Goal: Task Accomplishment & Management: Manage account settings

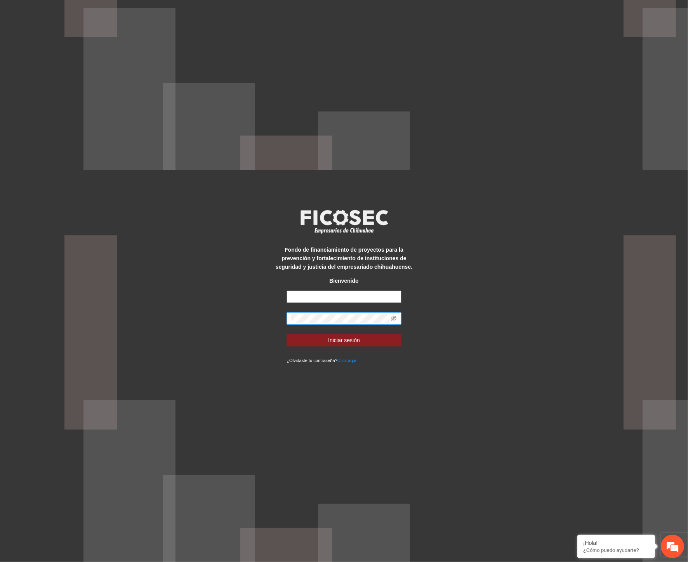
type input "**********"
click at [232, 323] on div "**********" at bounding box center [344, 281] width 688 height 562
click at [287, 334] on button "Iniciar sesión" at bounding box center [344, 340] width 115 height 12
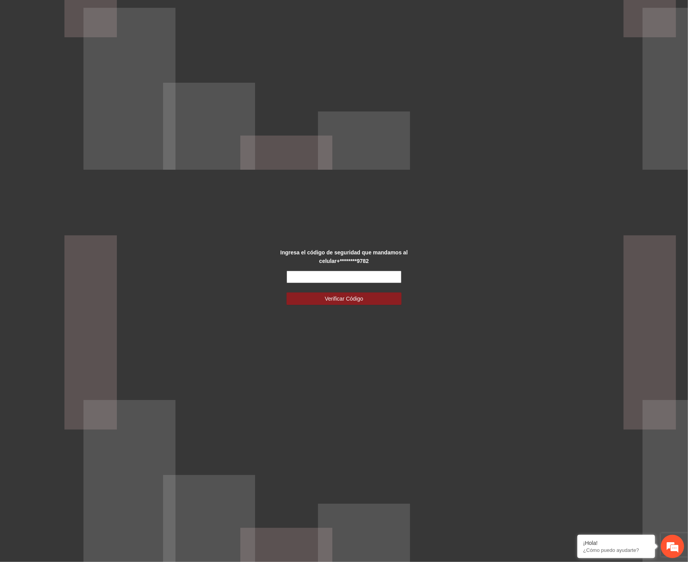
click at [296, 274] on input "text" at bounding box center [344, 277] width 115 height 12
type input "*"
type input "******"
click at [358, 300] on span "Verificar Código" at bounding box center [344, 298] width 38 height 9
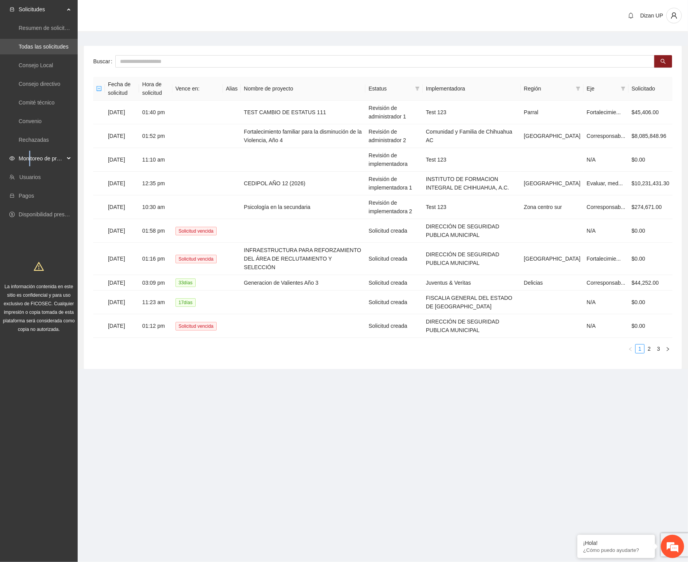
click at [31, 158] on span "Monitoreo de proyectos" at bounding box center [42, 159] width 46 height 16
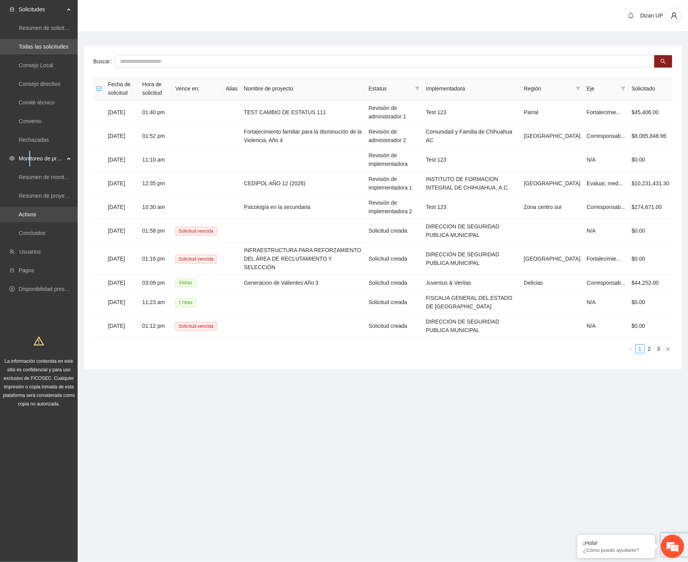
click at [30, 216] on link "Activos" at bounding box center [27, 214] width 17 height 6
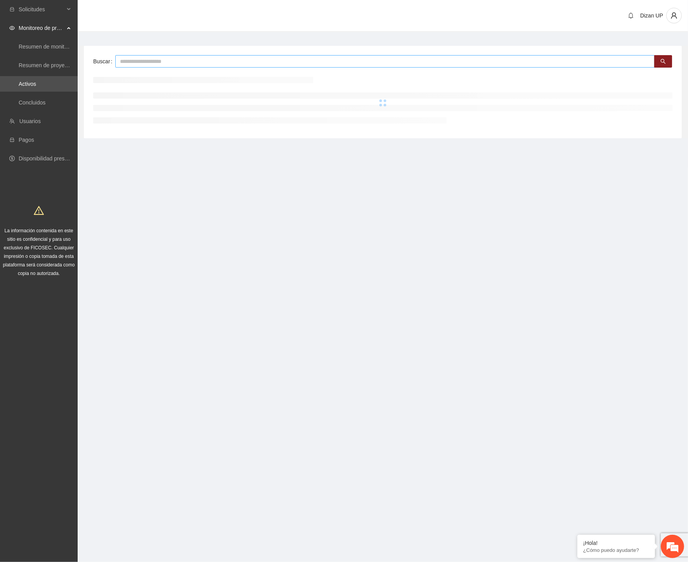
click at [177, 63] on input "text" at bounding box center [384, 61] width 539 height 12
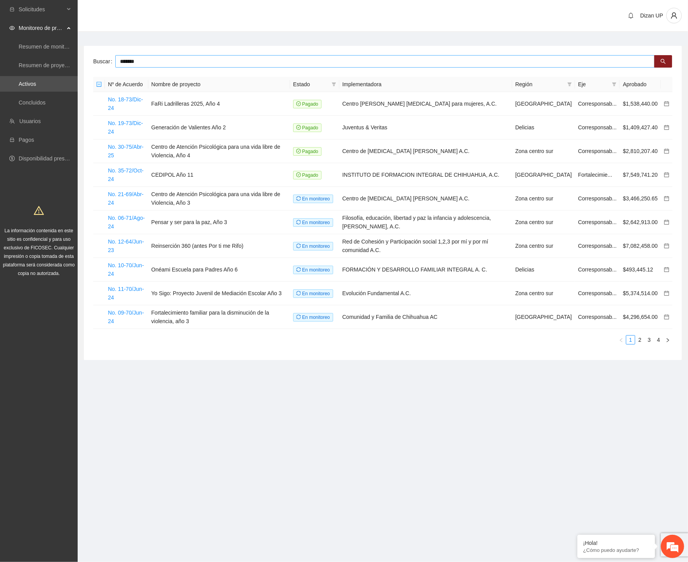
type input "*******"
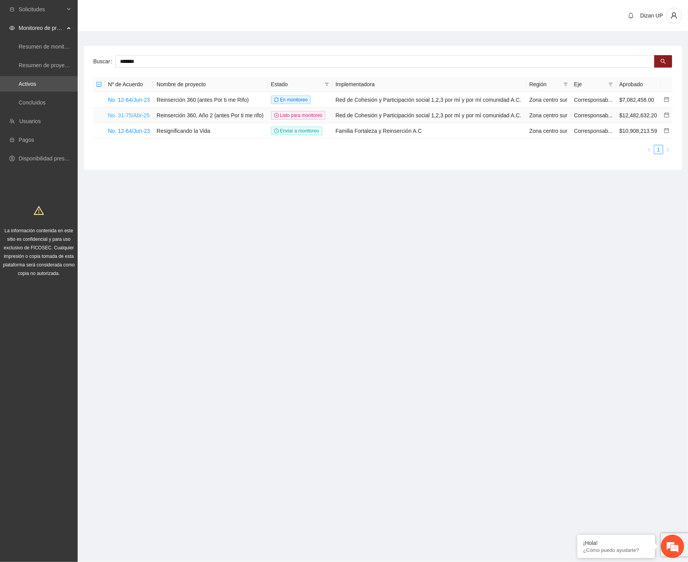
click at [115, 116] on link "No. 31-75/Abr-25" at bounding box center [129, 115] width 42 height 6
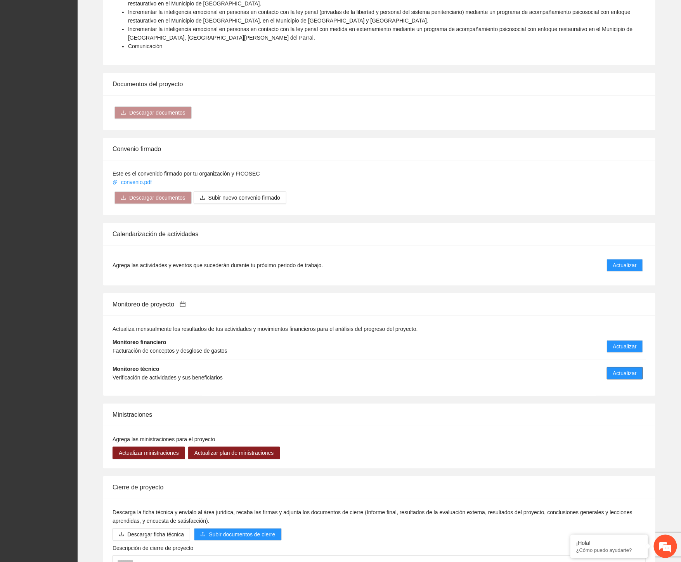
scroll to position [1143, 0]
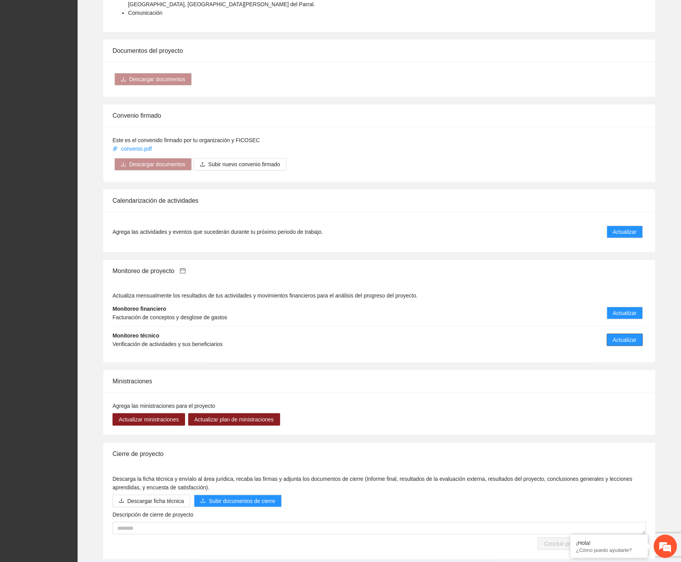
click at [610, 333] on button "Actualizar" at bounding box center [625, 339] width 36 height 12
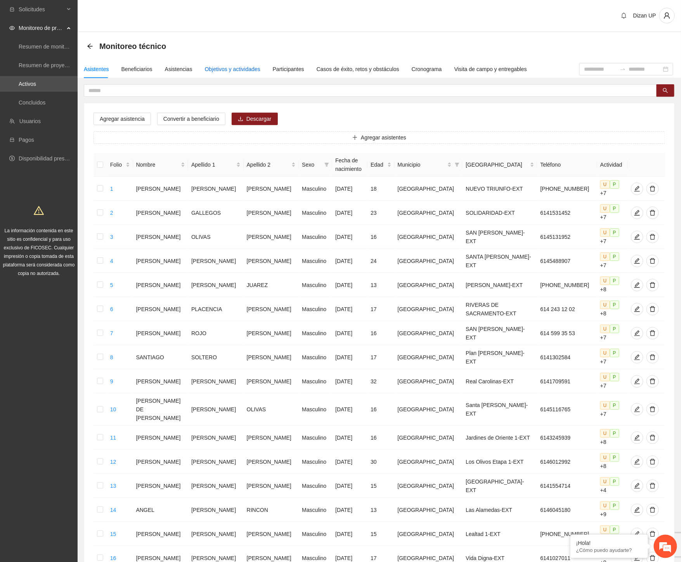
click at [227, 70] on div "Objetivos y actividades" at bounding box center [233, 69] width 56 height 9
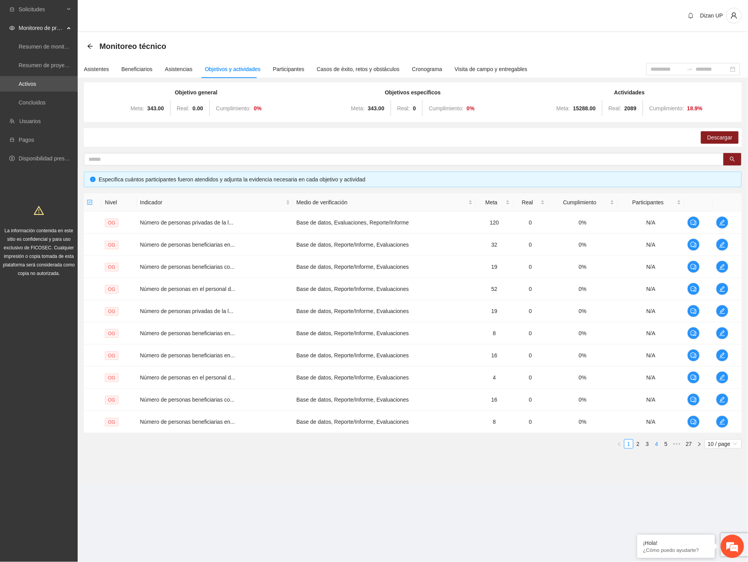
click at [655, 445] on link "4" at bounding box center [656, 443] width 9 height 9
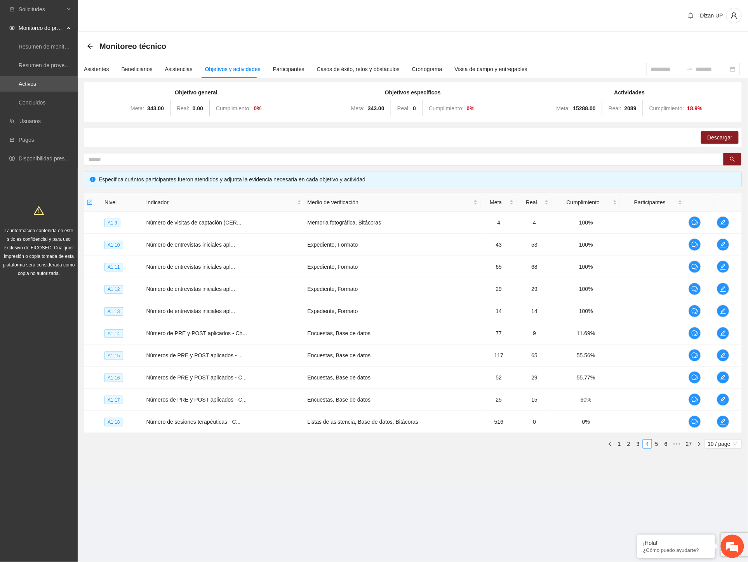
click at [593, 32] on div "Monitoreo técnico" at bounding box center [413, 46] width 670 height 28
click at [639, 446] on link "3" at bounding box center [638, 443] width 9 height 9
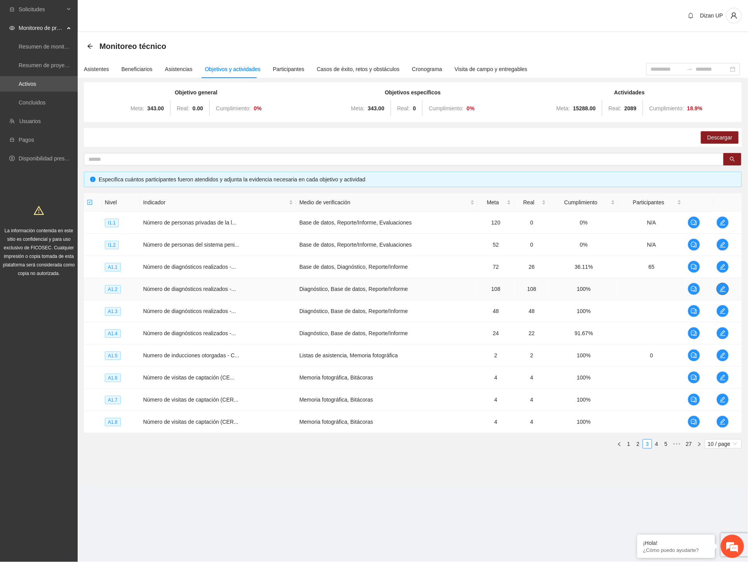
click at [688, 290] on icon "edit" at bounding box center [721, 288] width 5 height 5
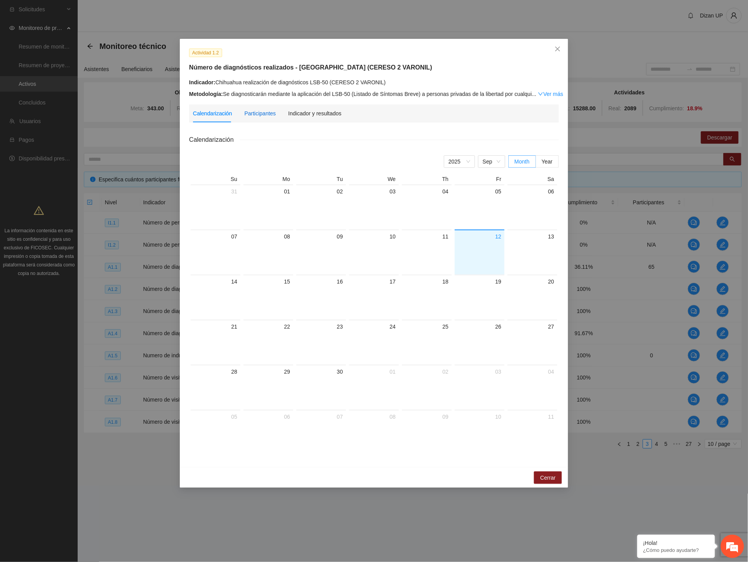
click at [258, 116] on div "Participantes" at bounding box center [259, 113] width 31 height 9
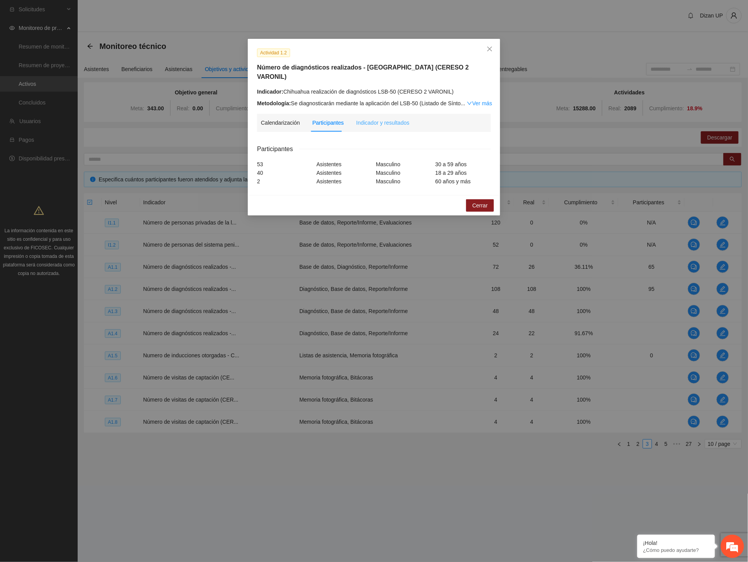
click at [387, 118] on div "Indicador y resultados" at bounding box center [382, 123] width 53 height 18
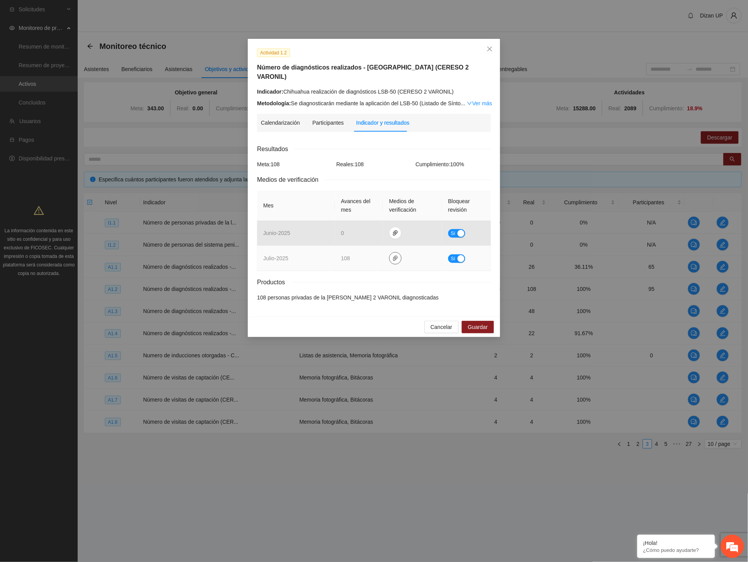
click at [395, 255] on icon "paper-clip" at bounding box center [395, 257] width 5 height 5
click at [359, 226] on link "JULIO_2025.zip" at bounding box center [396, 226] width 111 height 9
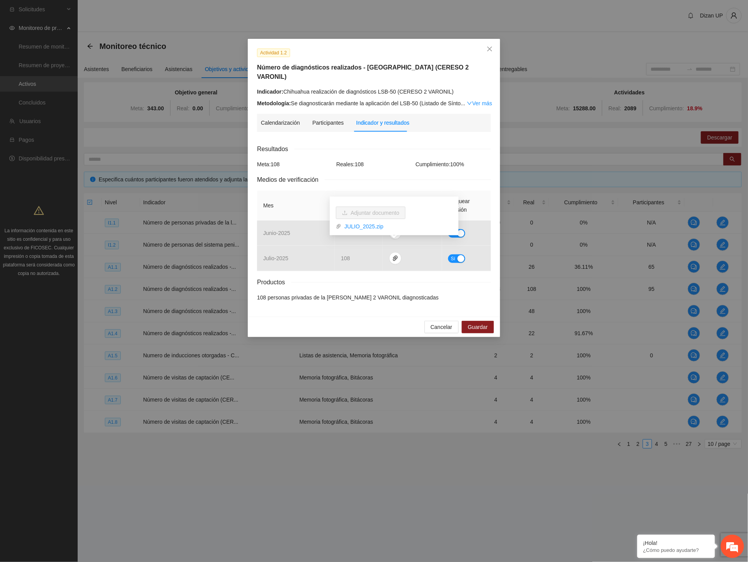
click at [215, 265] on div "Actividad 1.2 Número de diagnósticos realizados - Chihuahua (CERESO 2 VARONIL) …" at bounding box center [374, 281] width 748 height 562
drag, startPoint x: 450, startPoint y: 313, endPoint x: 623, endPoint y: 288, distance: 175.4
click at [451, 321] on button "Cancelar" at bounding box center [441, 327] width 34 height 12
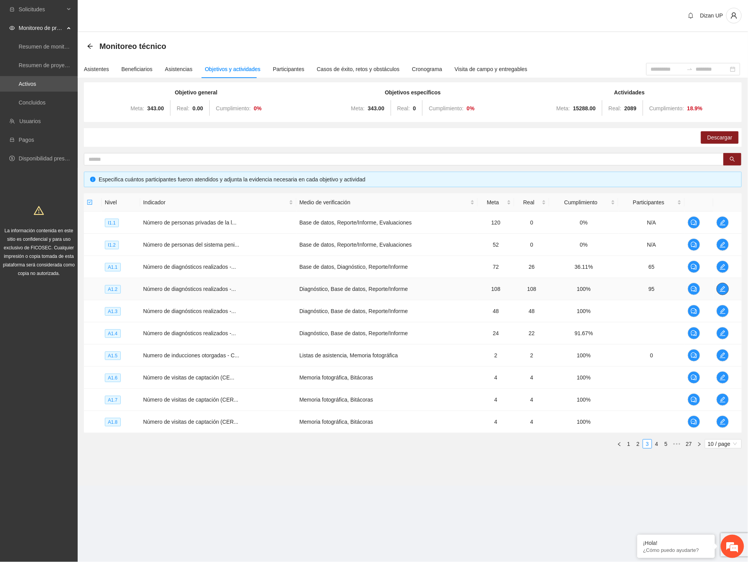
click at [688, 288] on icon "edit" at bounding box center [722, 289] width 6 height 6
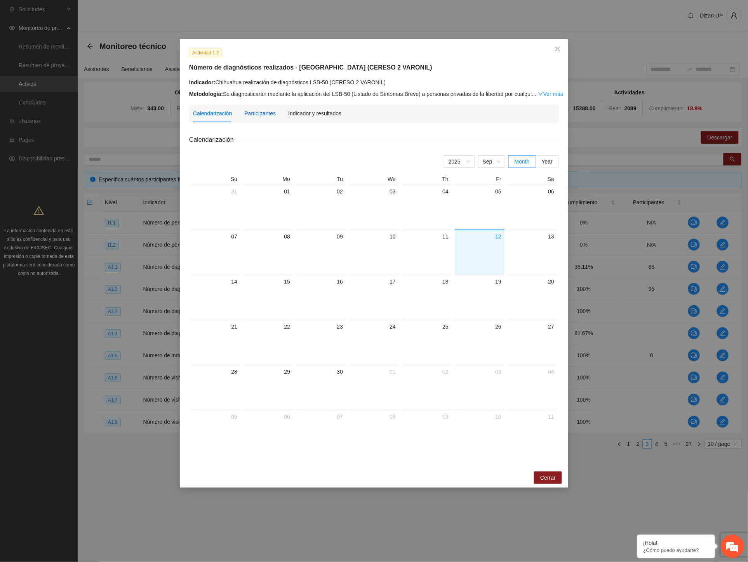
click at [268, 115] on div "Participantes" at bounding box center [259, 113] width 31 height 9
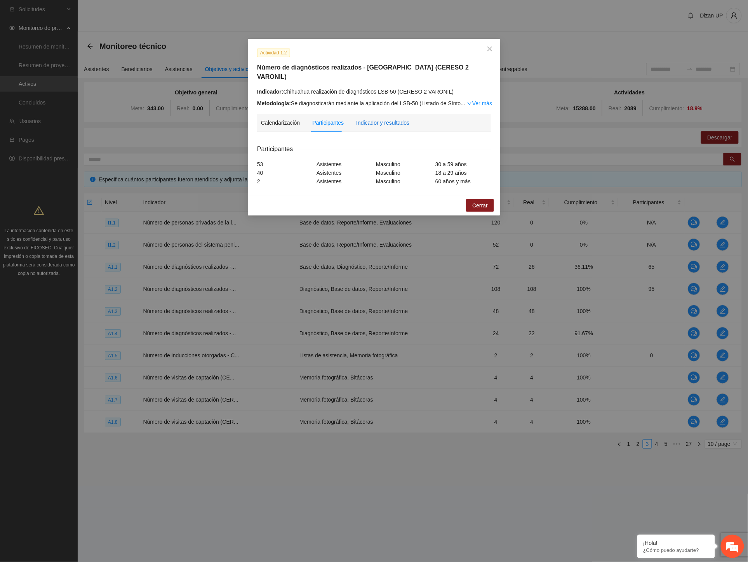
click at [392, 118] on div "Indicador y resultados" at bounding box center [382, 122] width 53 height 9
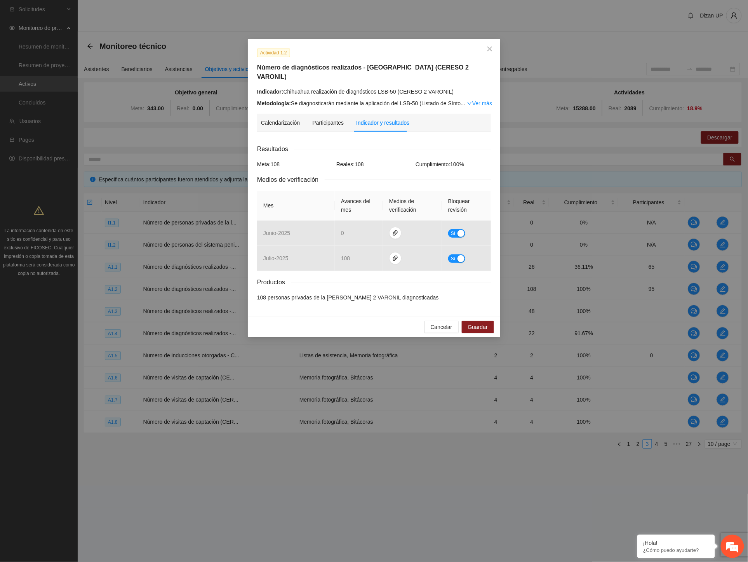
click at [250, 185] on div "Actividad 1.2 Número de diagnósticos realizados - Chihuahua (CERESO 2 VARONIL) …" at bounding box center [374, 178] width 252 height 278
drag, startPoint x: 121, startPoint y: 477, endPoint x: 140, endPoint y: 435, distance: 46.0
click at [122, 474] on div "Actividad 1.2 Número de diagnósticos realizados - Chihuahua (CERESO 2 VARONIL) …" at bounding box center [374, 281] width 748 height 562
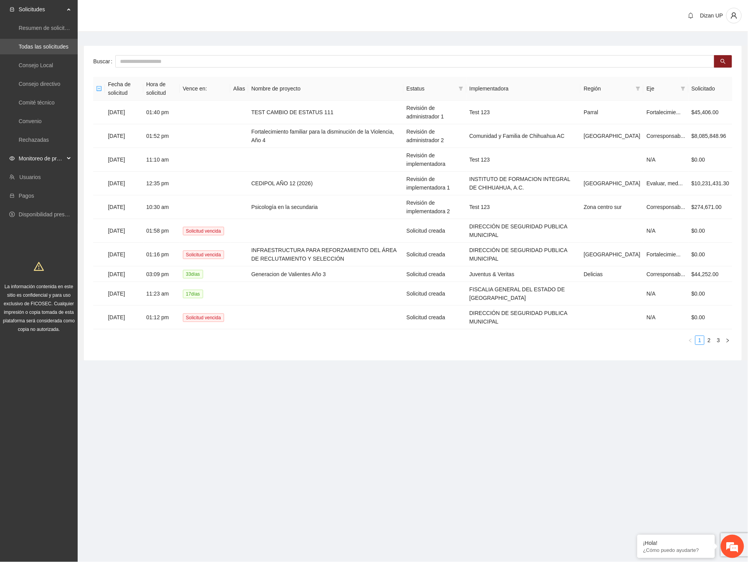
click at [28, 156] on span "Monitoreo de proyectos" at bounding box center [42, 159] width 46 height 16
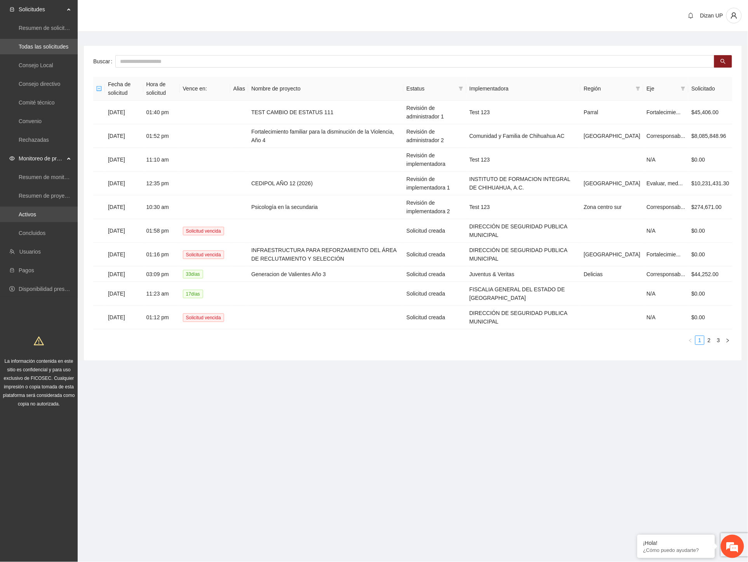
click at [26, 214] on link "Activos" at bounding box center [27, 214] width 17 height 6
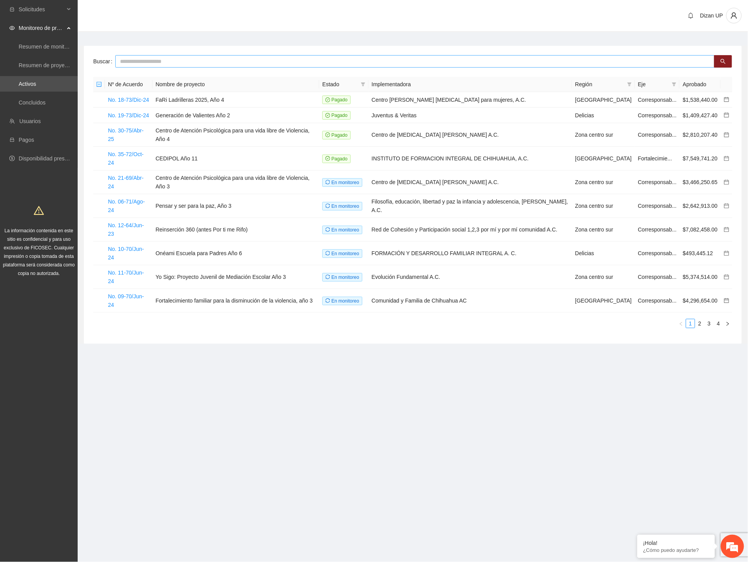
click at [153, 64] on input "text" at bounding box center [414, 61] width 599 height 12
type input "***"
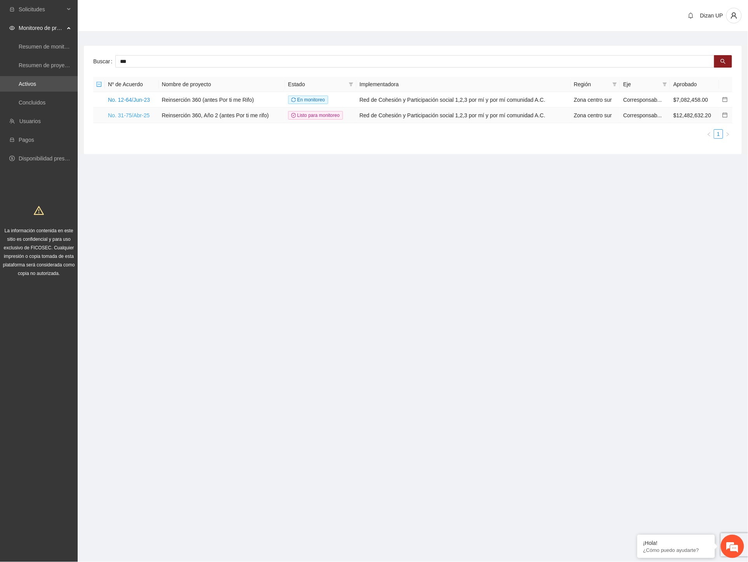
click at [136, 114] on link "No. 31-75/Abr-25" at bounding box center [129, 115] width 42 height 6
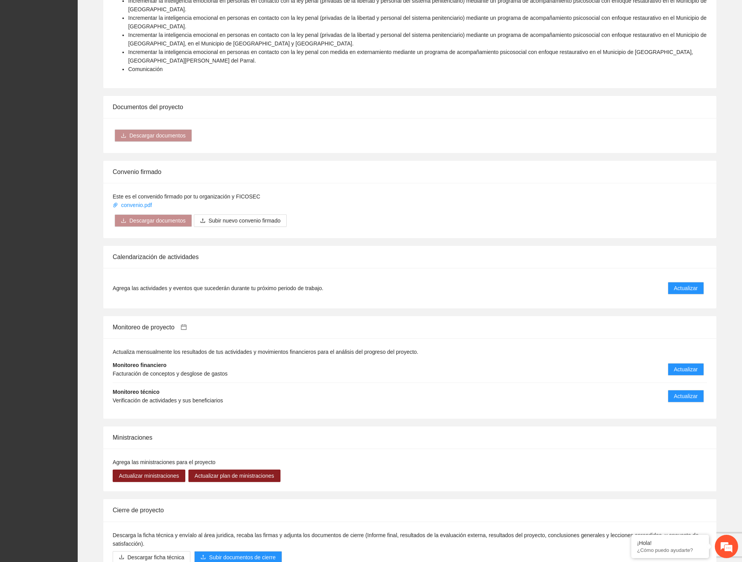
scroll to position [1074, 0]
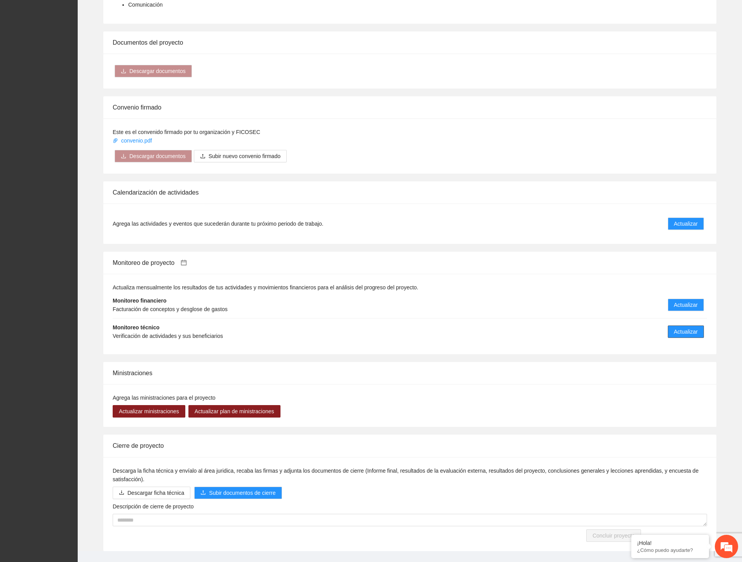
click at [684, 327] on span "Actualizar" at bounding box center [686, 331] width 24 height 9
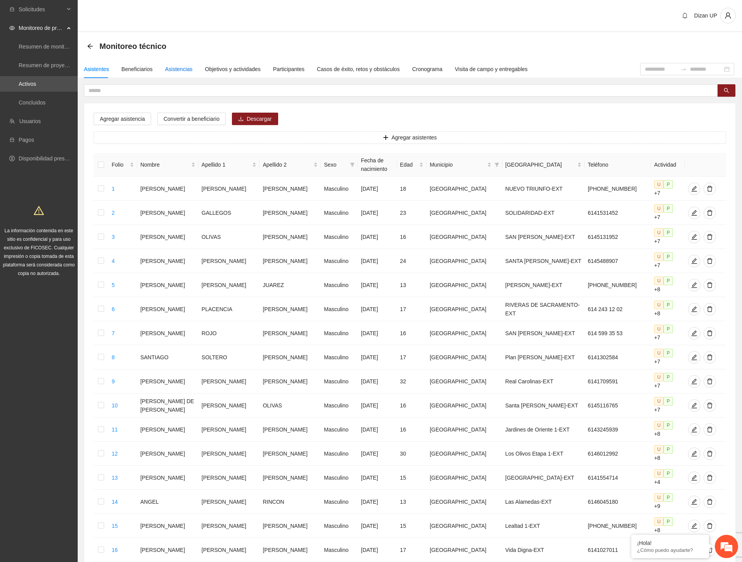
click at [172, 69] on div "Asistencias" at bounding box center [179, 69] width 28 height 9
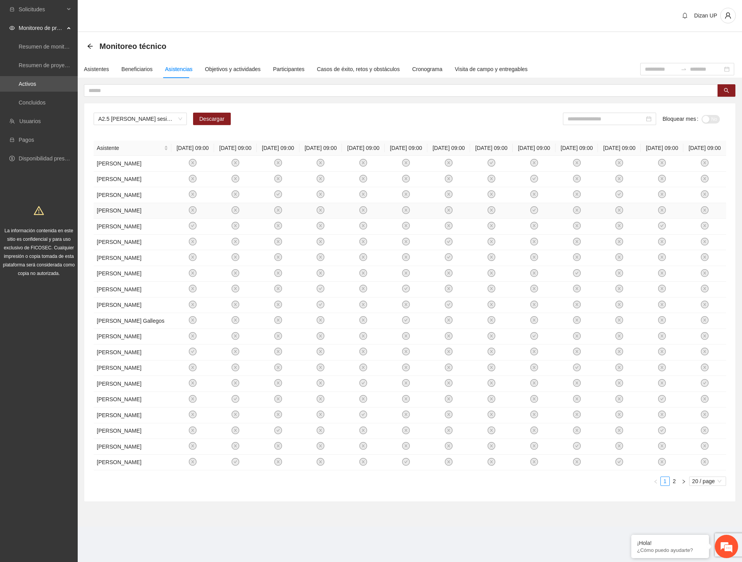
click at [557, 219] on td at bounding box center [576, 211] width 43 height 16
click at [170, 117] on span "A2.5 Cuauhtémoc sesiones terapéuticas PPLs" at bounding box center [140, 119] width 84 height 12
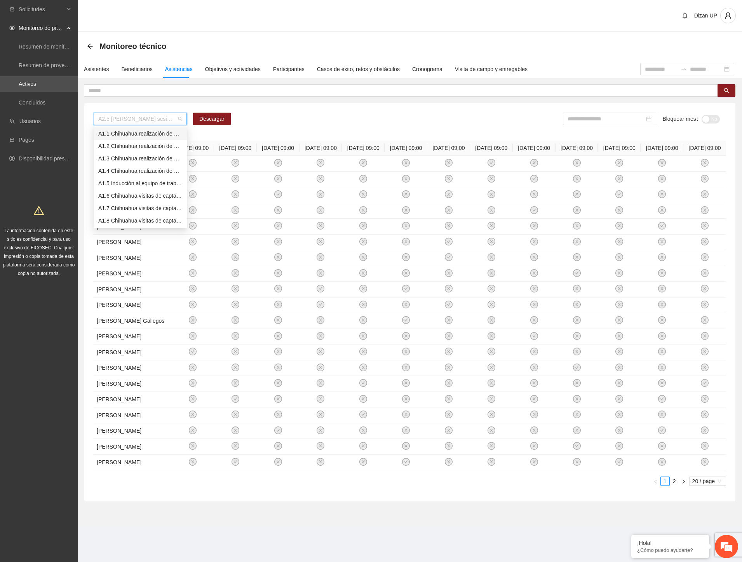
click at [130, 129] on div "A1.1 Chihuahua realización de diagnósticos LSB-50 (CERESO 1 VARONIL)" at bounding box center [140, 133] width 84 height 9
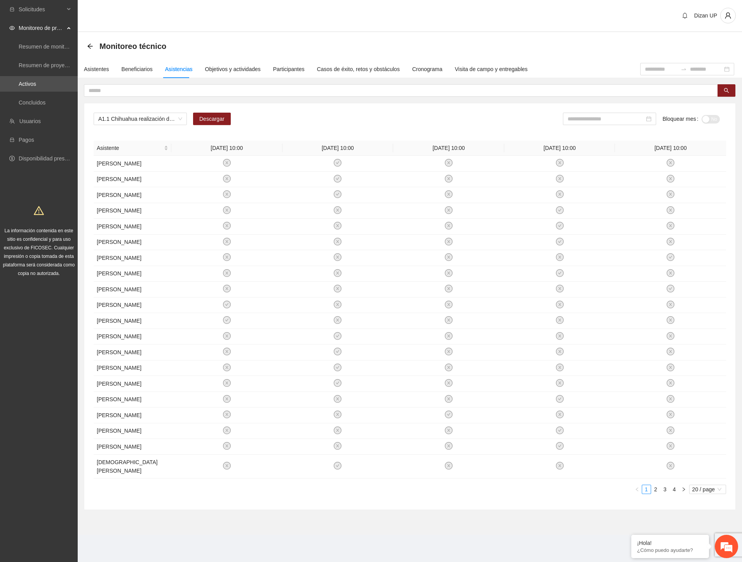
click at [421, 106] on div "A1.1 Chihuahua realización de diagnósticos LSB-50 (CERESO 1 VARONIL) Descargar …" at bounding box center [409, 306] width 651 height 406
click at [612, 118] on input at bounding box center [605, 119] width 77 height 9
click at [644, 181] on div "Jun" at bounding box center [651, 180] width 23 height 9
click at [605, 121] on input "*******" at bounding box center [607, 119] width 77 height 9
click at [584, 206] on div "[DATE]" at bounding box center [584, 205] width 23 height 9
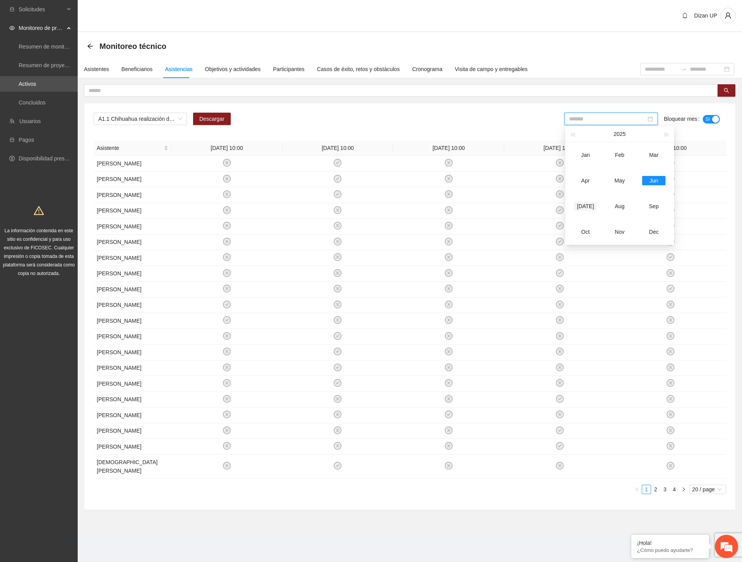
type input "*******"
click at [511, 131] on div "A1.1 Chihuahua realización de diagnósticos LSB-50 (CERESO 1 VARONIL) Descargar …" at bounding box center [409, 306] width 651 height 406
click at [171, 118] on span "A1.1 Chihuahua realización de diagnósticos LSB-50 (CERESO 1 VARONIL)" at bounding box center [140, 119] width 84 height 12
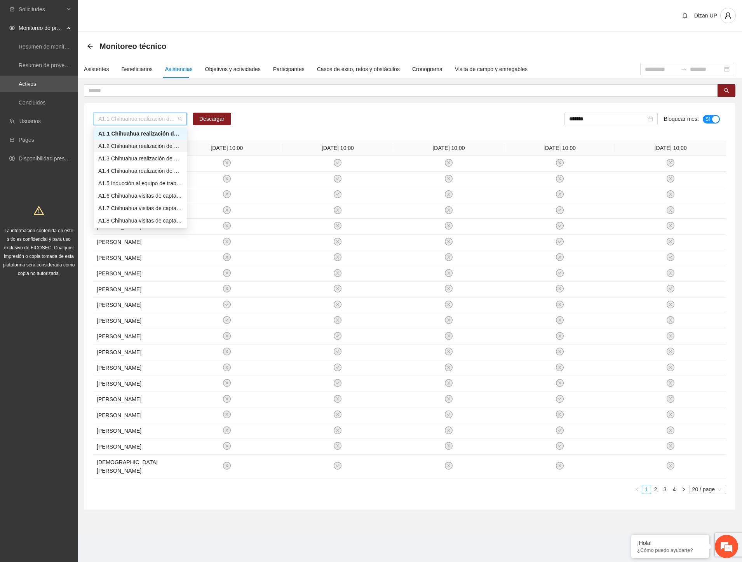
click at [132, 148] on div "A1.2 Chihuahua realización de diagnósticos LSB-50 (CERESO 2 VARONIL)" at bounding box center [140, 146] width 84 height 9
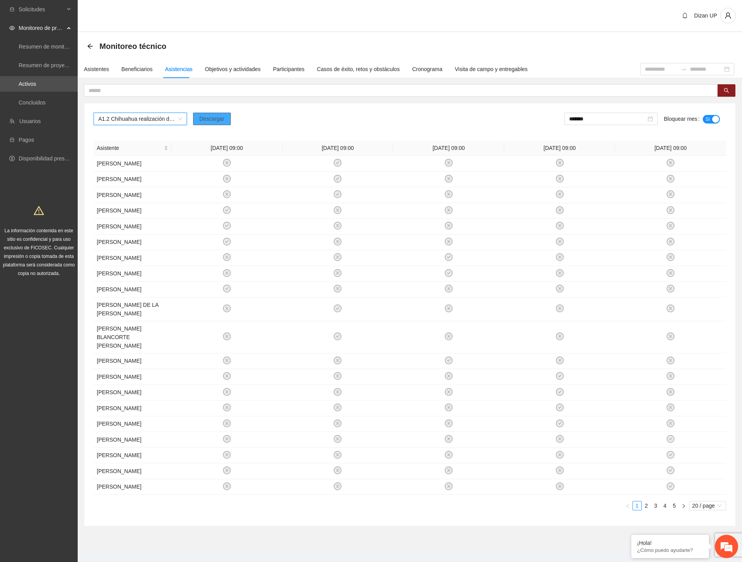
click at [214, 117] on span "Descargar" at bounding box center [211, 119] width 25 height 9
click at [154, 88] on input "text" at bounding box center [398, 90] width 618 height 9
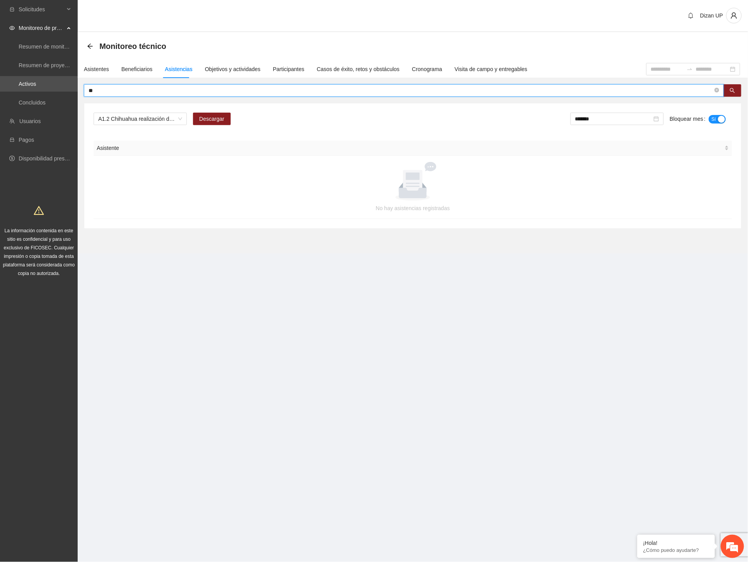
type input "*"
drag, startPoint x: 94, startPoint y: 91, endPoint x: 36, endPoint y: 92, distance: 57.9
click at [36, 92] on section "Solicitudes Monitoreo de proyectos Resumen de monitoreo Resumen de proyectos ap…" at bounding box center [374, 281] width 748 height 562
click at [109, 92] on input "******" at bounding box center [401, 90] width 624 height 9
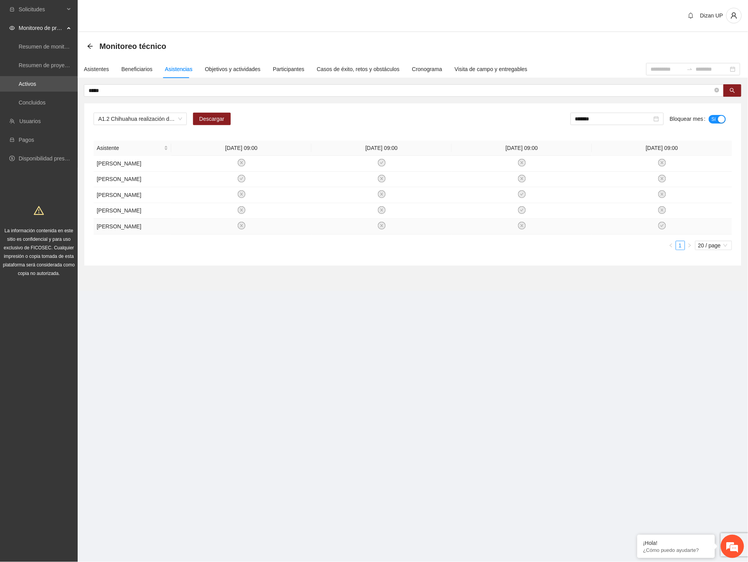
click at [114, 234] on td "LUIS GILBERTO QUINTANA VILLALBA" at bounding box center [133, 227] width 78 height 16
click at [118, 183] on td "LUIS RAUL AGUILAR GUERRERO" at bounding box center [133, 180] width 78 height 16
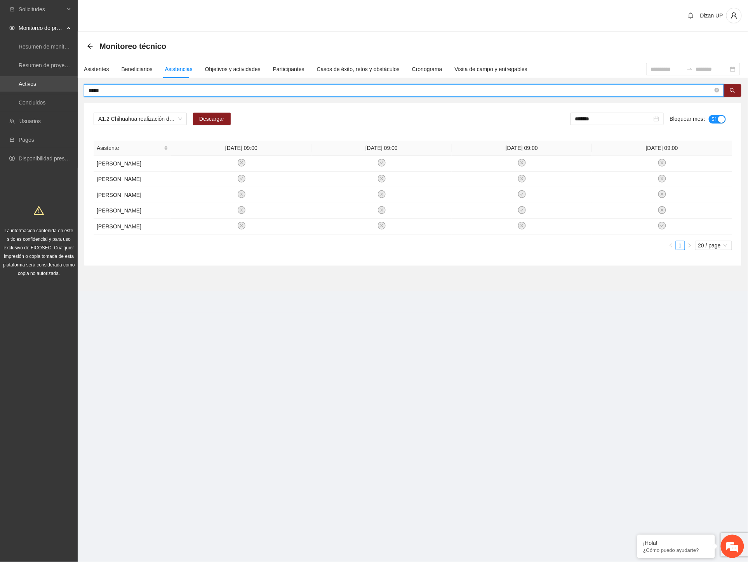
drag, startPoint x: 121, startPoint y: 91, endPoint x: 43, endPoint y: 91, distance: 77.6
click at [43, 91] on section "Solicitudes Monitoreo de proyectos Resumen de monitoreo Resumen de proyectos ap…" at bounding box center [374, 281] width 748 height 562
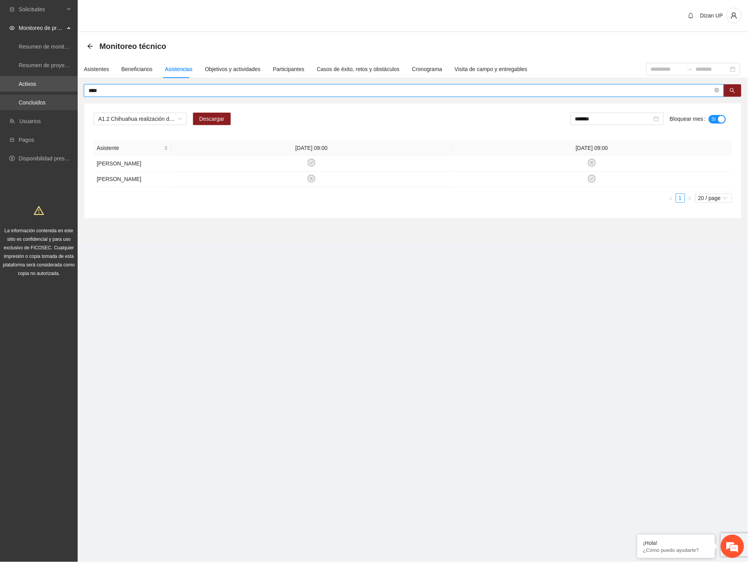
drag, startPoint x: 108, startPoint y: 88, endPoint x: 34, endPoint y: 98, distance: 74.1
click at [34, 98] on section "Solicitudes Monitoreo de proyectos Resumen de monitoreo Resumen de proyectos ap…" at bounding box center [374, 281] width 748 height 562
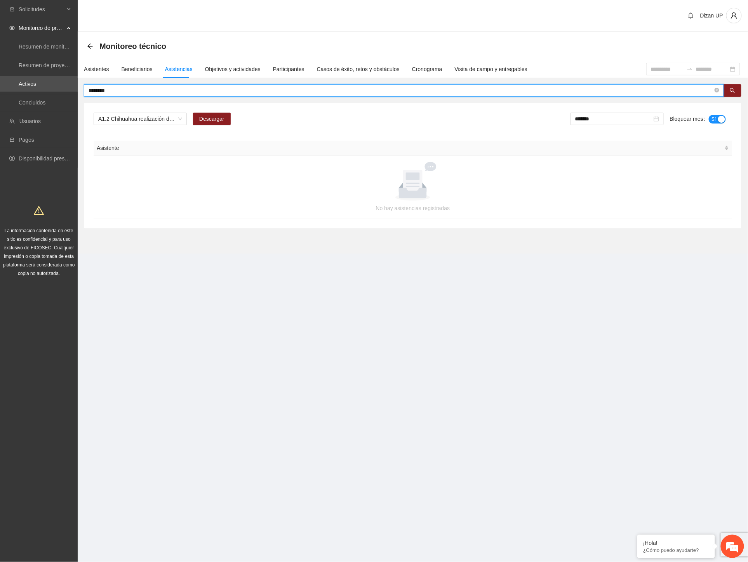
drag, startPoint x: 120, startPoint y: 92, endPoint x: -1, endPoint y: 102, distance: 121.9
click at [0, 102] on html "Solicitudes Monitoreo de proyectos Resumen de monitoreo Resumen de proyectos ap…" at bounding box center [374, 281] width 748 height 562
type input "******"
drag, startPoint x: 114, startPoint y: 90, endPoint x: 35, endPoint y: 95, distance: 79.0
click at [35, 95] on section "Solicitudes Monitoreo de proyectos Resumen de monitoreo Resumen de proyectos ap…" at bounding box center [374, 281] width 748 height 562
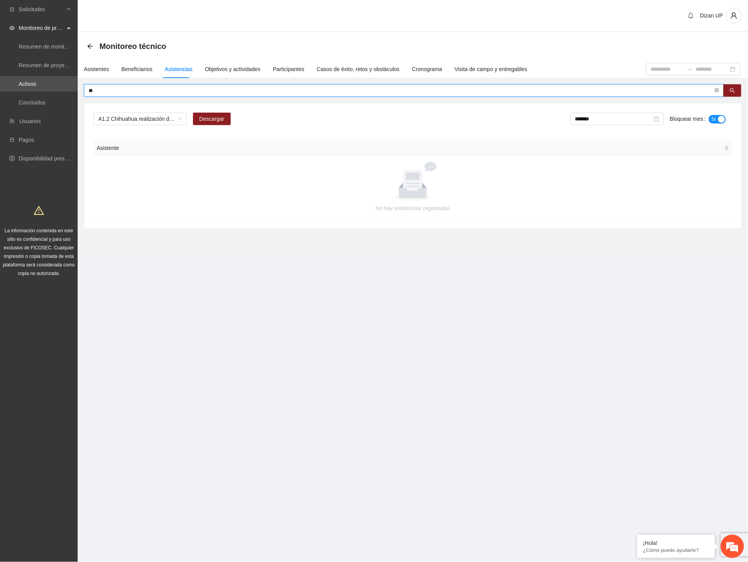
type input "*"
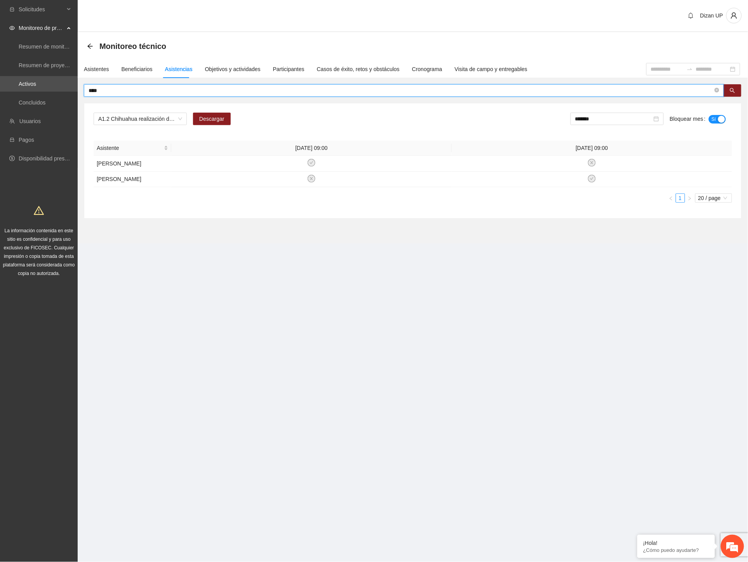
drag, startPoint x: 107, startPoint y: 91, endPoint x: -1, endPoint y: 103, distance: 108.9
click at [0, 103] on html "Solicitudes Monitoreo de proyectos Resumen de monitoreo Resumen de proyectos ap…" at bounding box center [374, 281] width 748 height 562
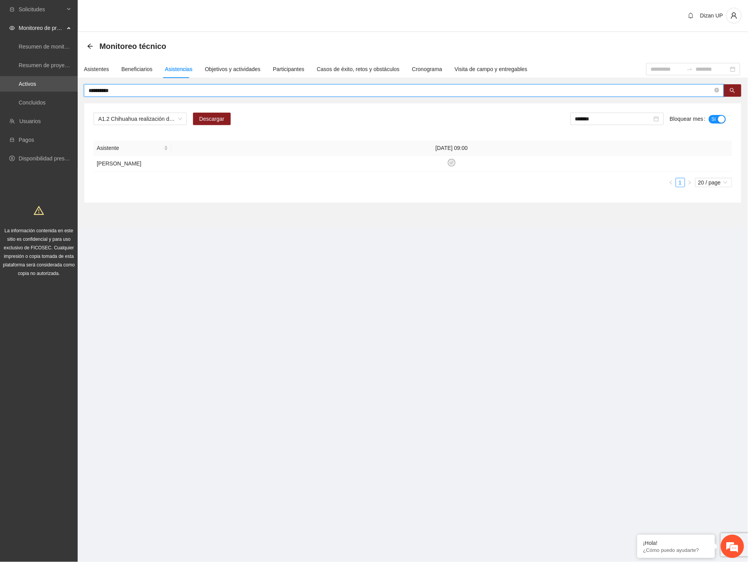
drag, startPoint x: 114, startPoint y: 91, endPoint x: 12, endPoint y: 94, distance: 101.4
click at [12, 94] on section "Solicitudes Monitoreo de proyectos Resumen de monitoreo Resumen de proyectos ap…" at bounding box center [374, 281] width 748 height 562
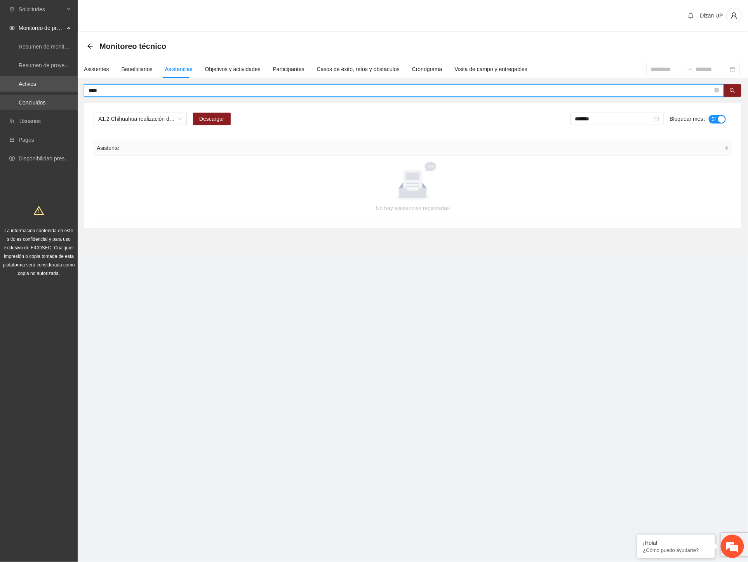
drag, startPoint x: 67, startPoint y: 92, endPoint x: 29, endPoint y: 96, distance: 38.2
click at [29, 95] on section "Solicitudes Monitoreo de proyectos Resumen de monitoreo Resumen de proyectos ap…" at bounding box center [374, 281] width 748 height 562
type input "*"
type input "*****"
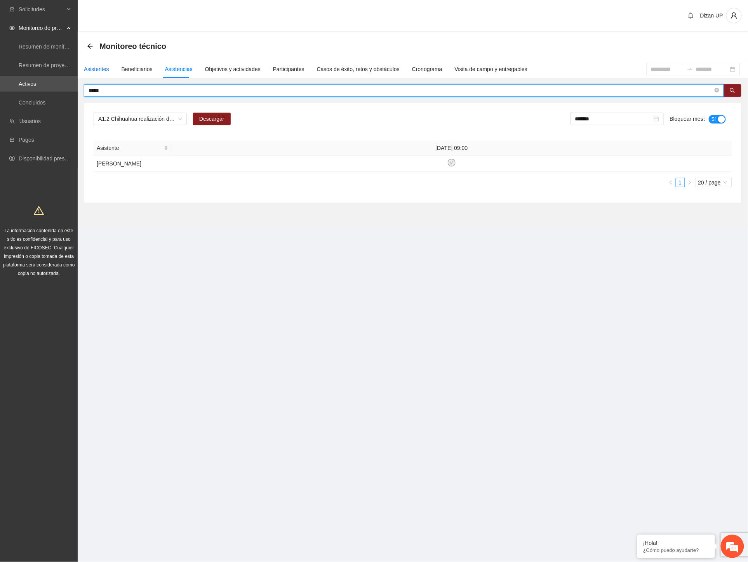
click at [92, 66] on div "Asistentes" at bounding box center [96, 69] width 25 height 9
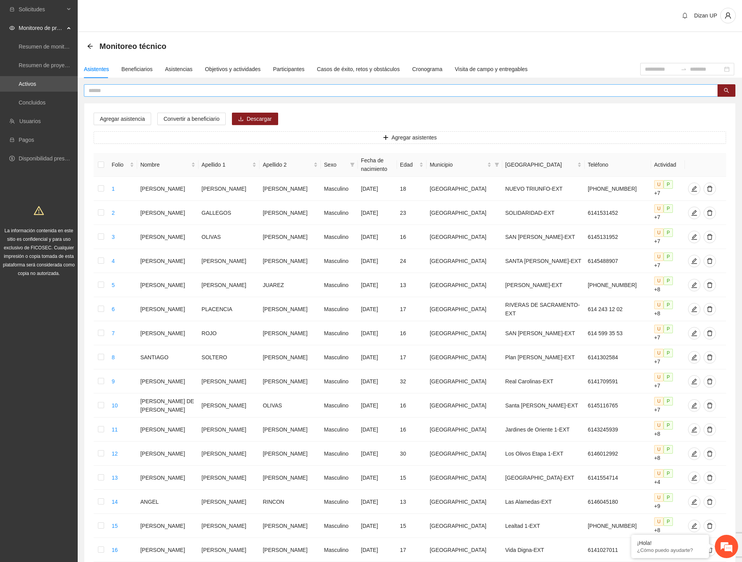
click at [133, 92] on input "text" at bounding box center [398, 90] width 618 height 9
type input "****"
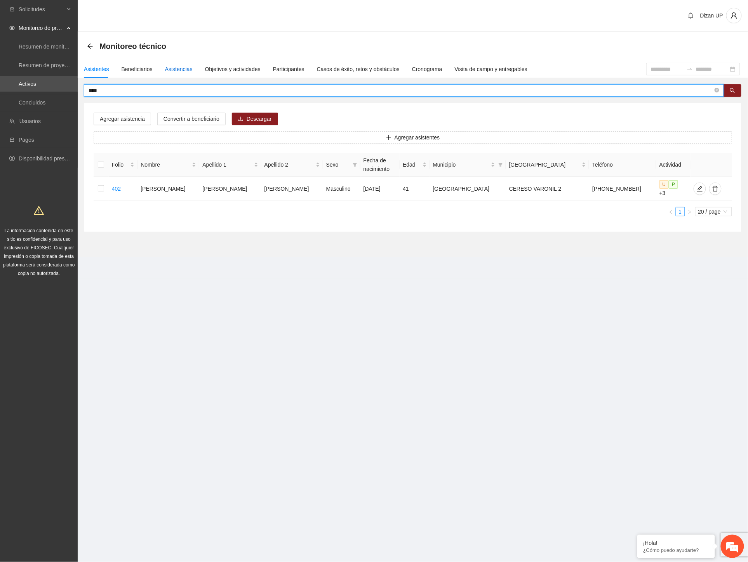
click at [172, 71] on div "Asistencias" at bounding box center [179, 69] width 28 height 9
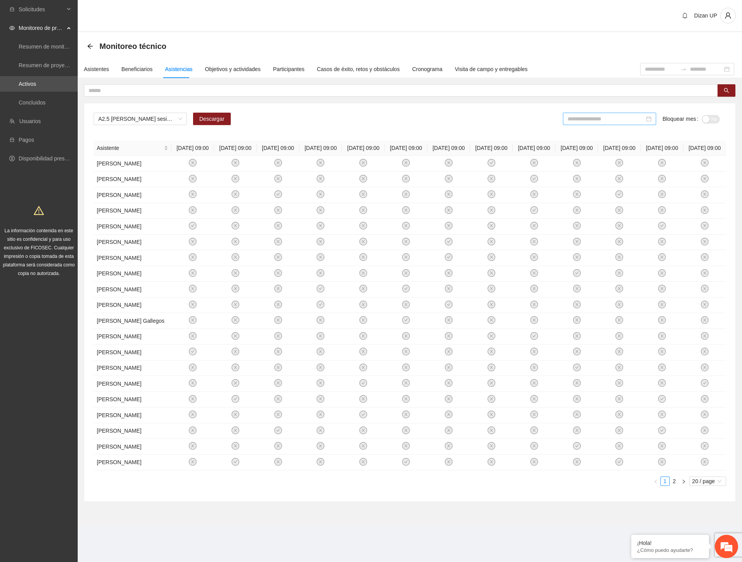
click at [592, 118] on input at bounding box center [605, 119] width 77 height 9
type input "*******"
click at [583, 209] on div "[DATE]" at bounding box center [583, 205] width 23 height 9
type input "*******"
click at [715, 117] on div "button" at bounding box center [715, 119] width 7 height 7
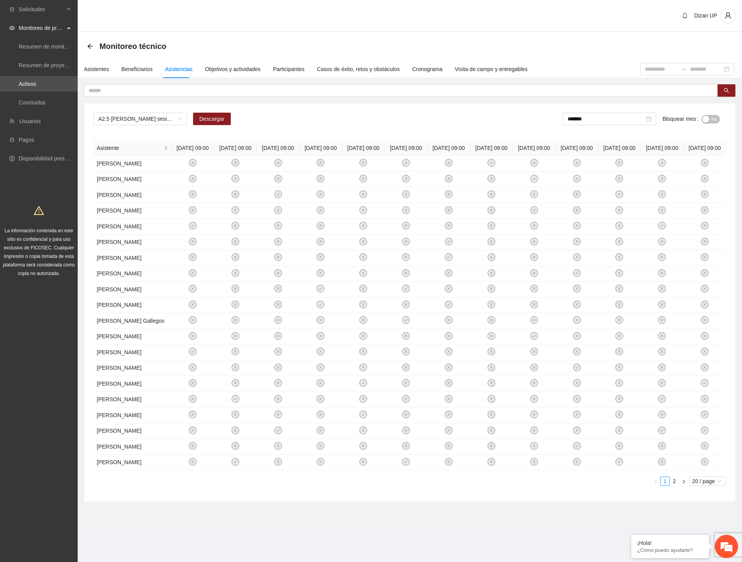
click at [709, 118] on button "No" at bounding box center [710, 119] width 18 height 9
click at [113, 121] on span "A2.5 Cuauhtémoc sesiones terapéuticas PPLs" at bounding box center [140, 119] width 84 height 12
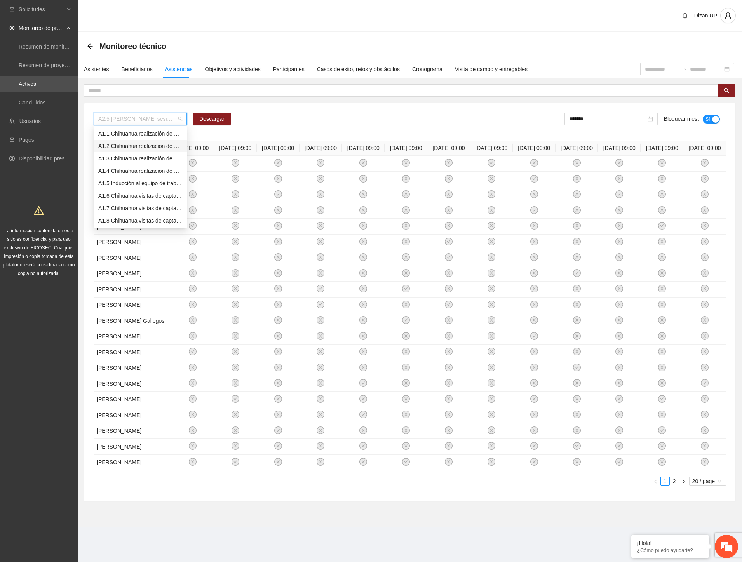
click at [123, 146] on div "A1.2 Chihuahua realización de diagnósticos LSB-50 (CERESO 2 VARONIL)" at bounding box center [140, 146] width 84 height 9
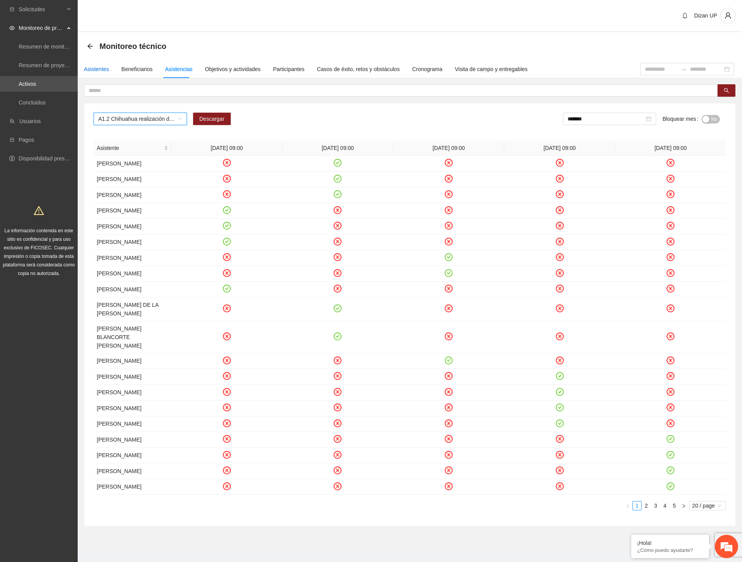
click at [99, 67] on div "Asistentes" at bounding box center [96, 69] width 25 height 9
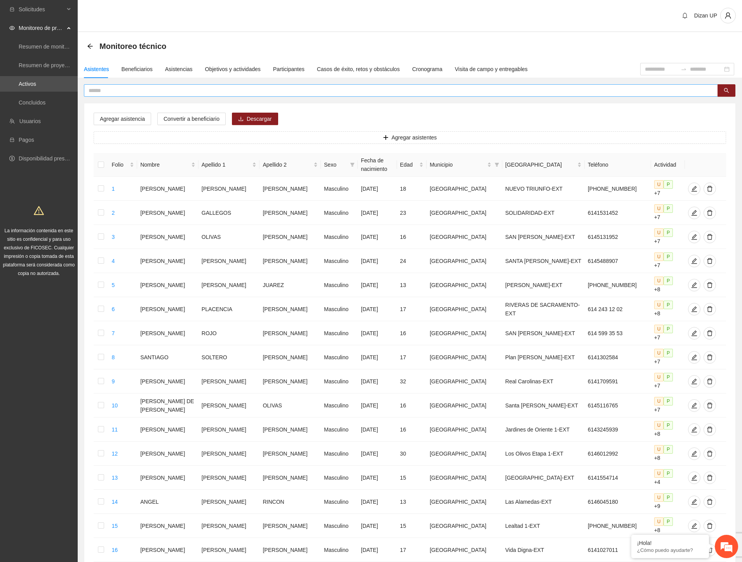
click at [167, 90] on input "text" at bounding box center [398, 90] width 618 height 9
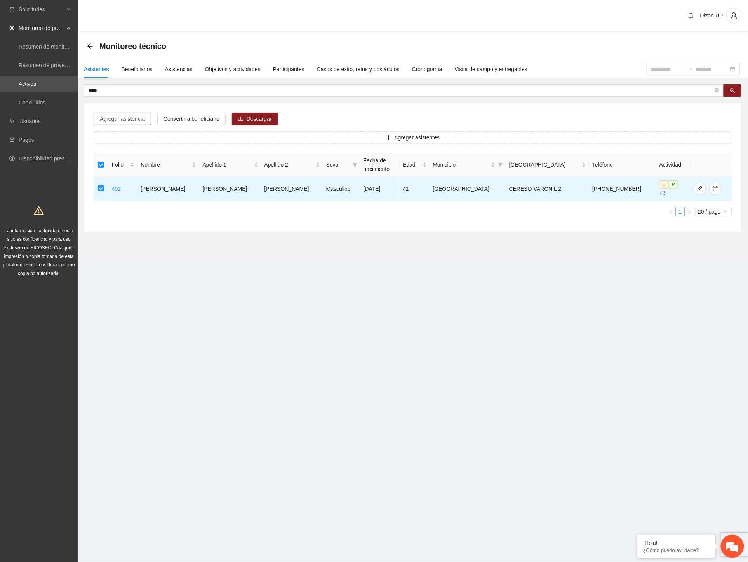
click at [127, 120] on span "Agregar asistencia" at bounding box center [122, 119] width 45 height 9
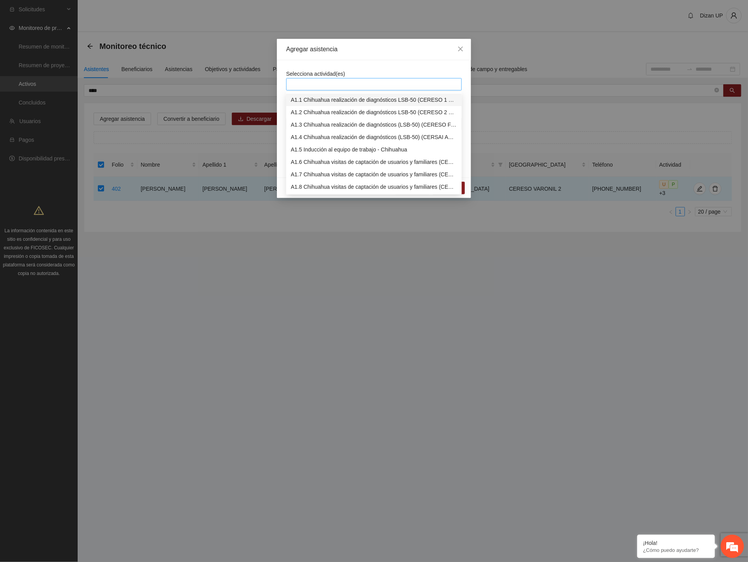
click at [341, 87] on div at bounding box center [374, 84] width 172 height 9
click at [330, 113] on div "A1.2 Chihuahua realización de diagnósticos LSB-50 (CERESO 2 VARONIL)" at bounding box center [374, 112] width 166 height 9
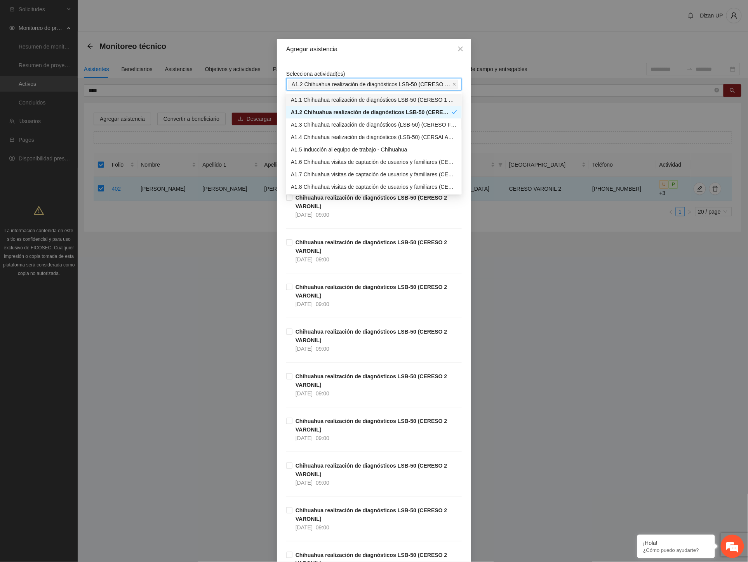
click at [360, 52] on div "Agregar asistencia" at bounding box center [373, 49] width 175 height 9
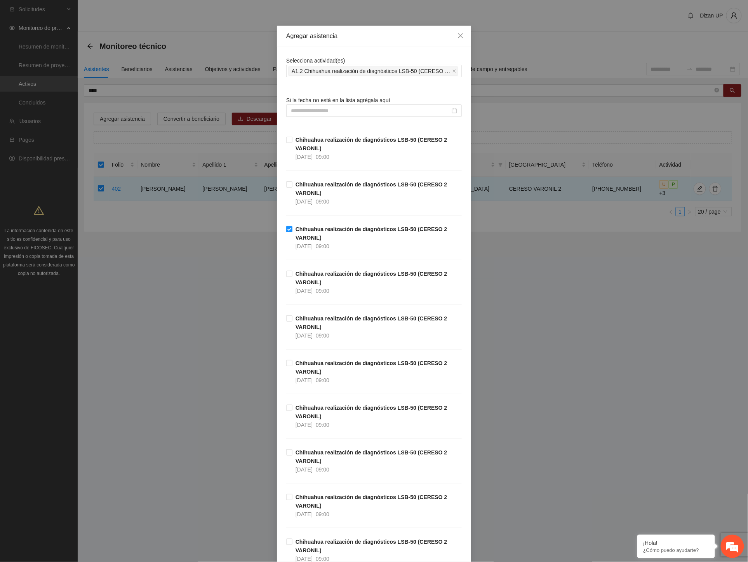
scroll to position [91, 0]
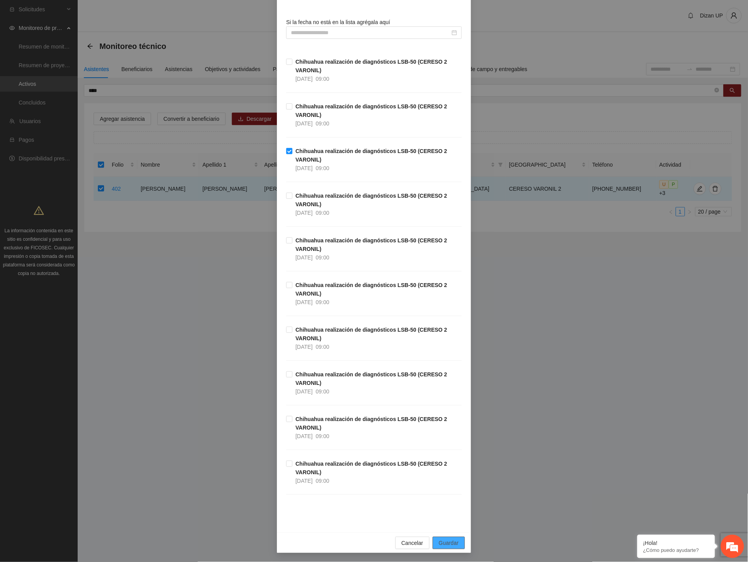
click at [439, 543] on span "Guardar" at bounding box center [449, 542] width 20 height 9
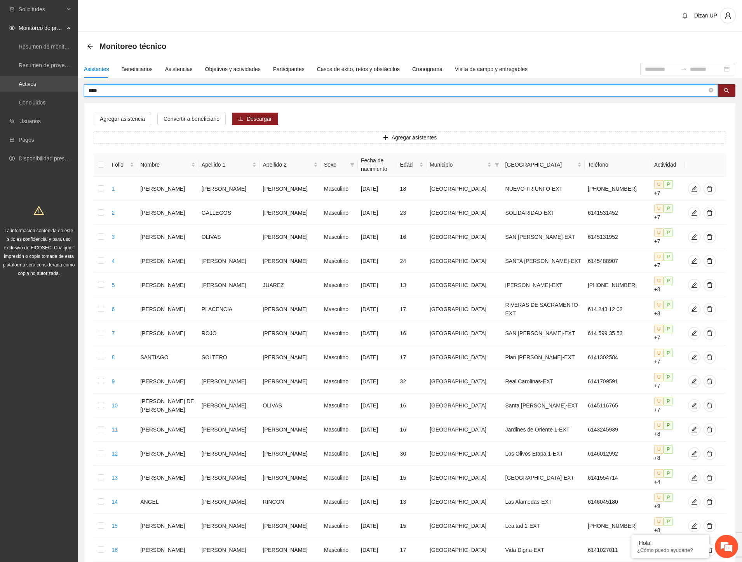
drag, startPoint x: 111, startPoint y: 91, endPoint x: 14, endPoint y: 89, distance: 97.5
click at [14, 89] on section "Solicitudes Monitoreo de proyectos Resumen de monitoreo Resumen de proyectos ap…" at bounding box center [371, 368] width 742 height 736
type input "*******"
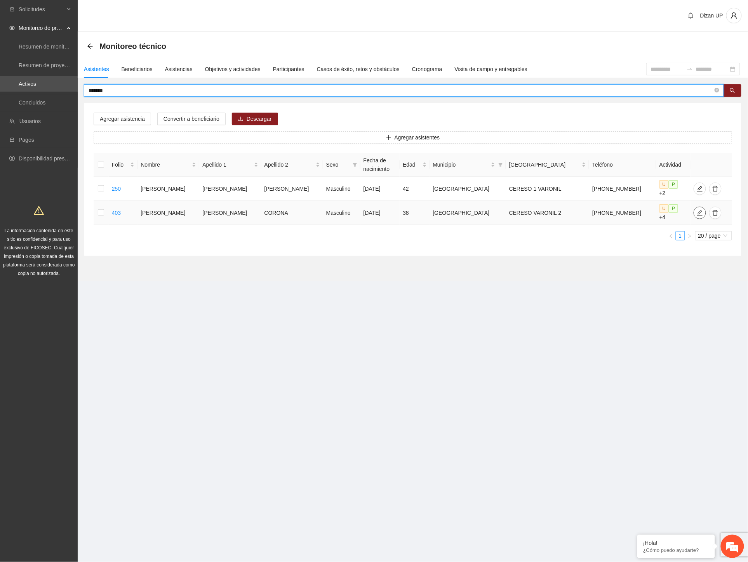
click at [696, 214] on icon "edit" at bounding box center [699, 213] width 6 height 6
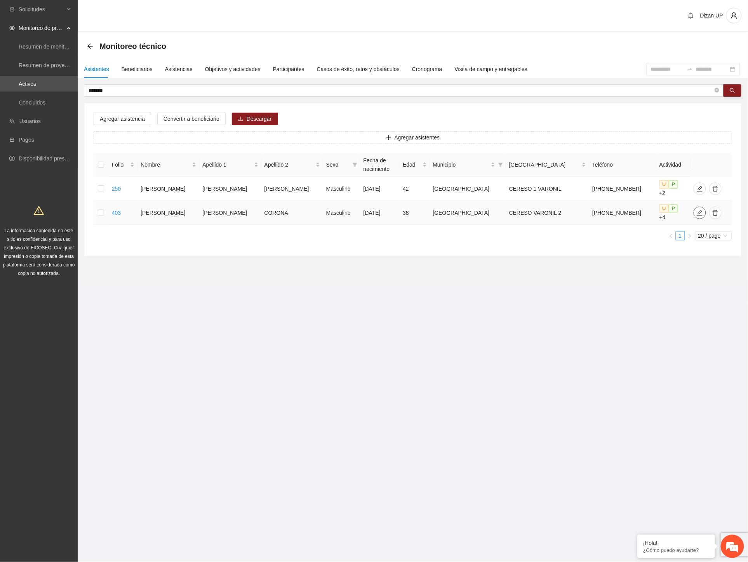
type input "**********"
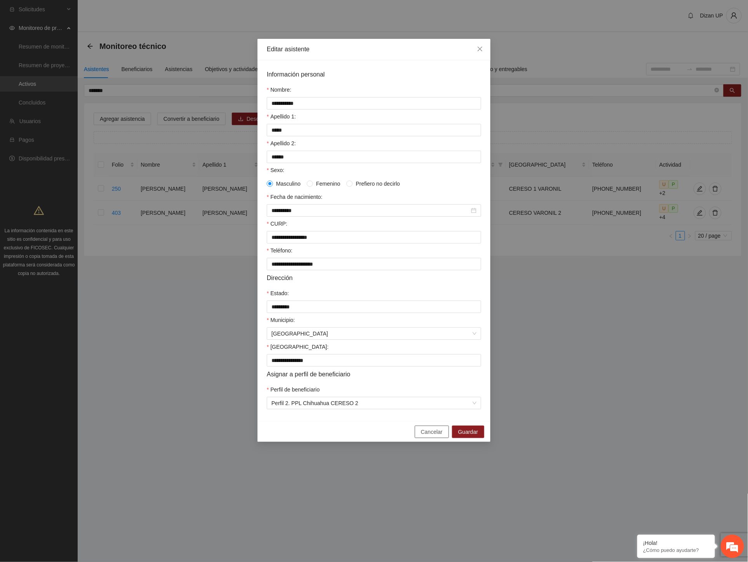
drag, startPoint x: 428, startPoint y: 439, endPoint x: 281, endPoint y: 412, distance: 149.6
click at [425, 436] on span "Cancelar" at bounding box center [432, 431] width 22 height 9
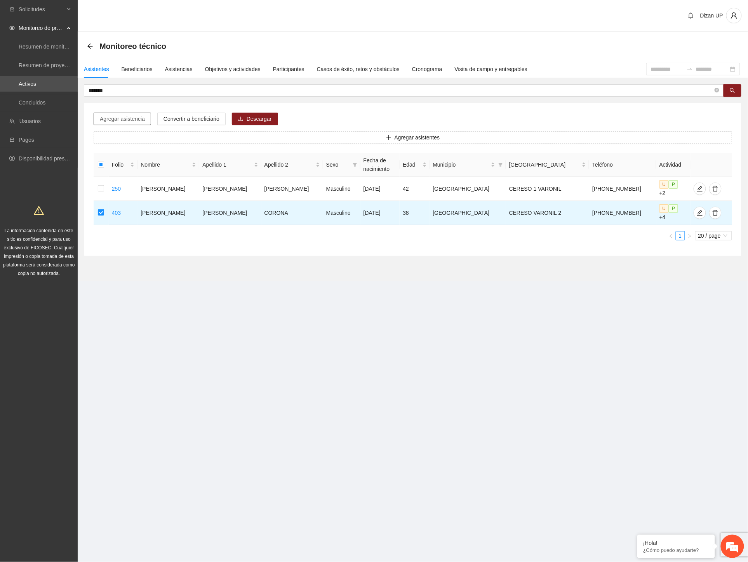
click at [115, 121] on span "Agregar asistencia" at bounding box center [122, 119] width 45 height 9
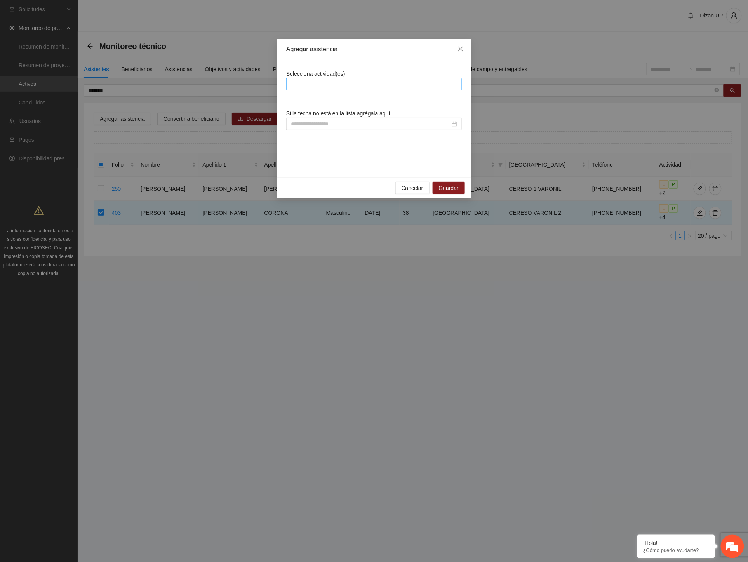
click at [348, 88] on div at bounding box center [374, 84] width 172 height 9
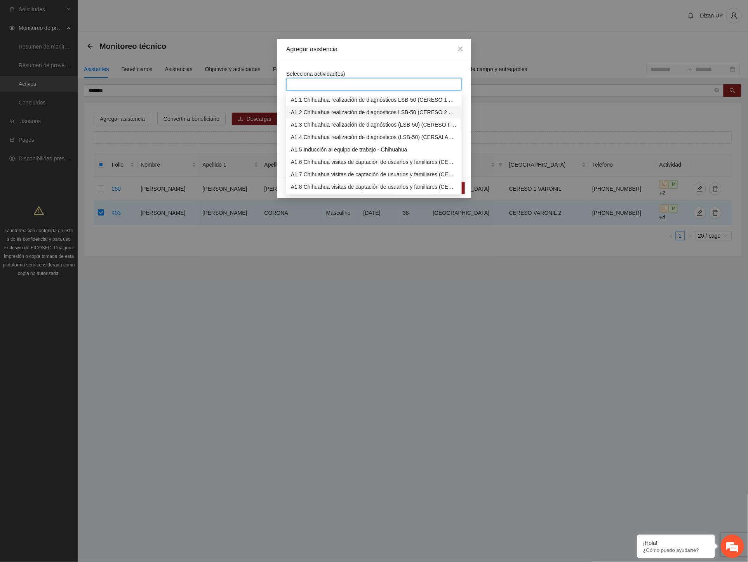
click at [298, 113] on div "A1.2 Chihuahua realización de diagnósticos LSB-50 (CERESO 2 VARONIL)" at bounding box center [374, 112] width 166 height 9
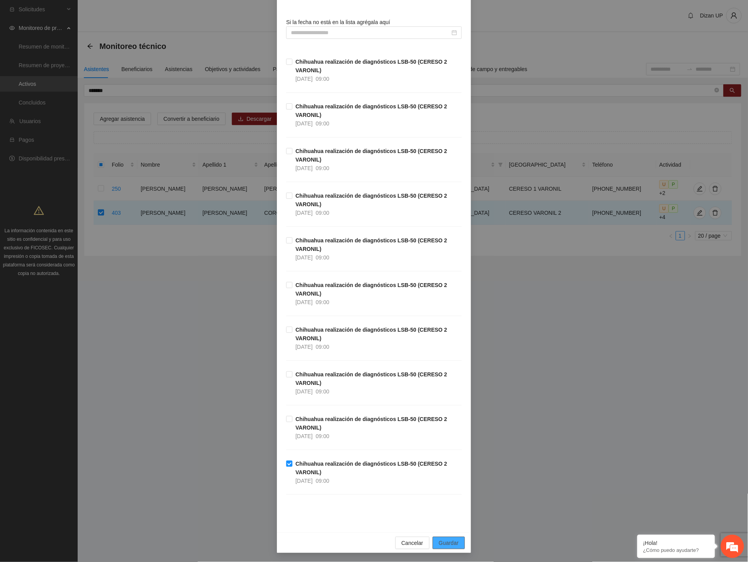
click at [441, 544] on span "Guardar" at bounding box center [449, 542] width 20 height 9
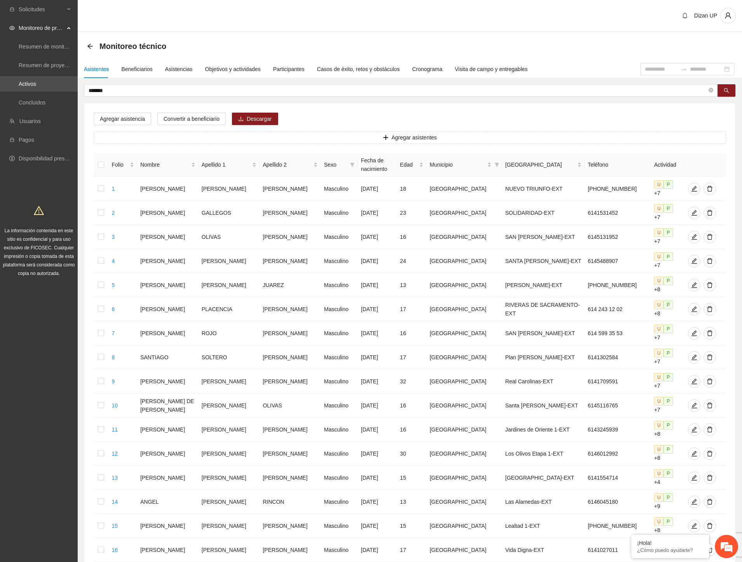
click at [169, 56] on div "Monitoreo técnico" at bounding box center [410, 46] width 664 height 28
drag, startPoint x: 97, startPoint y: 87, endPoint x: -1, endPoint y: 76, distance: 99.2
click at [0, 76] on html "Solicitudes Monitoreo de proyectos Resumen de monitoreo Resumen de proyectos ap…" at bounding box center [371, 281] width 742 height 562
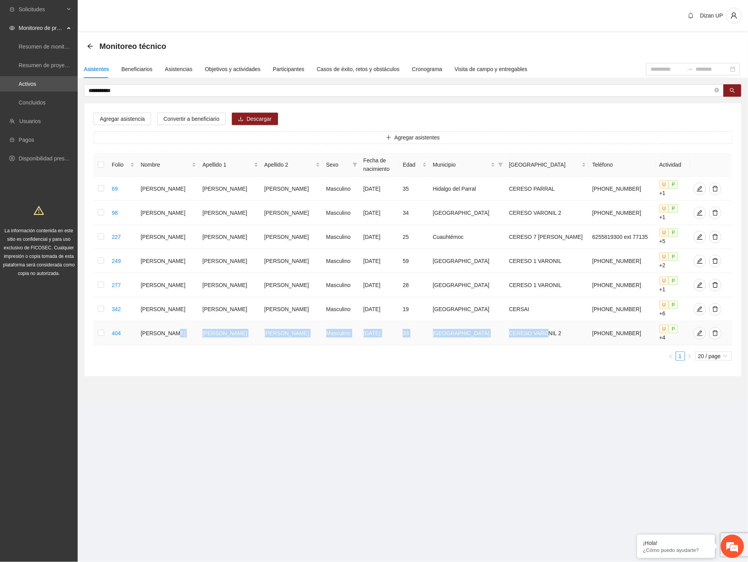
drag, startPoint x: 199, startPoint y: 326, endPoint x: 550, endPoint y: 323, distance: 350.6
click at [550, 323] on tr "404 JUAN CARLOS CHACON ARISMENDI Masculino 06/07/1992 33 Chihuahua CERESO VARON…" at bounding box center [413, 333] width 638 height 24
drag, startPoint x: 588, startPoint y: 335, endPoint x: 623, endPoint y: 330, distance: 36.1
click at [589, 335] on td "614 4293300 ext 11980" at bounding box center [622, 333] width 67 height 24
click at [696, 330] on icon "edit" at bounding box center [699, 333] width 6 height 6
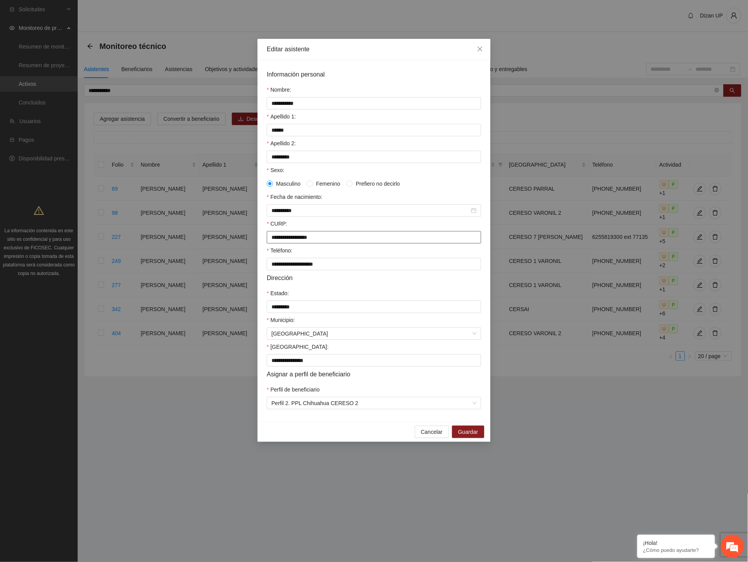
drag, startPoint x: 292, startPoint y: 239, endPoint x: 261, endPoint y: 240, distance: 30.3
click at [261, 240] on div "**********" at bounding box center [373, 240] width 233 height 361
click at [351, 240] on input "**********" at bounding box center [374, 237] width 214 height 12
drag, startPoint x: 328, startPoint y: 239, endPoint x: 211, endPoint y: 237, distance: 116.5
click at [211, 237] on div "**********" at bounding box center [374, 281] width 748 height 562
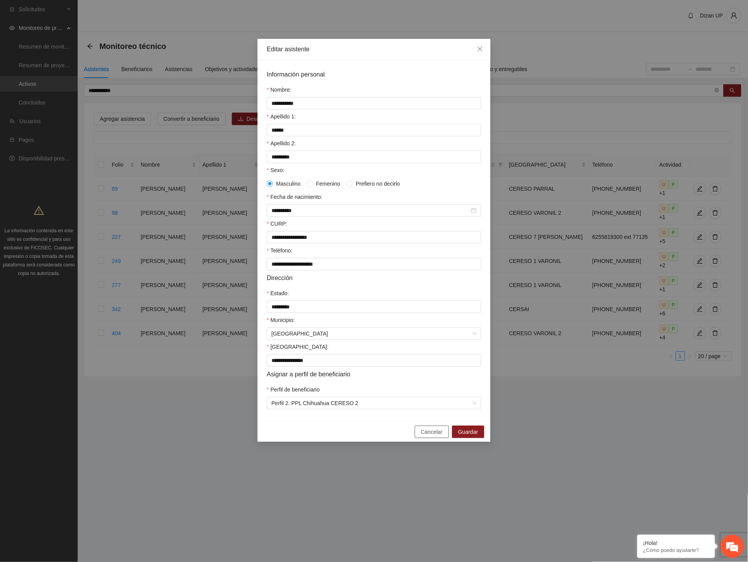
click at [429, 435] on span "Cancelar" at bounding box center [432, 431] width 22 height 9
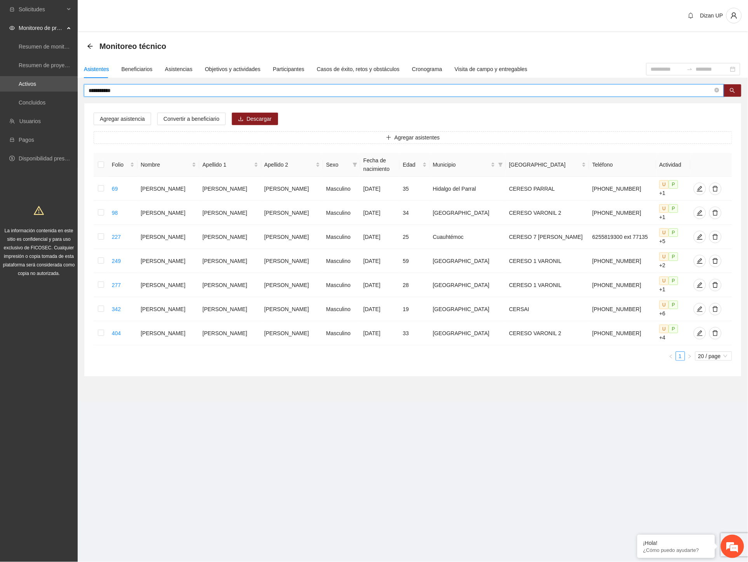
drag, startPoint x: 129, startPoint y: 89, endPoint x: -1, endPoint y: 86, distance: 130.5
click at [0, 86] on html "**********" at bounding box center [374, 281] width 748 height 562
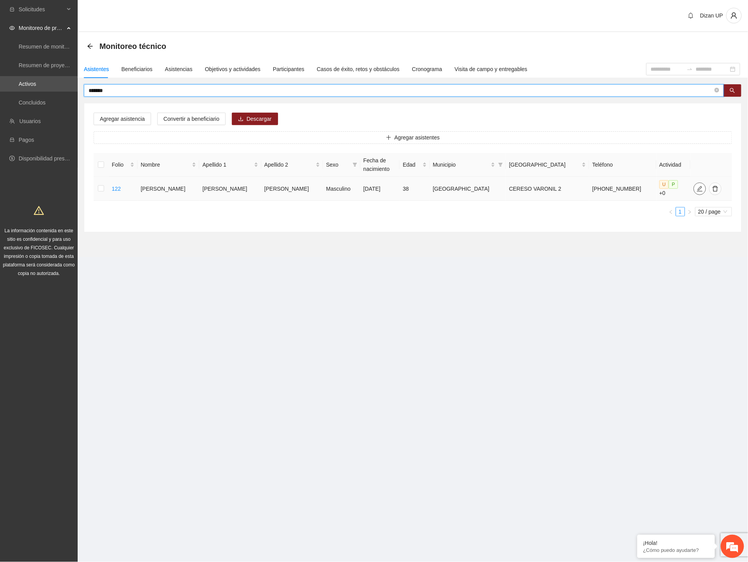
click at [696, 188] on icon "edit" at bounding box center [699, 189] width 6 height 6
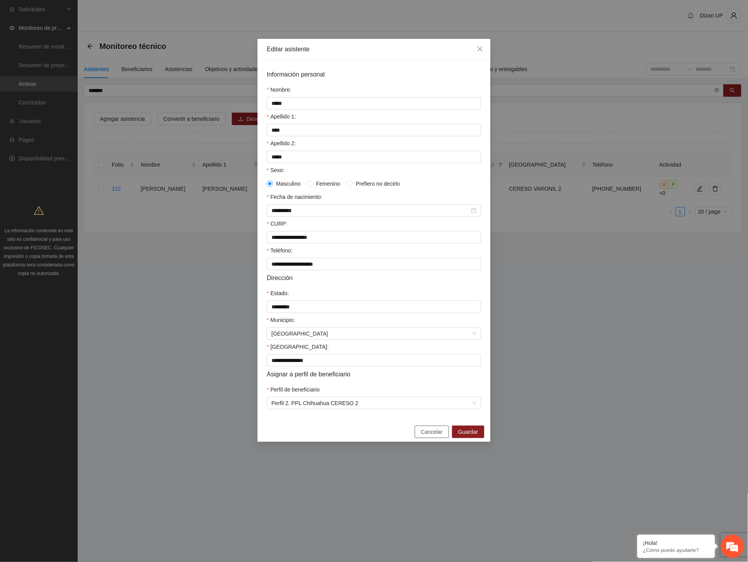
click at [435, 436] on span "Cancelar" at bounding box center [432, 431] width 22 height 9
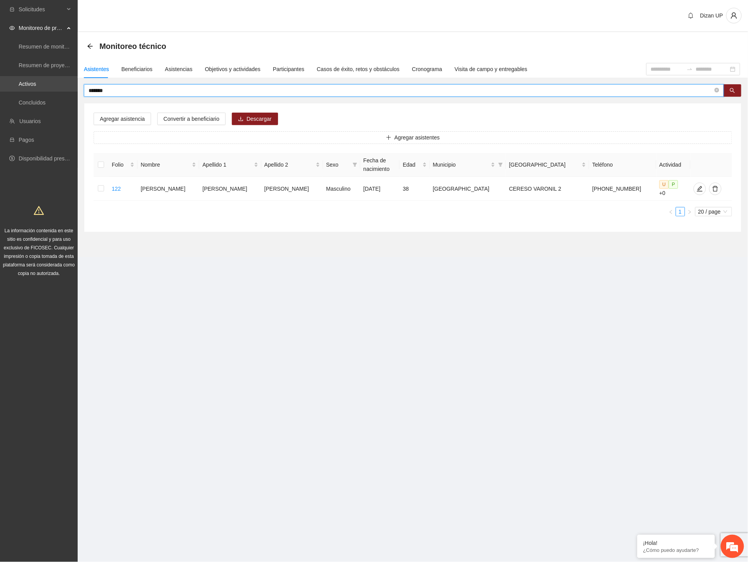
drag, startPoint x: 115, startPoint y: 90, endPoint x: 36, endPoint y: 89, distance: 78.4
click at [36, 89] on section "Solicitudes Monitoreo de proyectos Resumen de monitoreo Resumen de proyectos ap…" at bounding box center [374, 281] width 748 height 562
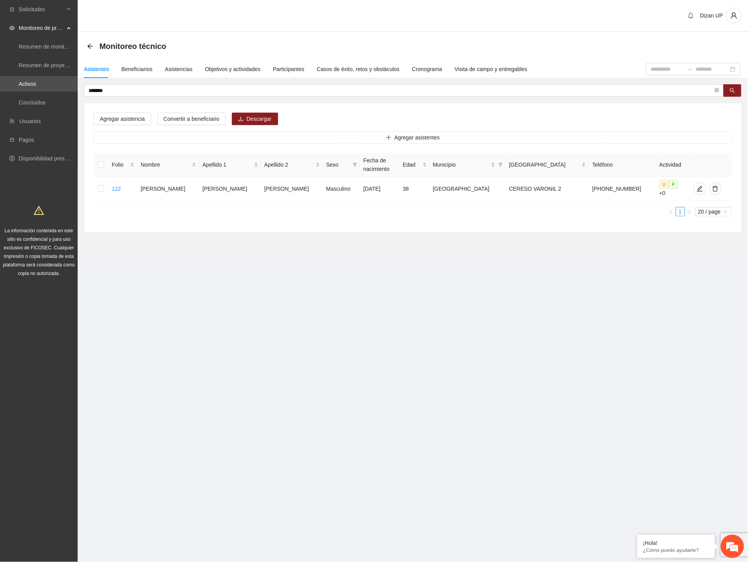
click at [107, 76] on div "Asistentes" at bounding box center [96, 69] width 25 height 18
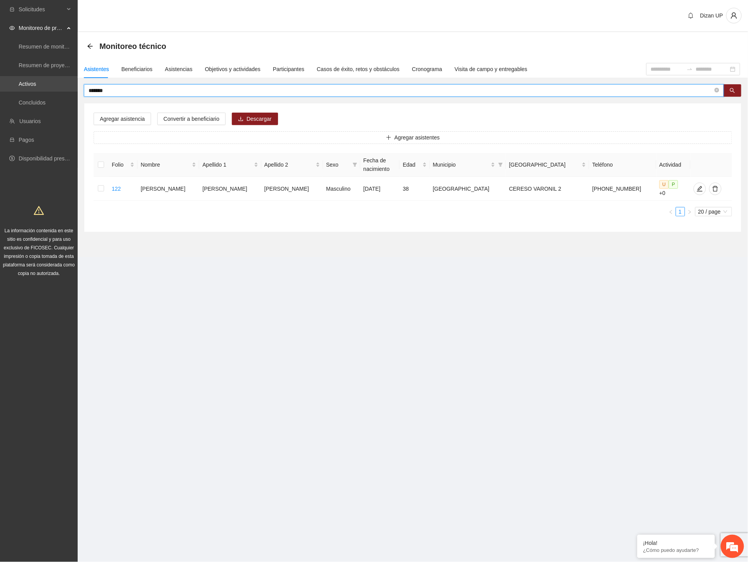
drag, startPoint x: 122, startPoint y: 92, endPoint x: 44, endPoint y: 89, distance: 77.7
click at [44, 89] on section "Solicitudes Monitoreo de proyectos Resumen de monitoreo Resumen de proyectos ap…" at bounding box center [374, 281] width 748 height 562
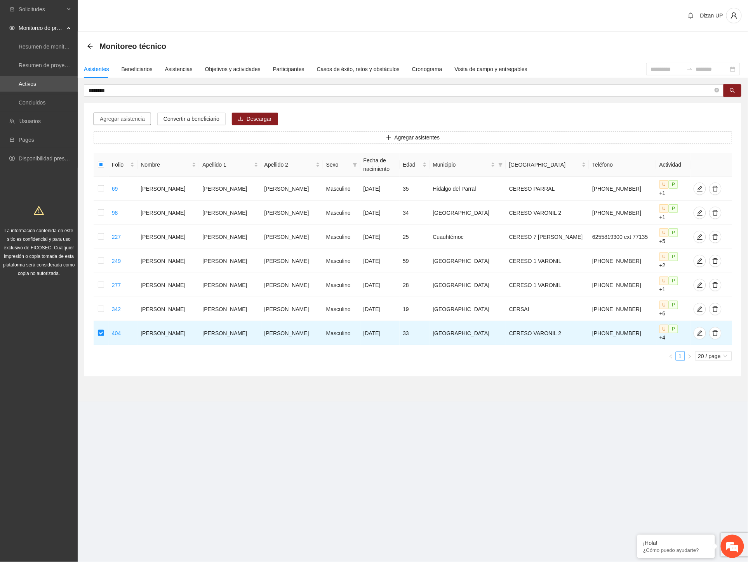
click at [138, 118] on span "Agregar asistencia" at bounding box center [122, 119] width 45 height 9
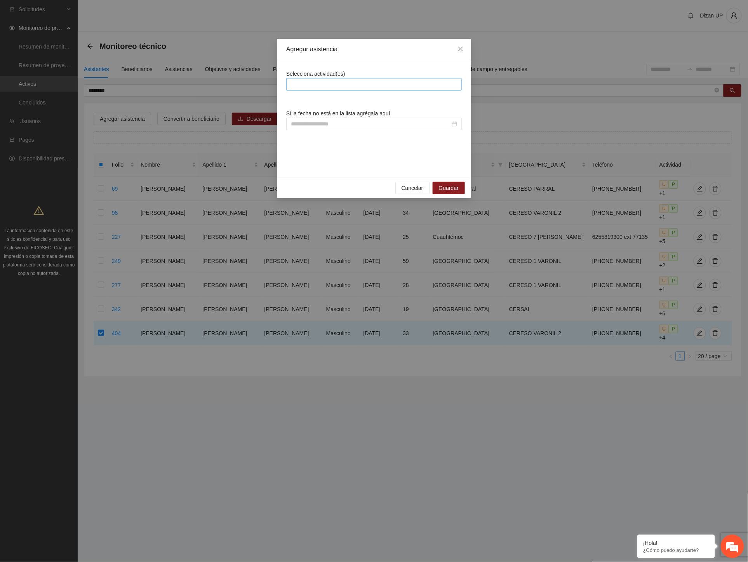
click at [311, 82] on div at bounding box center [374, 84] width 172 height 9
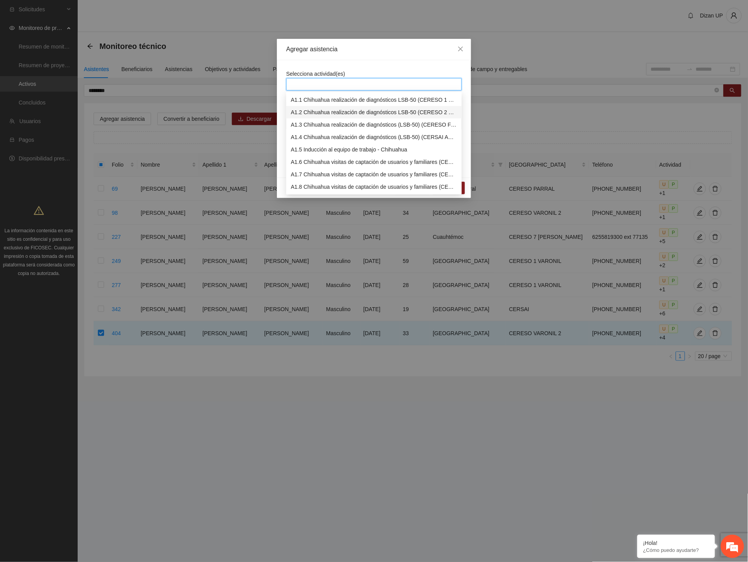
click at [311, 111] on div "A1.2 Chihuahua realización de diagnósticos LSB-50 (CERESO 2 VARONIL)" at bounding box center [374, 112] width 166 height 9
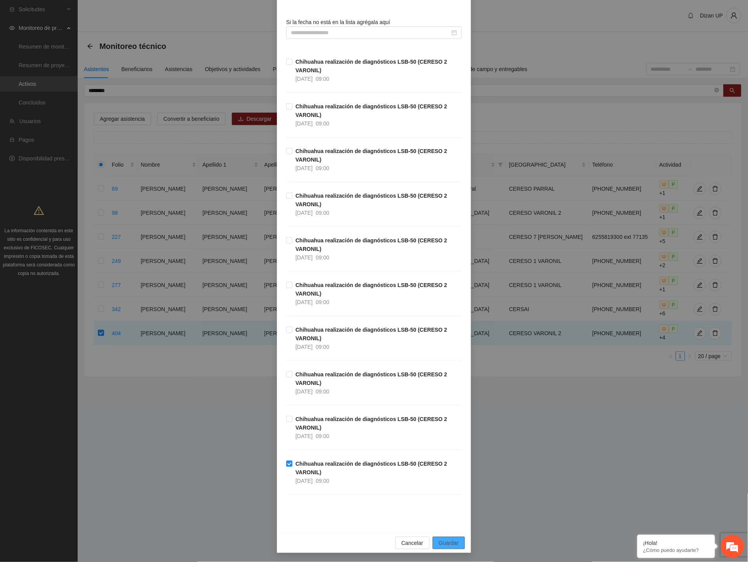
click at [447, 542] on span "Guardar" at bounding box center [449, 542] width 20 height 9
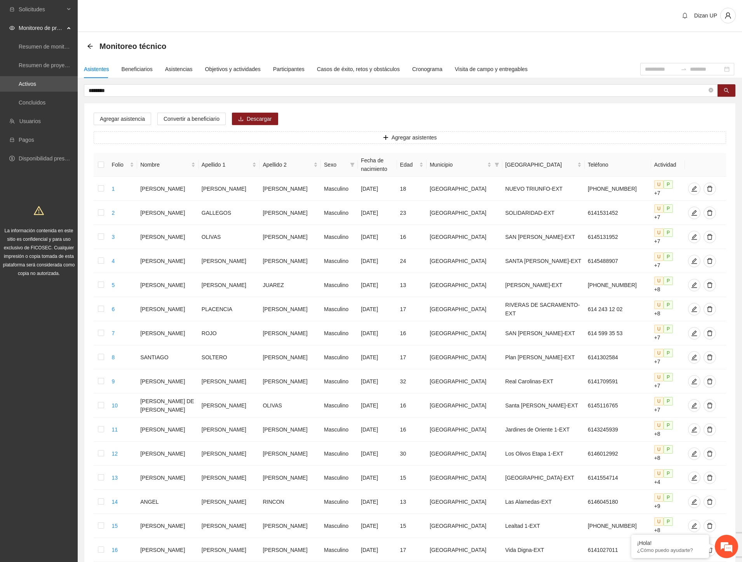
click at [40, 444] on div "Solicitudes Monitoreo de proyectos Resumen de monitoreo Resumen de proyectos ap…" at bounding box center [39, 368] width 78 height 736
click at [122, 90] on input "********" at bounding box center [398, 90] width 618 height 9
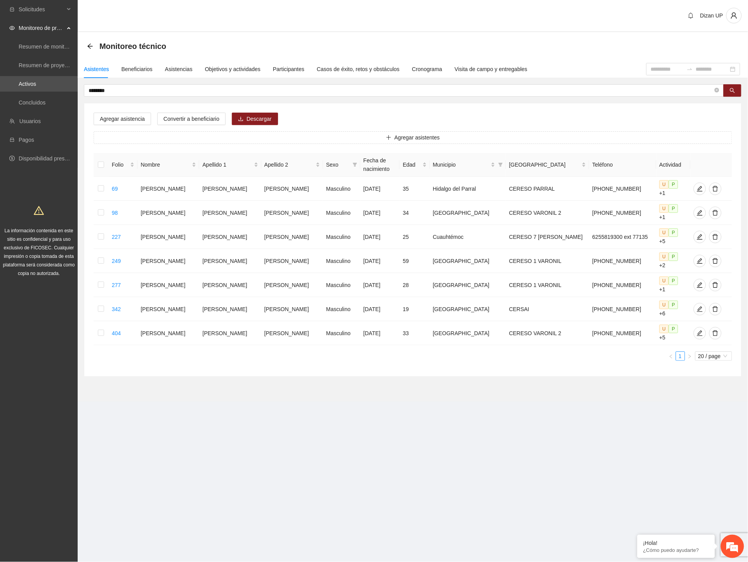
click at [222, 405] on section "Dizan UP Monitoreo técnico Asistentes Beneficiarios Asistencias Objetivos y act…" at bounding box center [413, 211] width 670 height 423
drag, startPoint x: 161, startPoint y: 96, endPoint x: 125, endPoint y: 90, distance: 36.9
click at [161, 96] on span "********" at bounding box center [404, 90] width 640 height 12
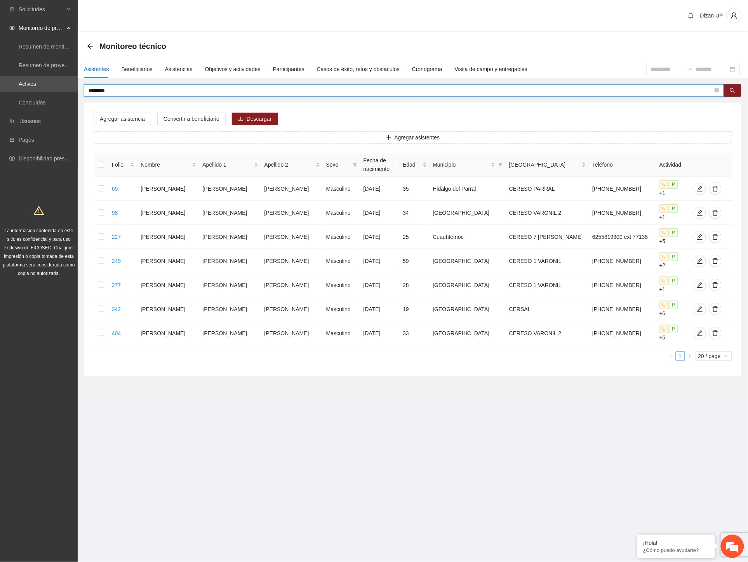
drag, startPoint x: 119, startPoint y: 90, endPoint x: -1, endPoint y: 85, distance: 120.4
click at [0, 85] on html "Solicitudes Monitoreo de proyectos Resumen de monitoreo Resumen de proyectos ap…" at bounding box center [374, 281] width 748 height 562
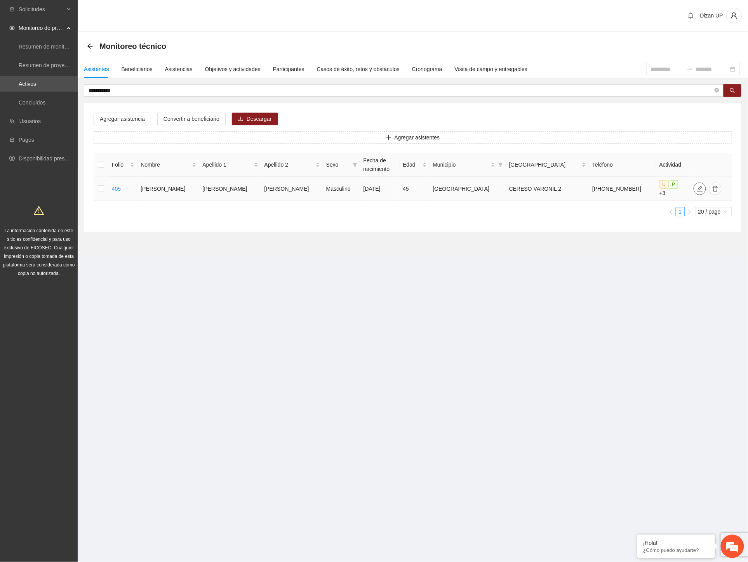
click at [696, 189] on icon "edit" at bounding box center [699, 189] width 6 height 6
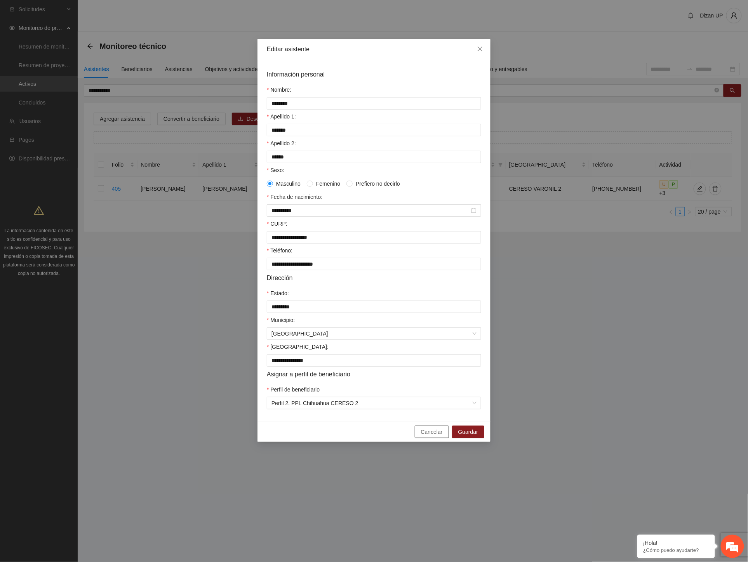
drag, startPoint x: 428, startPoint y: 438, endPoint x: 416, endPoint y: 420, distance: 21.0
click at [428, 436] on span "Cancelar" at bounding box center [432, 431] width 22 height 9
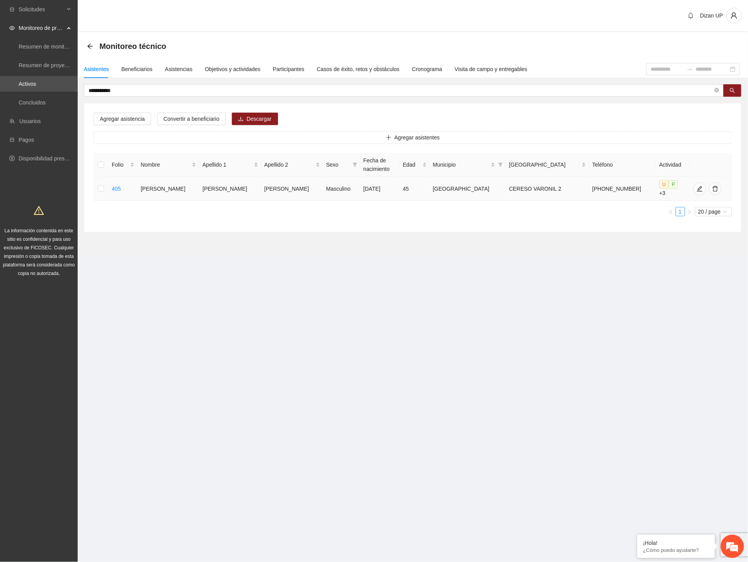
click at [107, 186] on td at bounding box center [101, 189] width 15 height 24
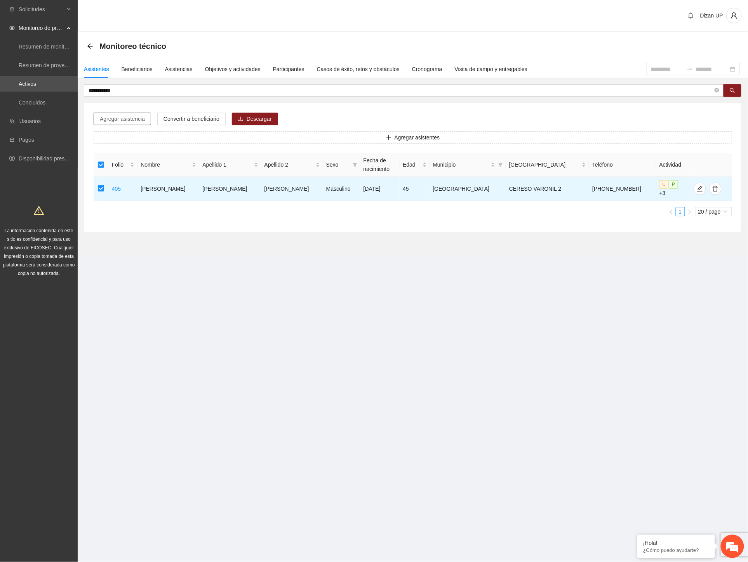
click at [132, 117] on span "Agregar asistencia" at bounding box center [122, 119] width 45 height 9
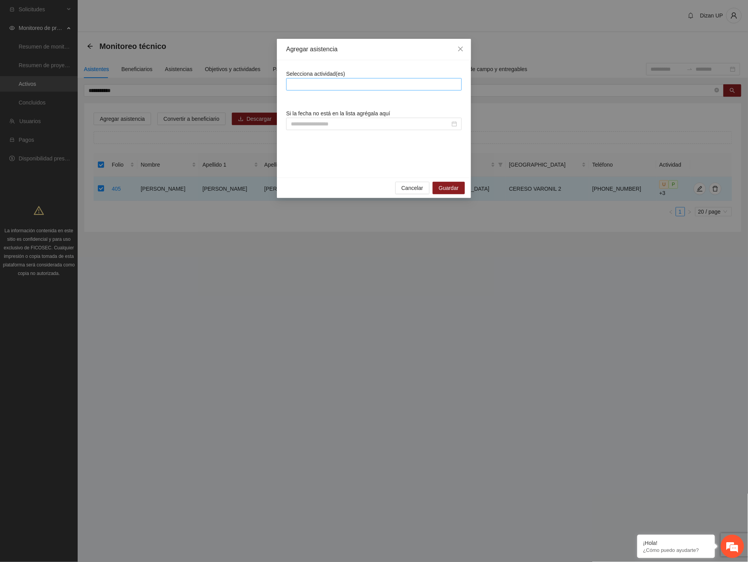
click at [347, 86] on div at bounding box center [374, 84] width 172 height 9
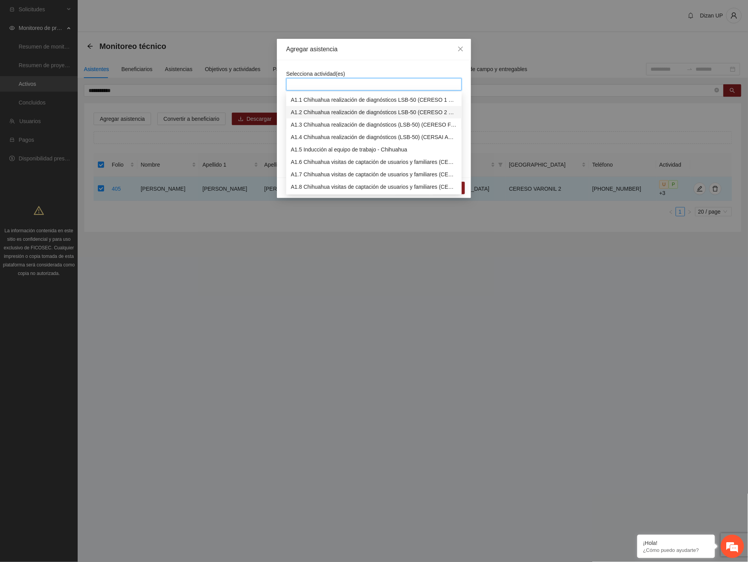
click at [323, 113] on div "A1.2 Chihuahua realización de diagnósticos LSB-50 (CERESO 2 VARONIL)" at bounding box center [374, 112] width 166 height 9
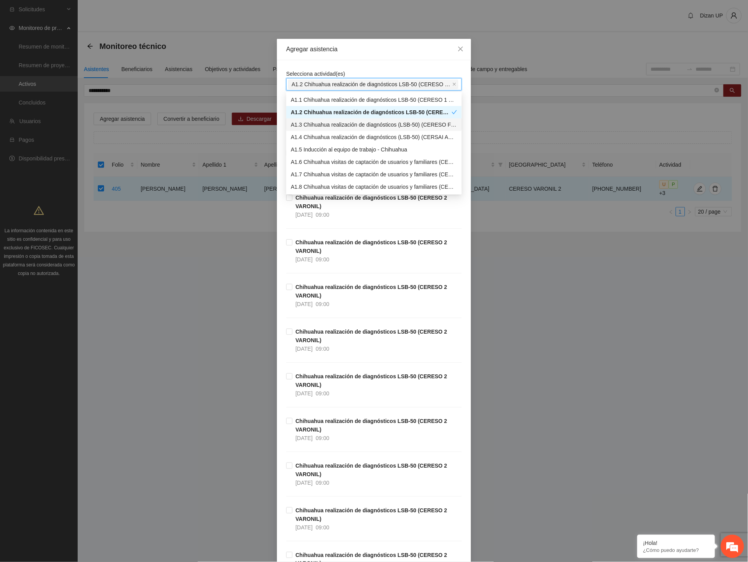
click at [278, 123] on div "Selecciona actividad(es) A1.2 Chihuahua realización de diagnósticos LSB-50 (CER…" at bounding box center [374, 341] width 194 height 563
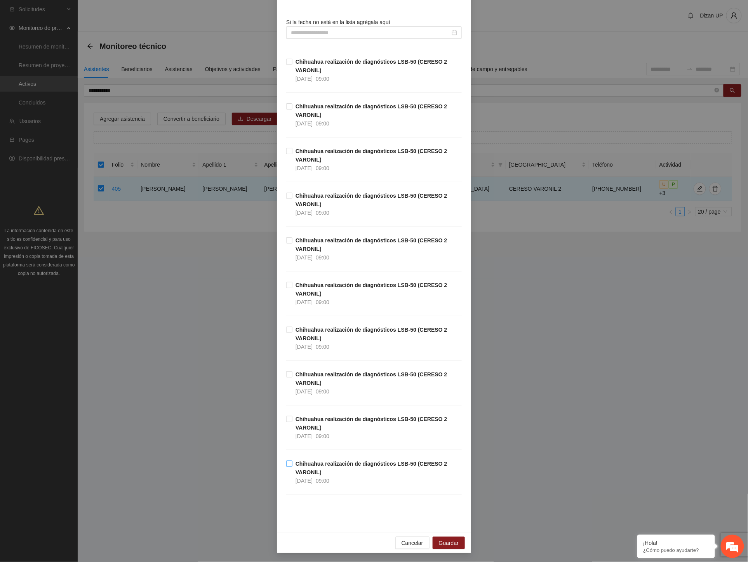
click at [307, 467] on strong "Chihuahua realización de diagnósticos LSB-50 (CERESO 2 VARONIL)" at bounding box center [371, 467] width 152 height 15
click at [445, 543] on span "Guardar" at bounding box center [449, 542] width 20 height 9
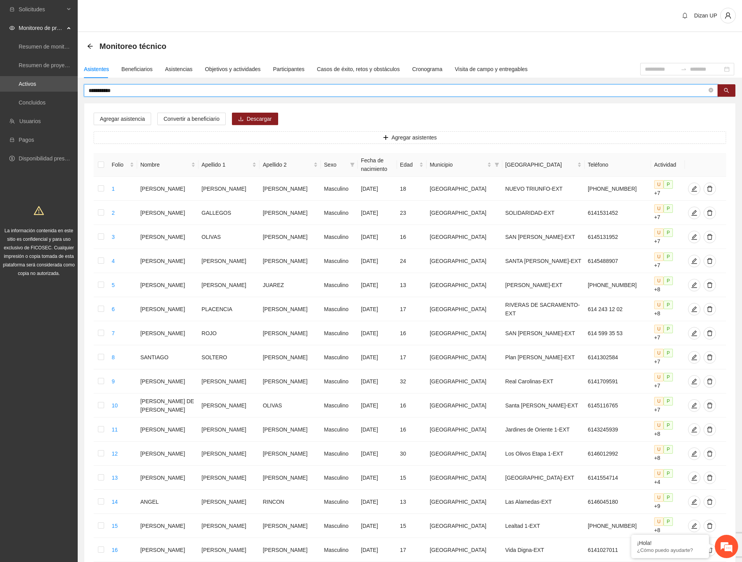
click at [141, 87] on input "**********" at bounding box center [398, 90] width 618 height 9
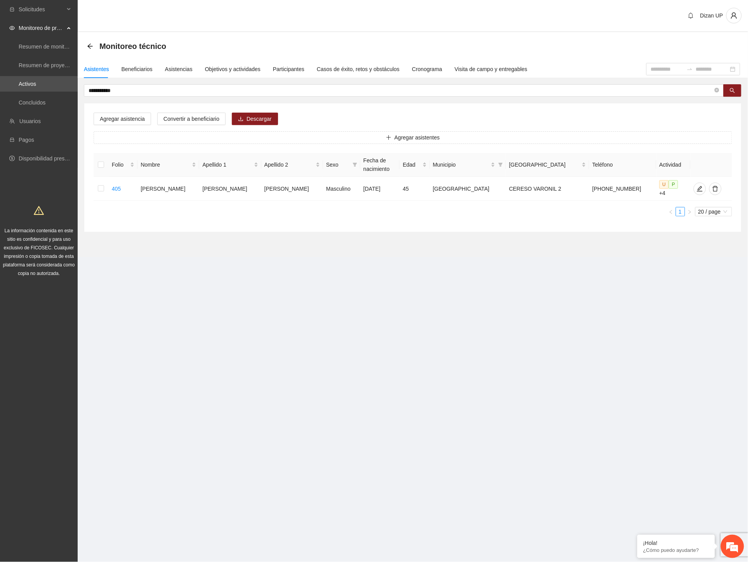
drag, startPoint x: 101, startPoint y: 314, endPoint x: 103, endPoint y: 302, distance: 12.1
click at [102, 311] on section "**********" at bounding box center [374, 281] width 748 height 562
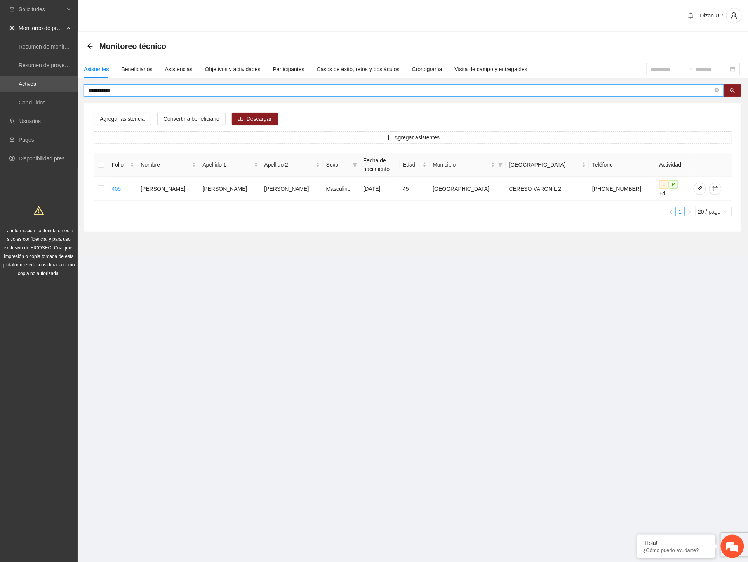
drag, startPoint x: 28, startPoint y: 90, endPoint x: -1, endPoint y: 91, distance: 29.1
click at [0, 91] on html "**********" at bounding box center [374, 281] width 748 height 562
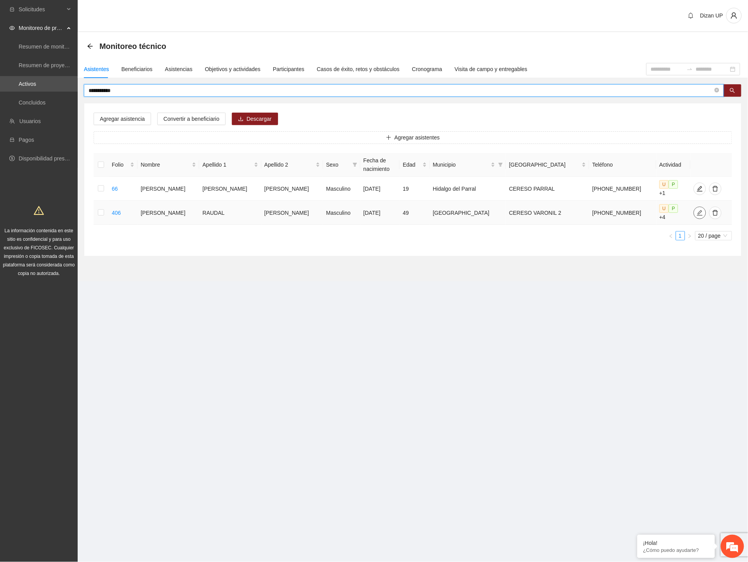
click at [697, 212] on icon "edit" at bounding box center [699, 212] width 5 height 5
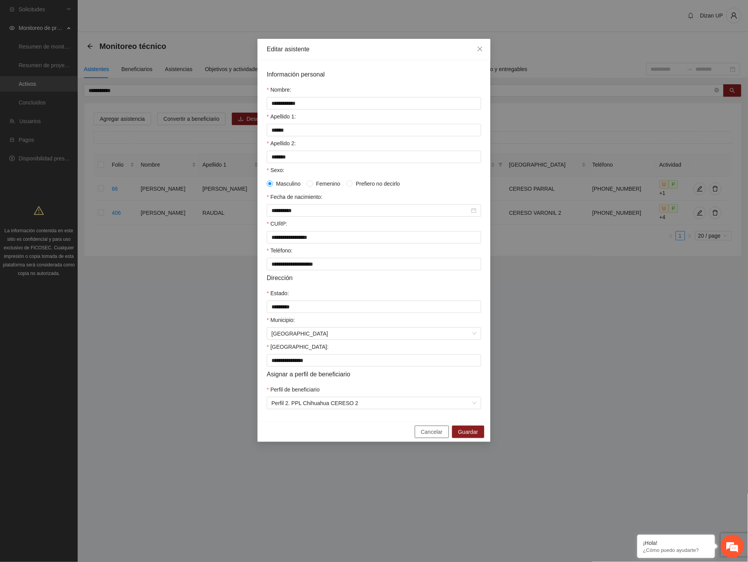
click at [427, 436] on span "Cancelar" at bounding box center [432, 431] width 22 height 9
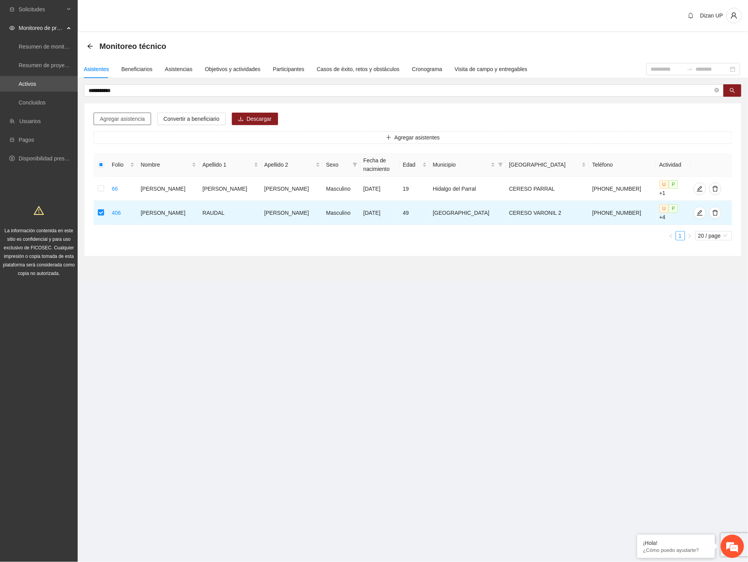
click at [131, 120] on span "Agregar asistencia" at bounding box center [122, 119] width 45 height 9
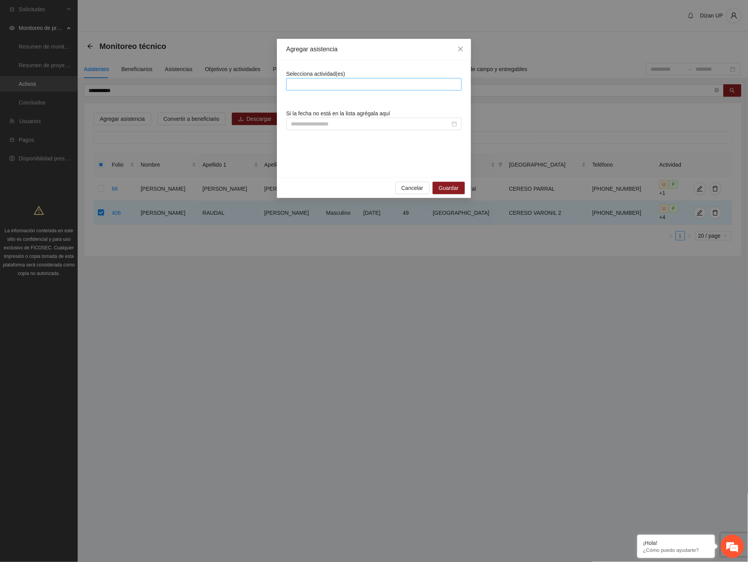
click at [322, 84] on div at bounding box center [374, 84] width 172 height 9
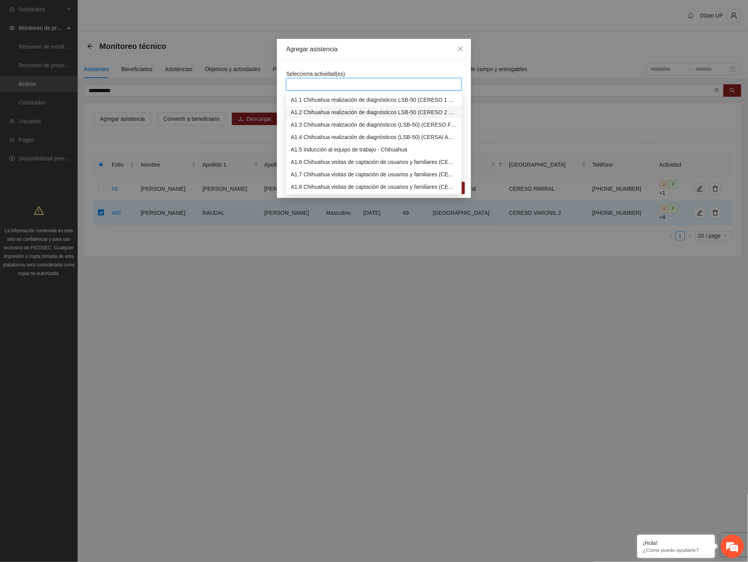
click at [320, 114] on div "A1.2 Chihuahua realización de diagnósticos LSB-50 (CERESO 2 VARONIL)" at bounding box center [374, 112] width 166 height 9
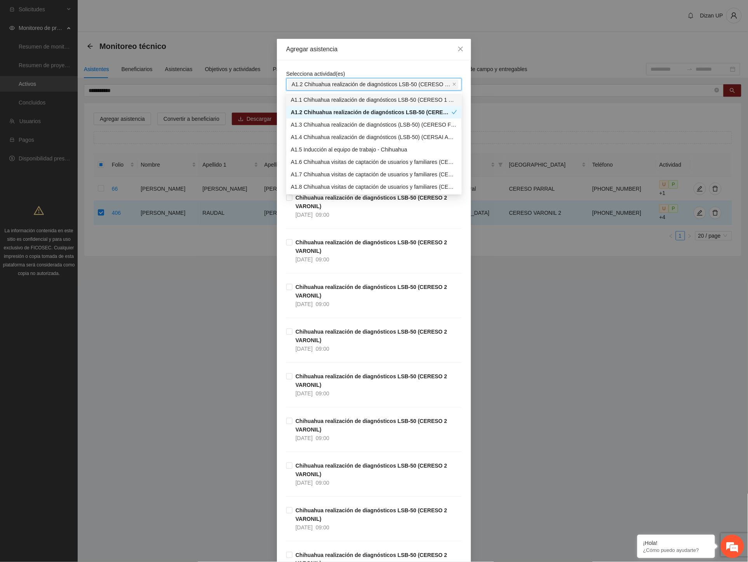
click at [357, 54] on div "Agregar asistencia" at bounding box center [374, 49] width 194 height 21
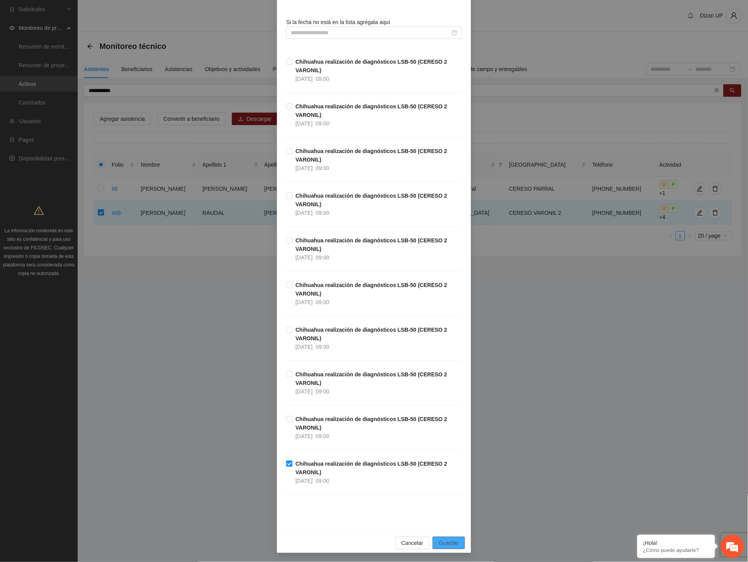
click at [441, 542] on span "Guardar" at bounding box center [449, 542] width 20 height 9
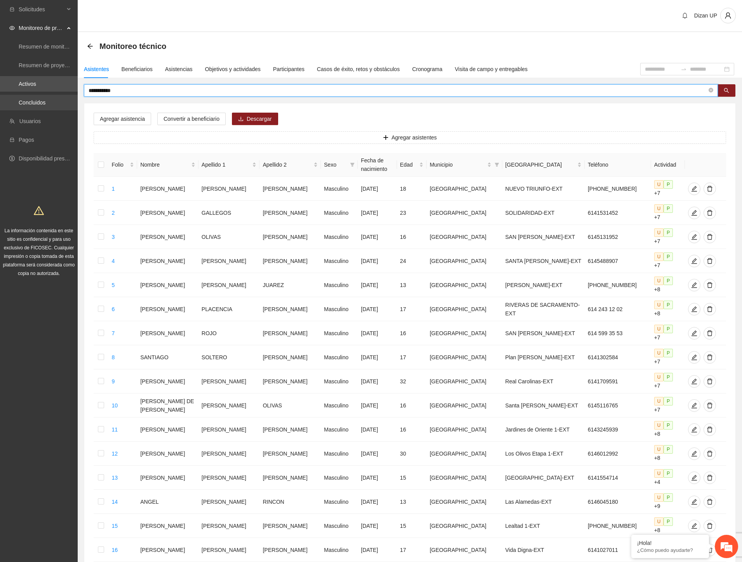
drag, startPoint x: 125, startPoint y: 89, endPoint x: 31, endPoint y: 96, distance: 93.9
click at [32, 95] on section "**********" at bounding box center [371, 368] width 742 height 736
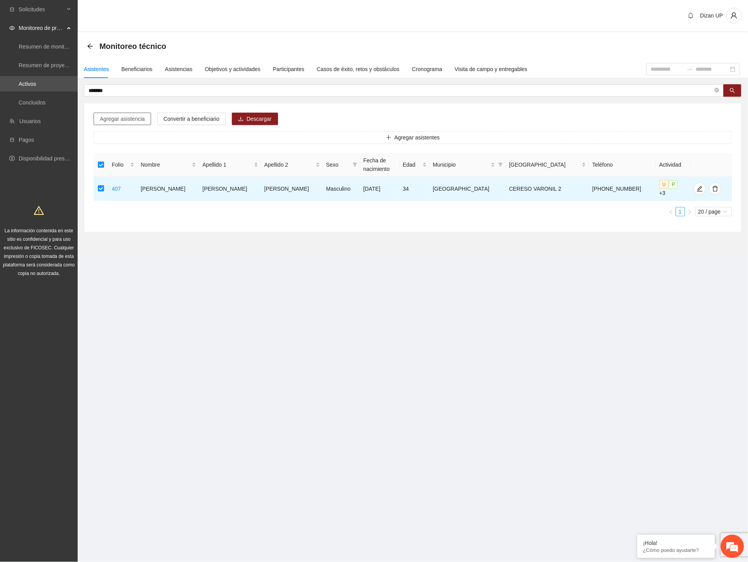
click at [126, 114] on button "Agregar asistencia" at bounding box center [122, 119] width 57 height 12
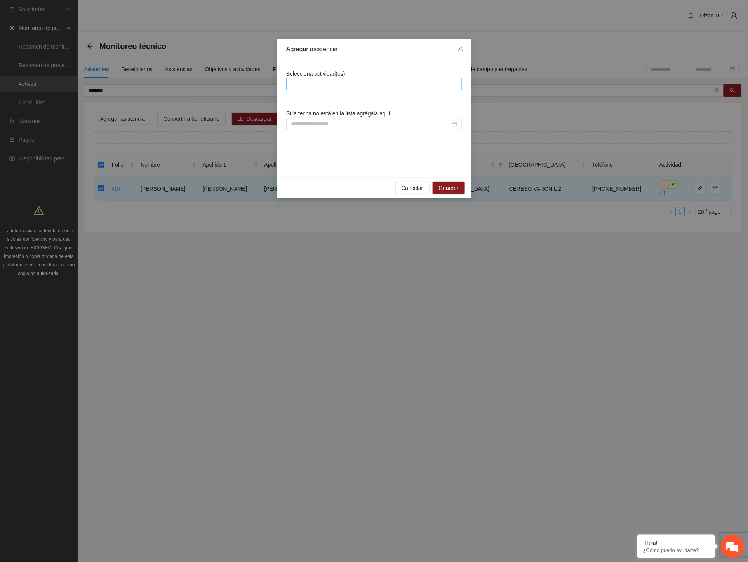
drag, startPoint x: 358, startPoint y: 82, endPoint x: 360, endPoint y: 75, distance: 7.0
click at [358, 82] on div at bounding box center [374, 84] width 172 height 9
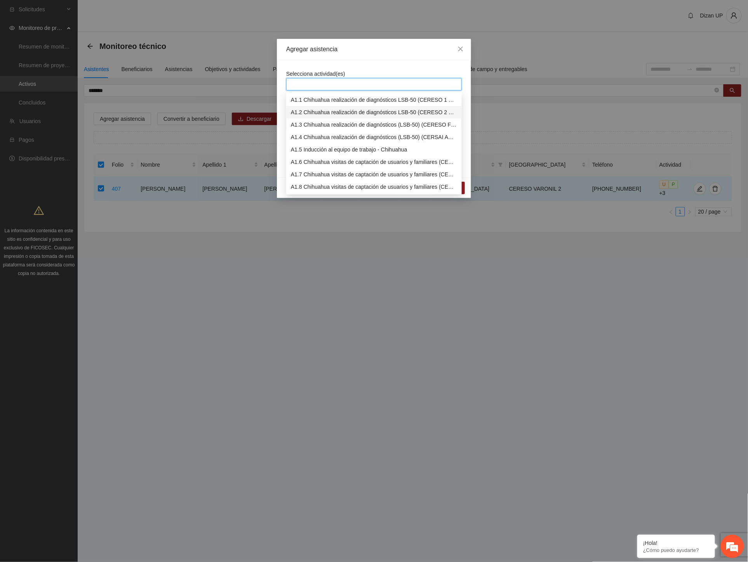
click at [323, 111] on div "A1.2 Chihuahua realización de diagnósticos LSB-50 (CERESO 2 VARONIL)" at bounding box center [374, 112] width 166 height 9
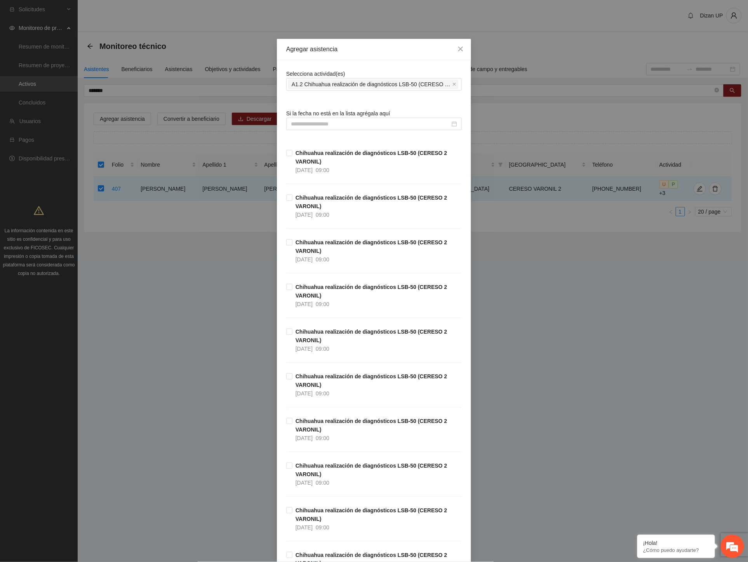
click at [280, 94] on div "Selecciona actividad(es) A1.2 Chihuahua realización de diagnósticos LSB-50 (CER…" at bounding box center [374, 341] width 194 height 563
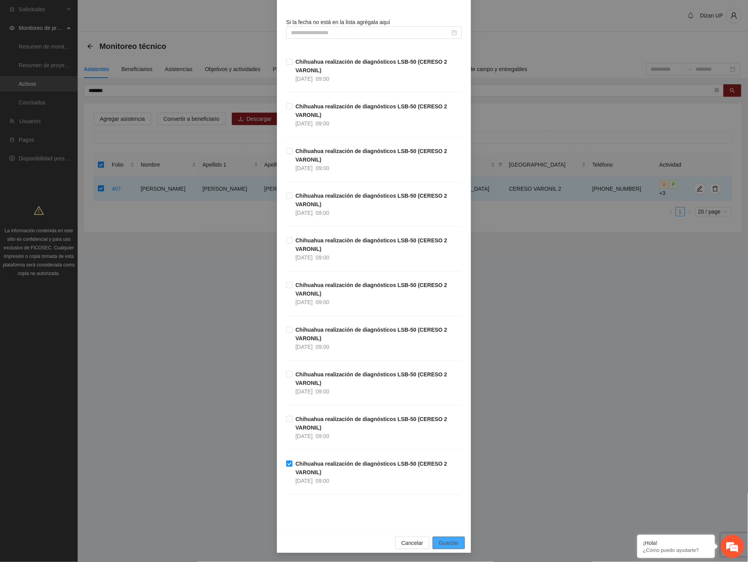
click at [439, 544] on span "Guardar" at bounding box center [449, 542] width 20 height 9
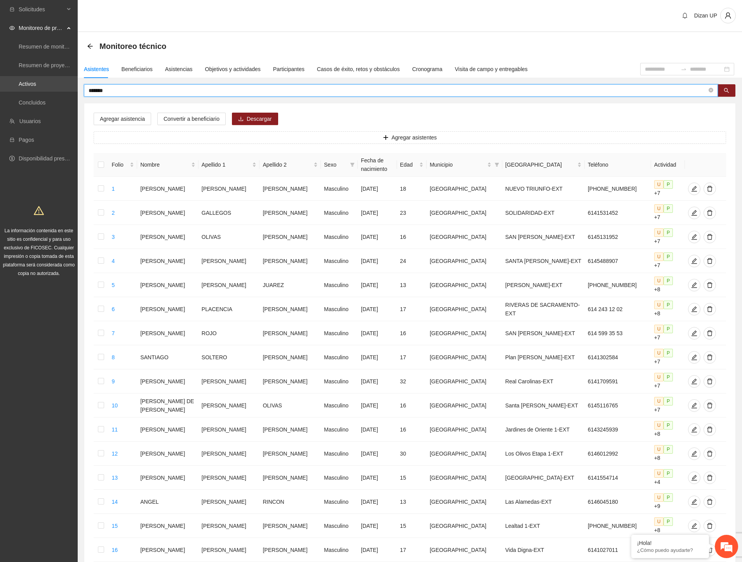
drag, startPoint x: 64, startPoint y: 79, endPoint x: 21, endPoint y: 82, distance: 43.2
click at [21, 82] on section "Solicitudes Monitoreo de proyectos Resumen de monitoreo Resumen de proyectos ap…" at bounding box center [371, 368] width 742 height 736
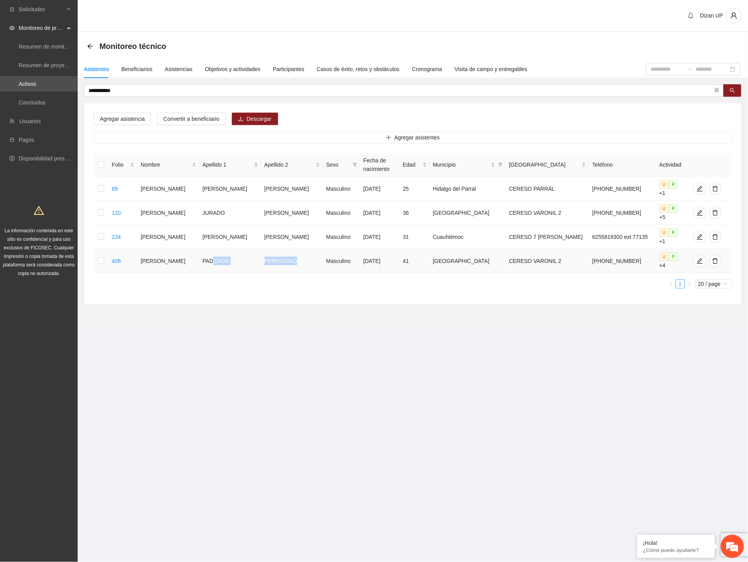
drag, startPoint x: 216, startPoint y: 257, endPoint x: 299, endPoint y: 260, distance: 82.8
click at [299, 260] on tr "408 FRANCISCO JAVIER PADERON PEREGRINO Masculino 04/10/1983 41 Chihuahua CERESO…" at bounding box center [413, 261] width 638 height 24
click at [697, 261] on icon "edit" at bounding box center [699, 260] width 5 height 5
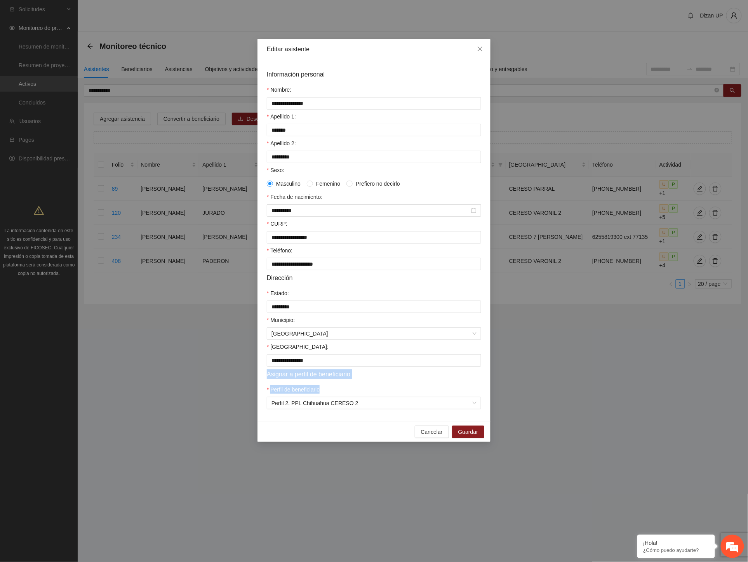
drag, startPoint x: 332, startPoint y: 392, endPoint x: 267, endPoint y: 382, distance: 66.1
click at [267, 382] on form "**********" at bounding box center [374, 239] width 214 height 340
drag, startPoint x: 427, startPoint y: 442, endPoint x: 259, endPoint y: 293, distance: 225.0
click at [427, 436] on span "Cancelar" at bounding box center [432, 431] width 22 height 9
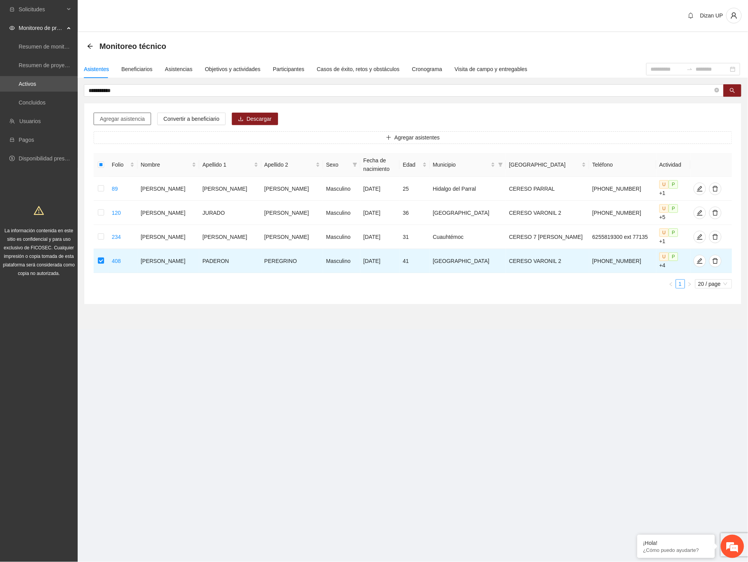
click at [126, 121] on span "Agregar asistencia" at bounding box center [122, 119] width 45 height 9
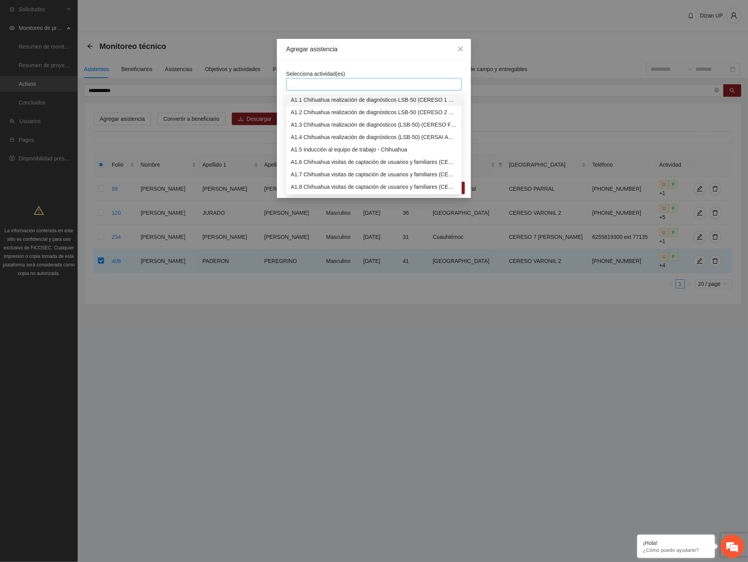
click at [328, 80] on div at bounding box center [374, 84] width 172 height 9
click at [313, 111] on div "A1.2 Chihuahua realización de diagnósticos LSB-50 (CERESO 2 VARONIL)" at bounding box center [374, 112] width 166 height 9
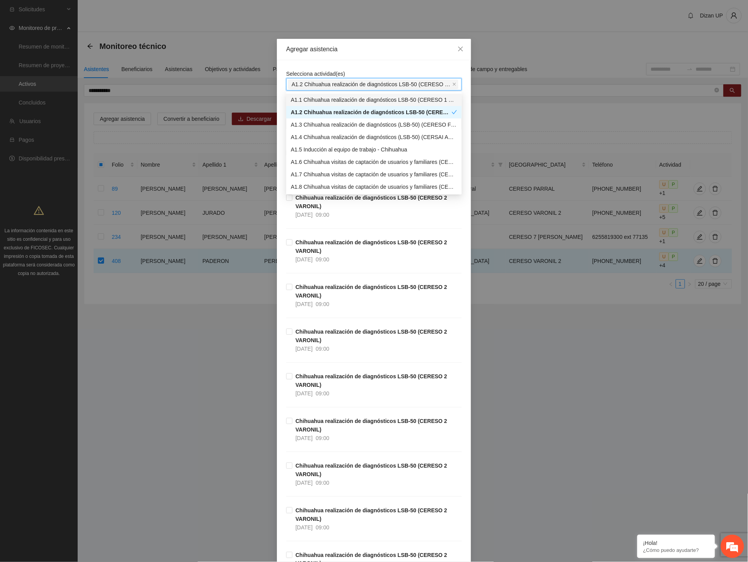
click at [344, 59] on div "Agregar asistencia" at bounding box center [374, 49] width 194 height 21
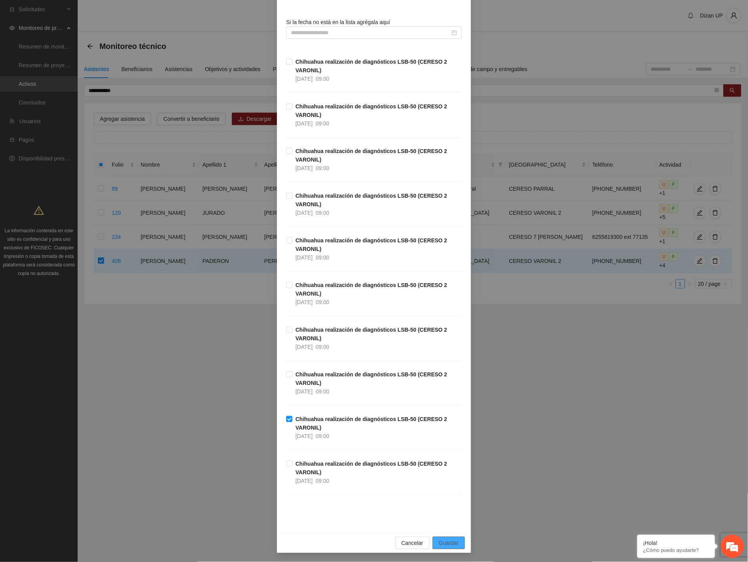
click at [439, 544] on span "Guardar" at bounding box center [449, 542] width 20 height 9
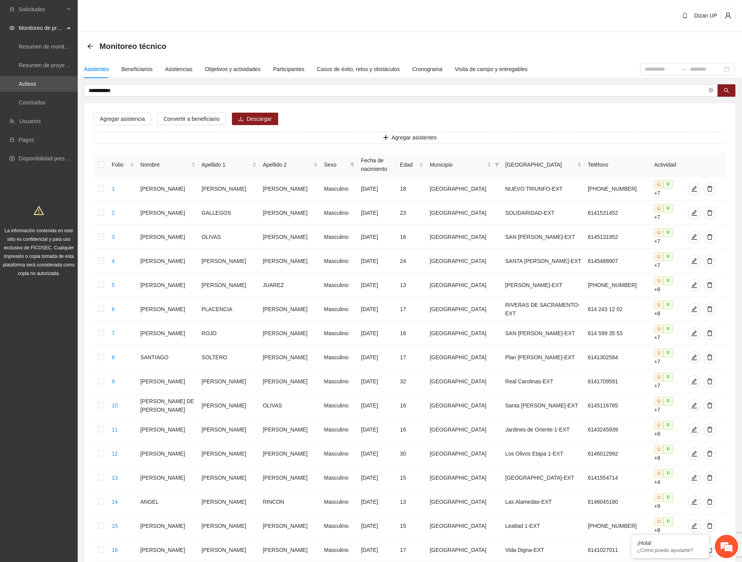
drag, startPoint x: 57, startPoint y: 331, endPoint x: 125, endPoint y: 160, distance: 183.5
click at [58, 326] on div "Solicitudes Monitoreo de proyectos Resumen de monitoreo Resumen de proyectos ap…" at bounding box center [39, 368] width 78 height 736
click at [135, 89] on input "**********" at bounding box center [398, 90] width 618 height 9
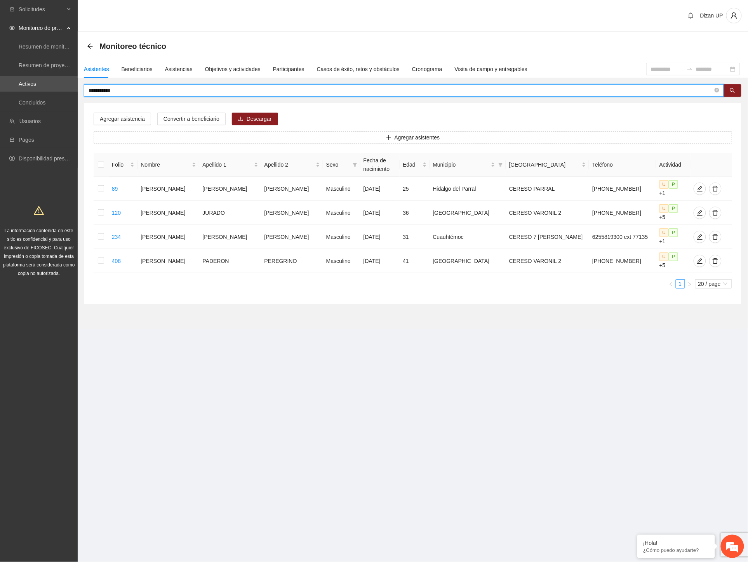
drag, startPoint x: 120, startPoint y: 92, endPoint x: -1, endPoint y: 94, distance: 120.8
click at [0, 94] on html "**********" at bounding box center [374, 281] width 748 height 562
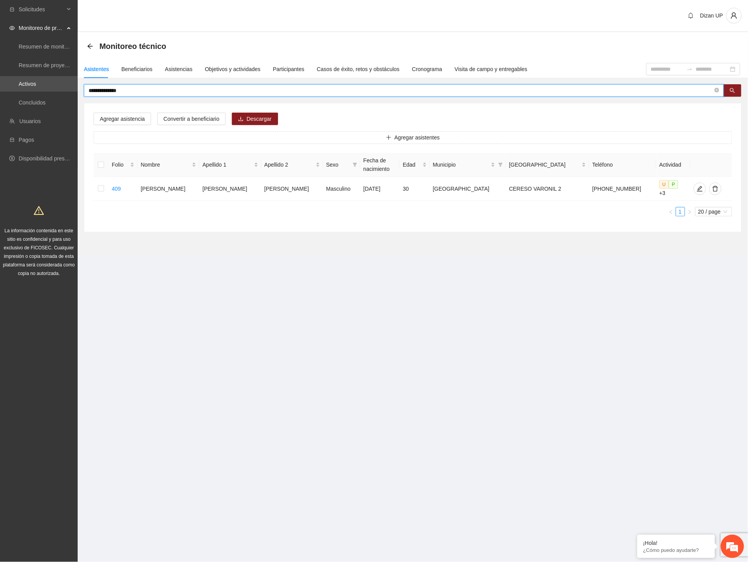
click at [498, 268] on section "**********" at bounding box center [413, 139] width 670 height 279
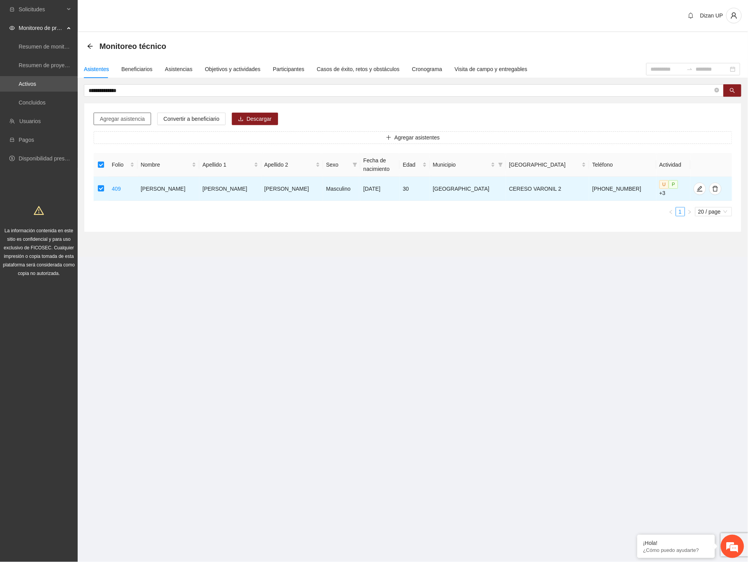
click at [98, 117] on button "Agregar asistencia" at bounding box center [122, 119] width 57 height 12
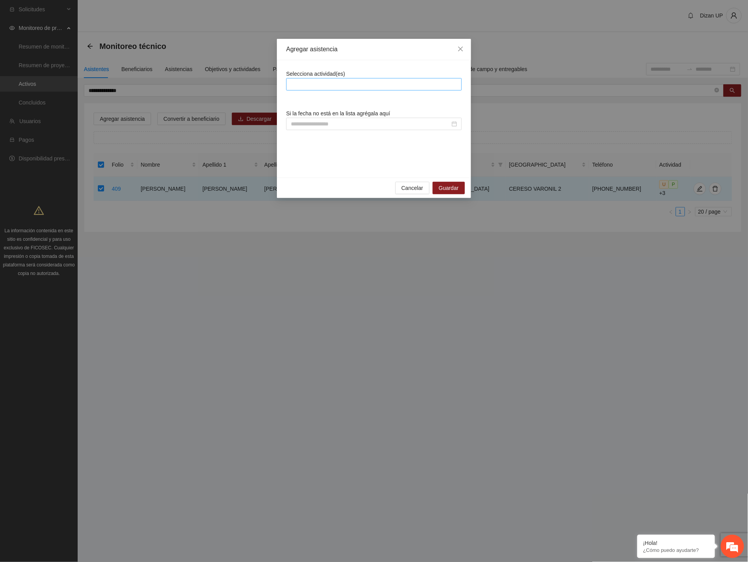
click at [338, 80] on div at bounding box center [374, 84] width 172 height 9
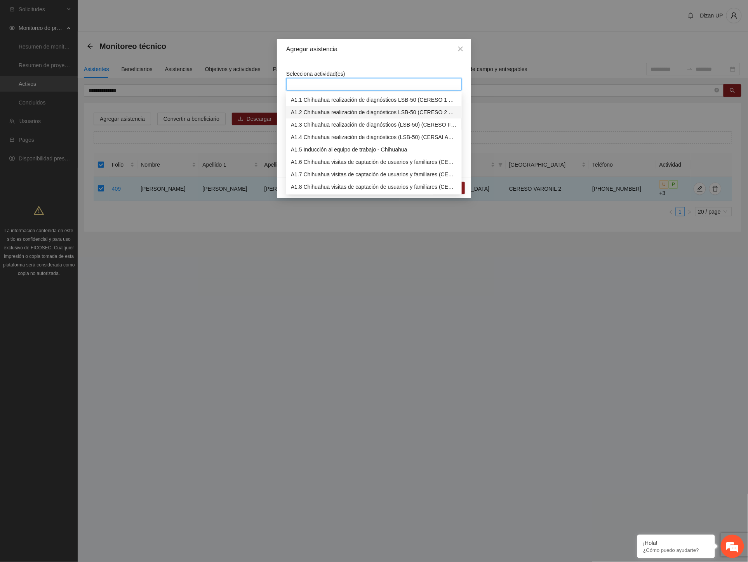
click at [330, 111] on div "A1.2 Chihuahua realización de diagnósticos LSB-50 (CERESO 2 VARONIL)" at bounding box center [374, 112] width 166 height 9
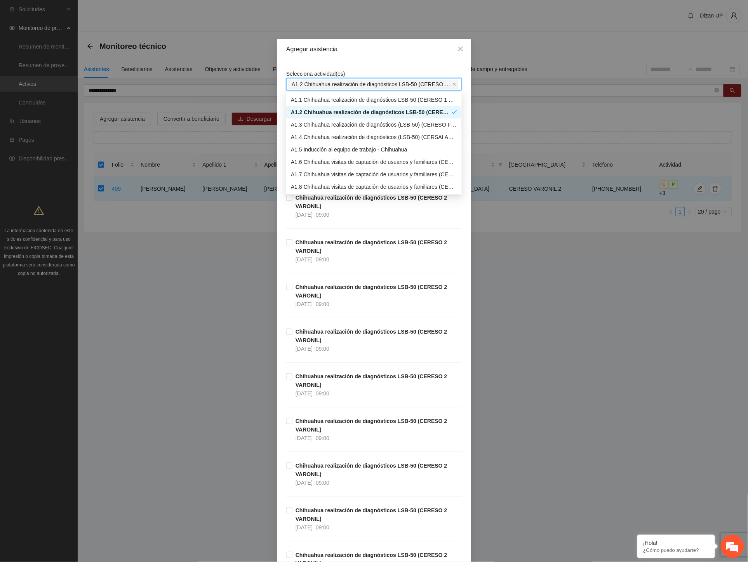
click at [316, 113] on div "A1.2 Chihuahua realización de diagnósticos LSB-50 (CERESO 2 VARONIL)" at bounding box center [371, 112] width 161 height 9
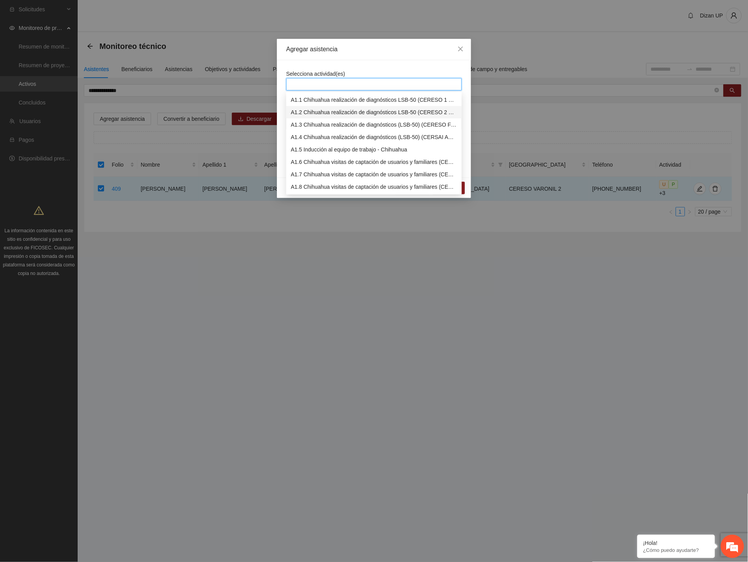
click at [297, 113] on div "A1.2 Chihuahua realización de diagnósticos LSB-50 (CERESO 2 VARONIL)" at bounding box center [374, 112] width 166 height 9
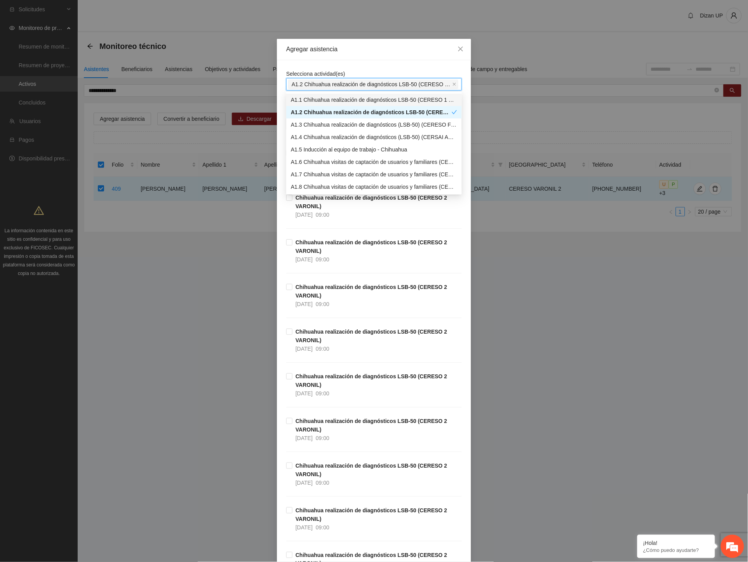
click at [338, 64] on div "Selecciona actividad(es) A1.2 Chihuahua realización de diagnósticos LSB-50 (CER…" at bounding box center [374, 341] width 194 height 563
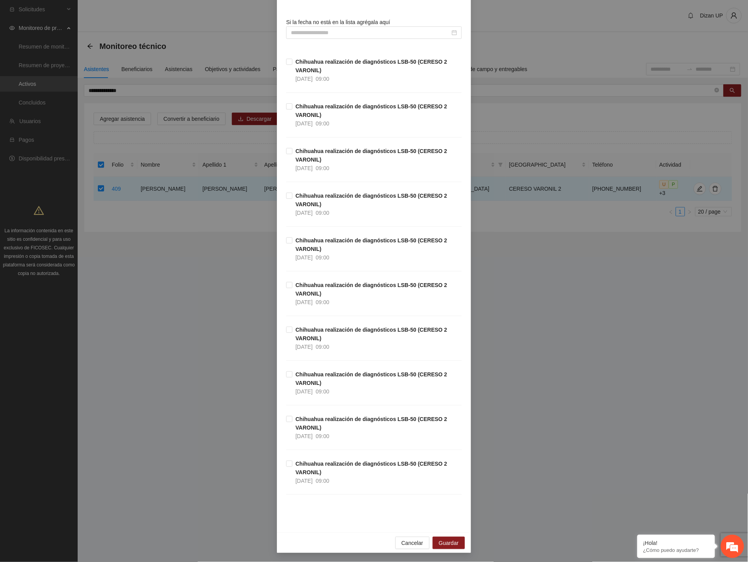
click at [282, 375] on div "Selecciona actividad(es) A1.2 Chihuahua realización de diagnósticos LSB-50 (CER…" at bounding box center [374, 250] width 194 height 563
click at [446, 541] on span "Guardar" at bounding box center [449, 542] width 20 height 9
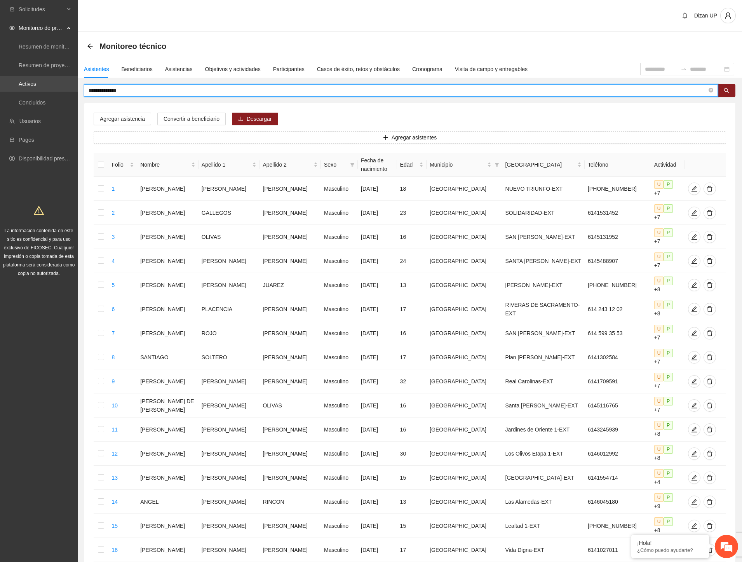
drag, startPoint x: 120, startPoint y: 87, endPoint x: 9, endPoint y: 83, distance: 111.9
click at [9, 83] on section "**********" at bounding box center [371, 368] width 742 height 736
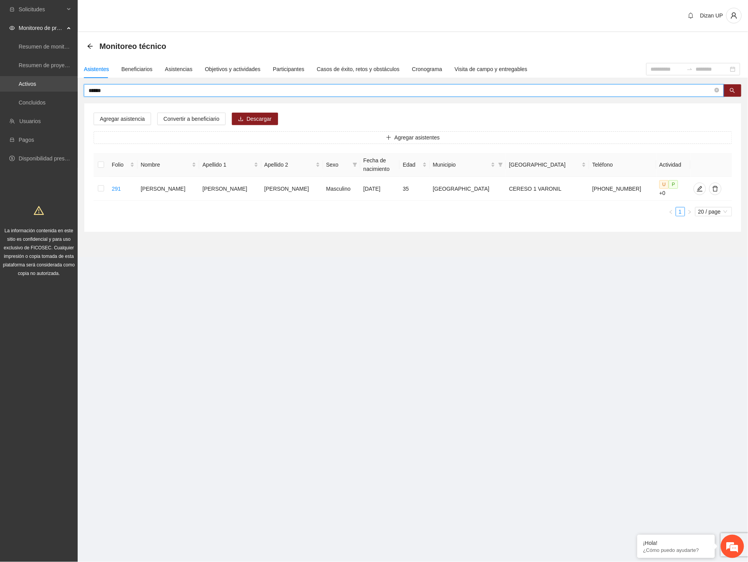
type input "******"
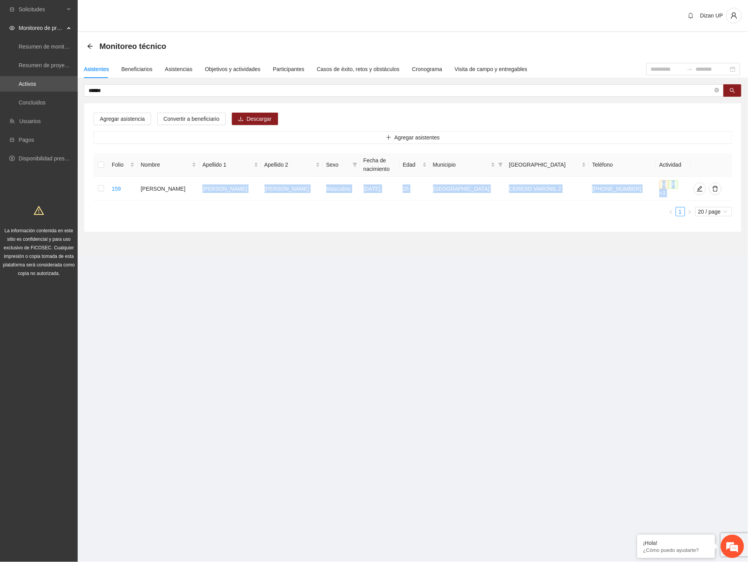
drag, startPoint x: 204, startPoint y: 189, endPoint x: 513, endPoint y: 205, distance: 309.0
click at [513, 205] on div "Folio Nombre Apellido 1 Apellido 2 Sexo Fecha de nacimiento Edad Municipio Colo…" at bounding box center [413, 184] width 638 height 63
click at [229, 210] on ul "1 20 / page" at bounding box center [413, 211] width 638 height 9
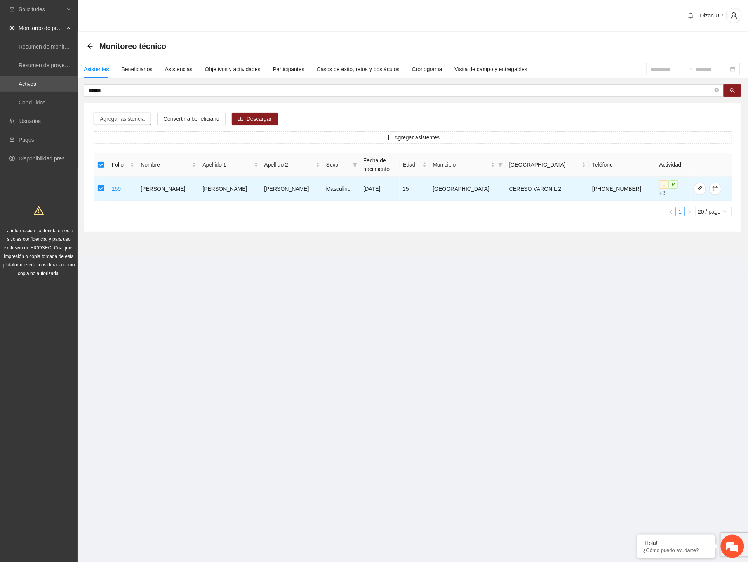
click at [134, 117] on span "Agregar asistencia" at bounding box center [122, 119] width 45 height 9
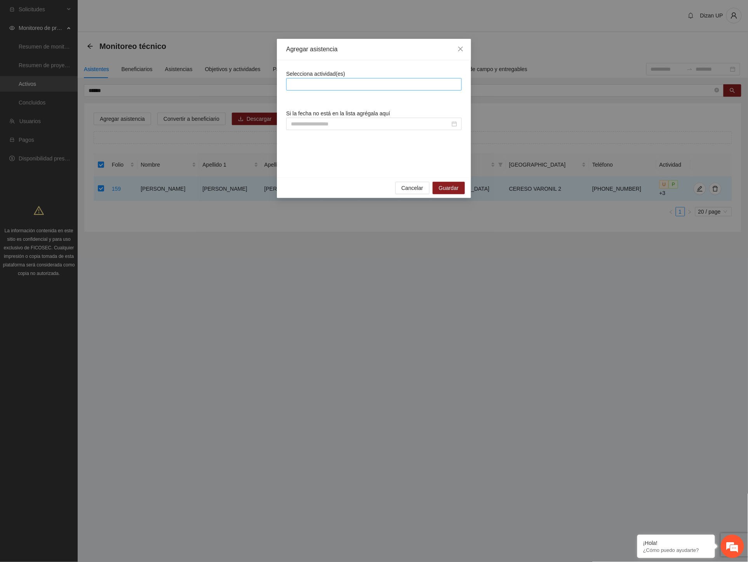
click at [309, 83] on div at bounding box center [374, 84] width 172 height 9
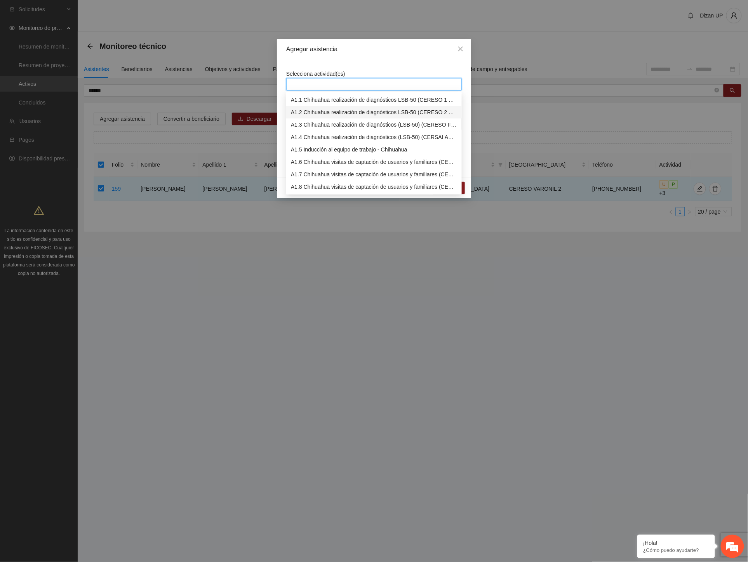
click at [306, 113] on div "A1.2 Chihuahua realización de diagnósticos LSB-50 (CERESO 2 VARONIL)" at bounding box center [374, 112] width 166 height 9
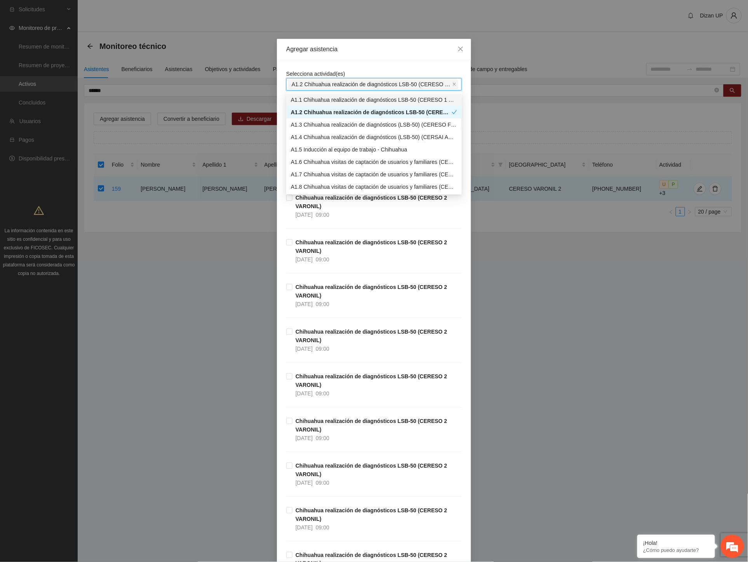
click at [323, 53] on div "Agregar asistencia" at bounding box center [373, 49] width 175 height 9
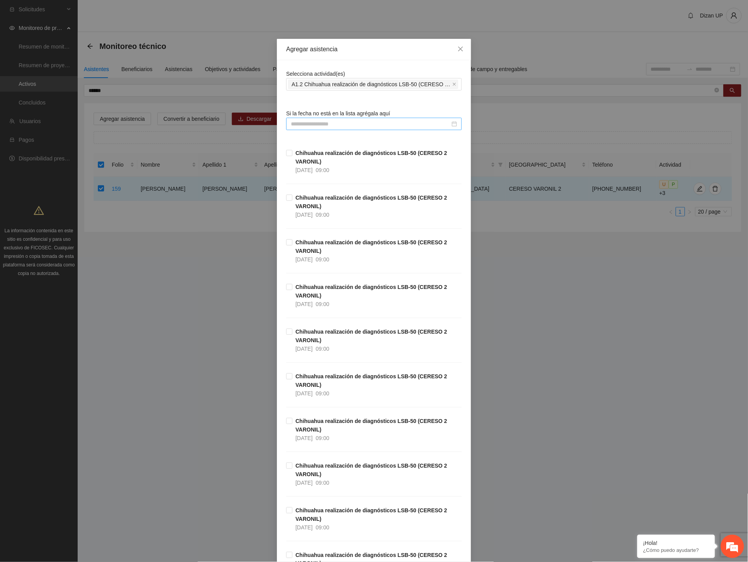
click at [320, 122] on input at bounding box center [370, 124] width 159 height 9
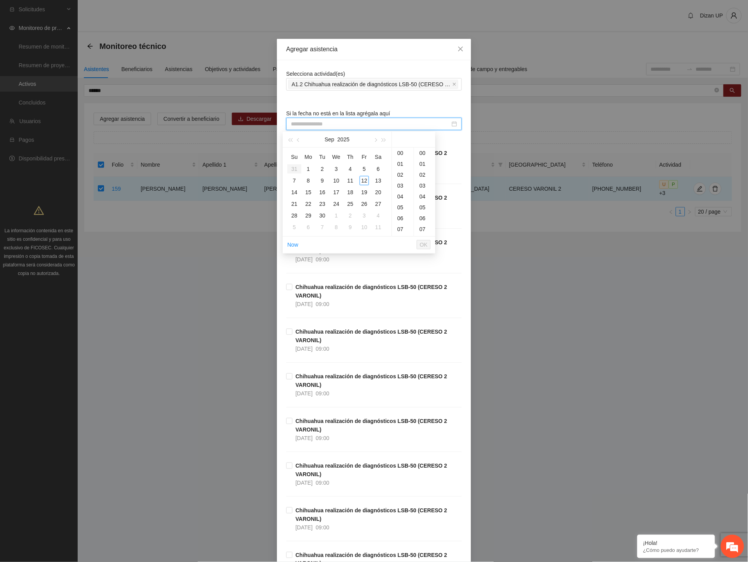
type input "**********"
drag, startPoint x: 334, startPoint y: 313, endPoint x: 327, endPoint y: 315, distance: 7.9
click at [332, 314] on div "Chihuahua realización de diagnósticos LSB-50 (CERESO 2 VARONIL) 14/07/2025 09:00" at bounding box center [373, 305] width 175 height 45
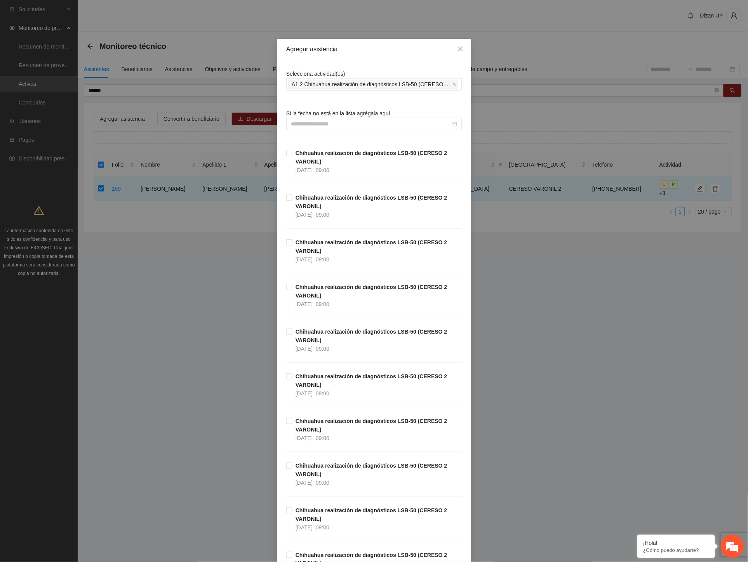
click at [290, 327] on div "Chihuahua realización de diagnósticos LSB-50 (CERESO 2 VARONIL) 14/07/2025 09:00" at bounding box center [373, 305] width 175 height 45
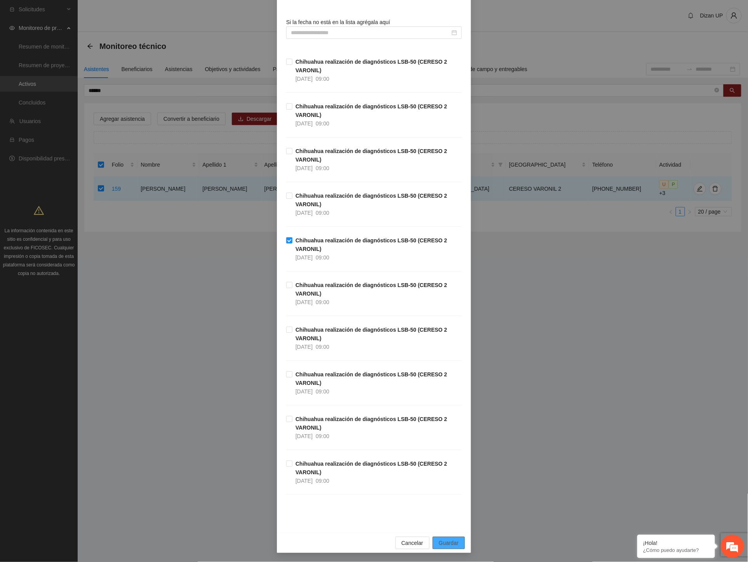
click at [450, 540] on span "Guardar" at bounding box center [449, 542] width 20 height 9
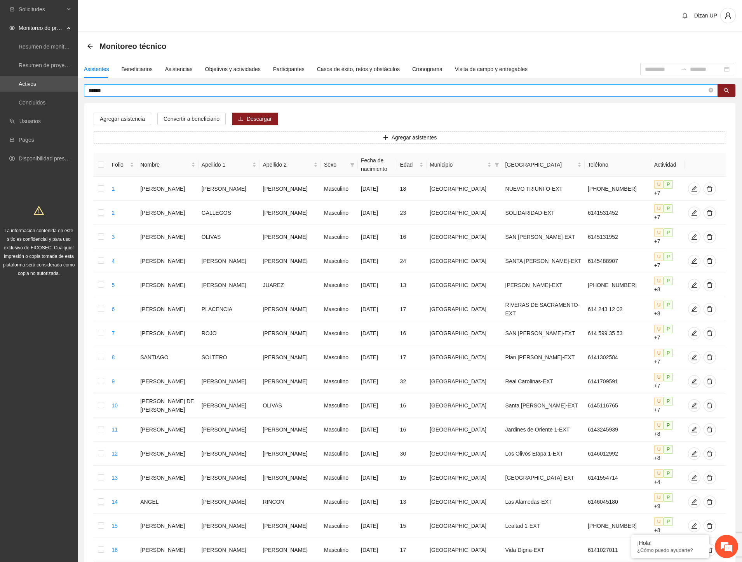
click at [179, 90] on input "******" at bounding box center [398, 90] width 618 height 9
drag, startPoint x: 62, startPoint y: 83, endPoint x: 52, endPoint y: 85, distance: 10.7
click at [52, 85] on section "Solicitudes Monitoreo de proyectos Resumen de monitoreo Resumen de proyectos ap…" at bounding box center [371, 368] width 742 height 736
type input "**********"
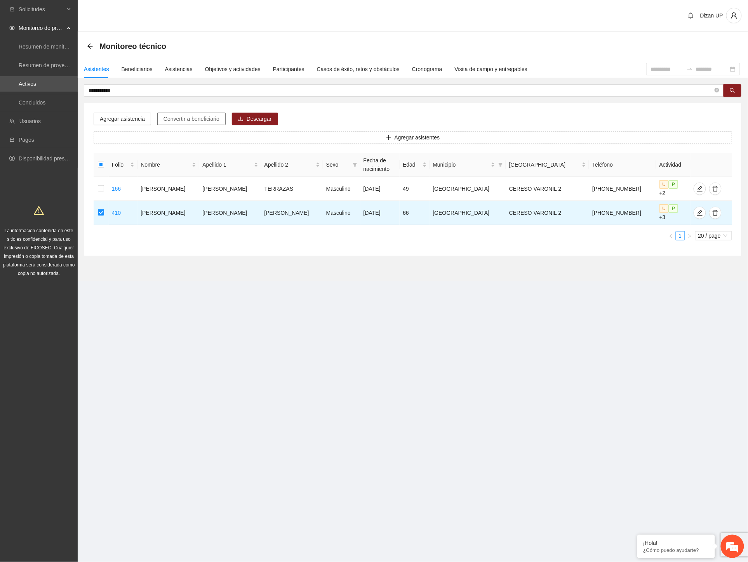
click at [174, 115] on span "Convertir a beneficiario" at bounding box center [191, 119] width 56 height 9
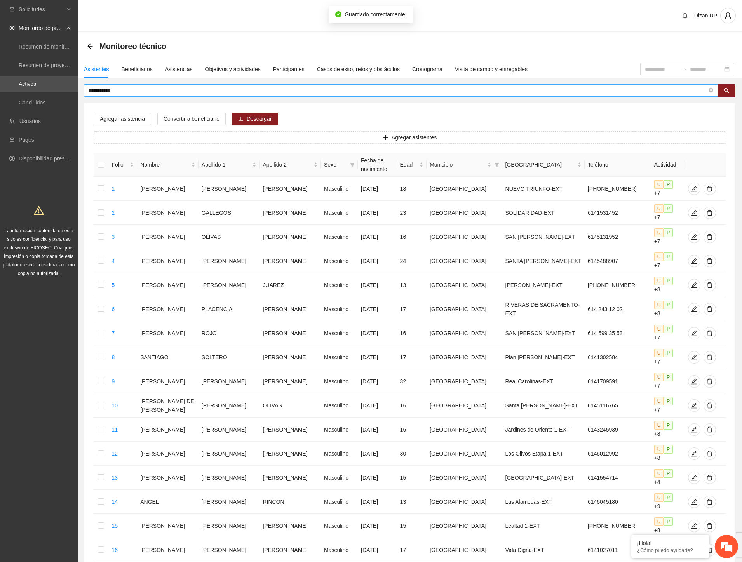
click at [132, 87] on input "**********" at bounding box center [398, 90] width 618 height 9
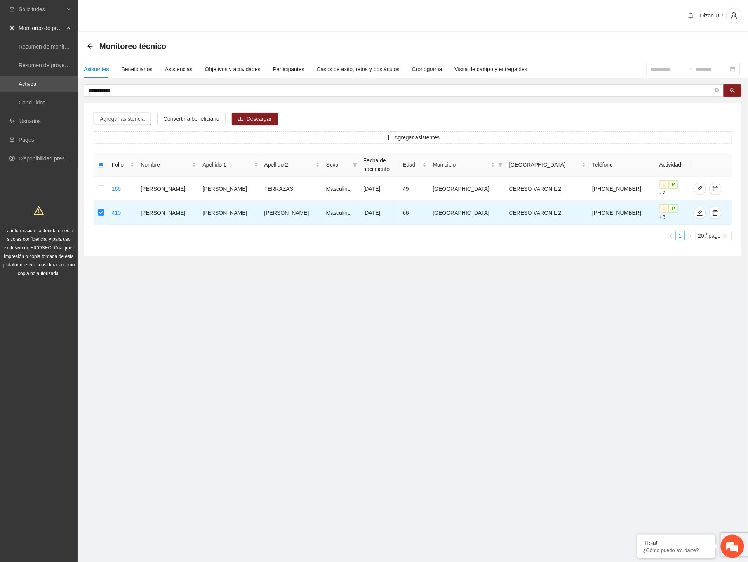
click at [113, 118] on span "Agregar asistencia" at bounding box center [122, 119] width 45 height 9
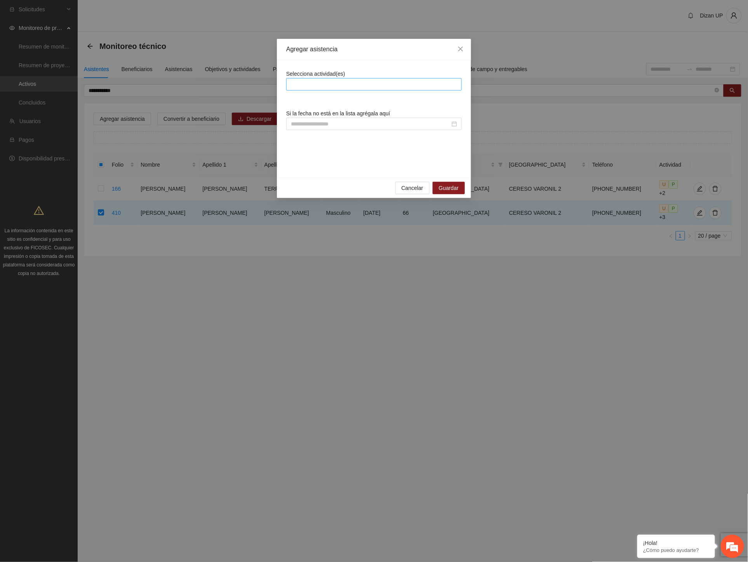
click at [308, 78] on div at bounding box center [373, 84] width 175 height 12
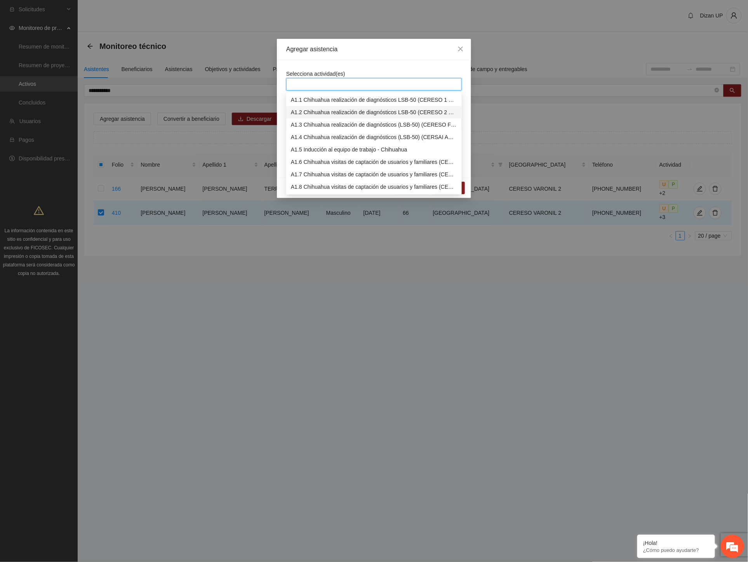
click at [304, 113] on div "A1.2 Chihuahua realización de diagnósticos LSB-50 (CERESO 2 VARONIL)" at bounding box center [374, 112] width 166 height 9
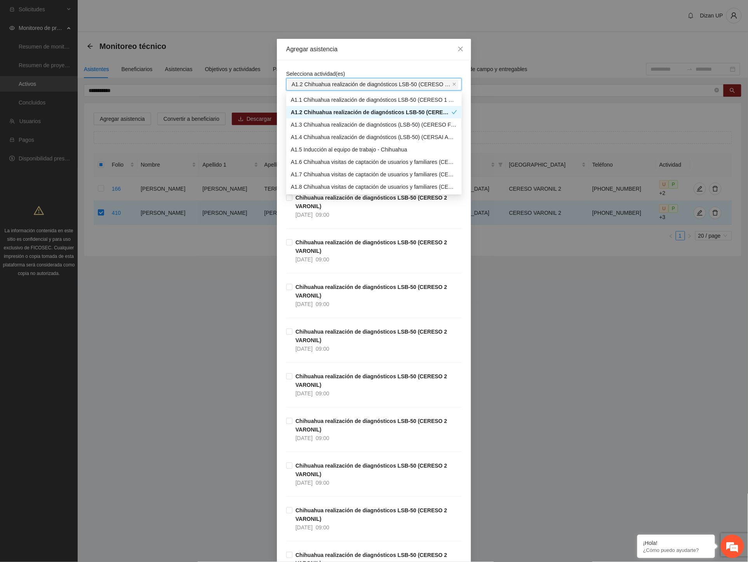
click at [321, 113] on div "A1.2 Chihuahua realización de diagnósticos LSB-50 (CERESO 2 VARONIL)" at bounding box center [371, 112] width 161 height 9
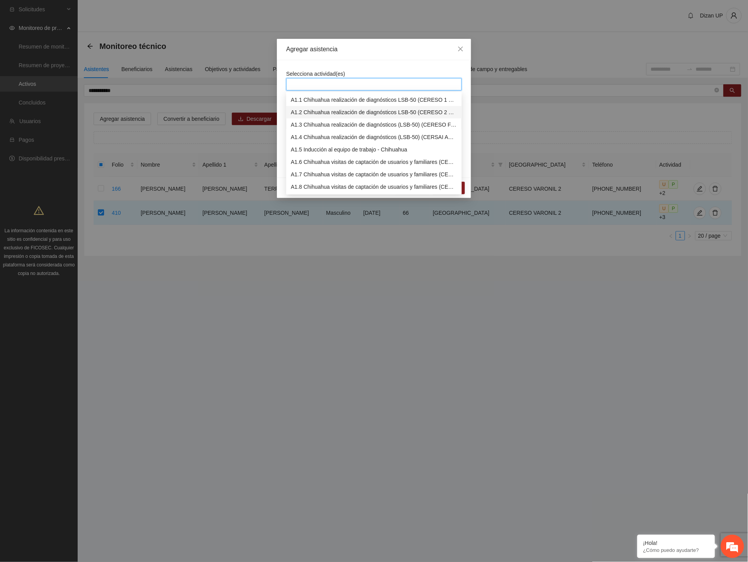
click at [307, 109] on div "A1.2 Chihuahua realización de diagnósticos LSB-50 (CERESO 2 VARONIL)" at bounding box center [374, 112] width 166 height 9
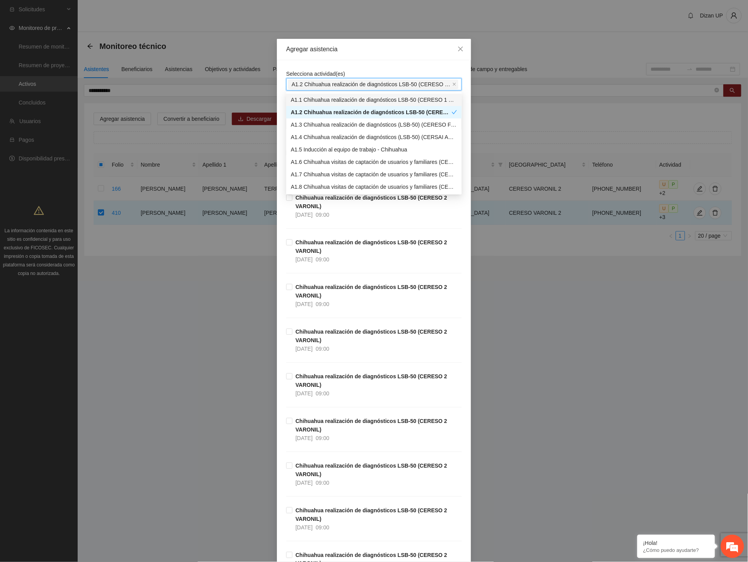
click at [355, 67] on div "Selecciona actividad(es) A1.2 Chihuahua realización de diagnósticos LSB-50 (CER…" at bounding box center [374, 341] width 194 height 563
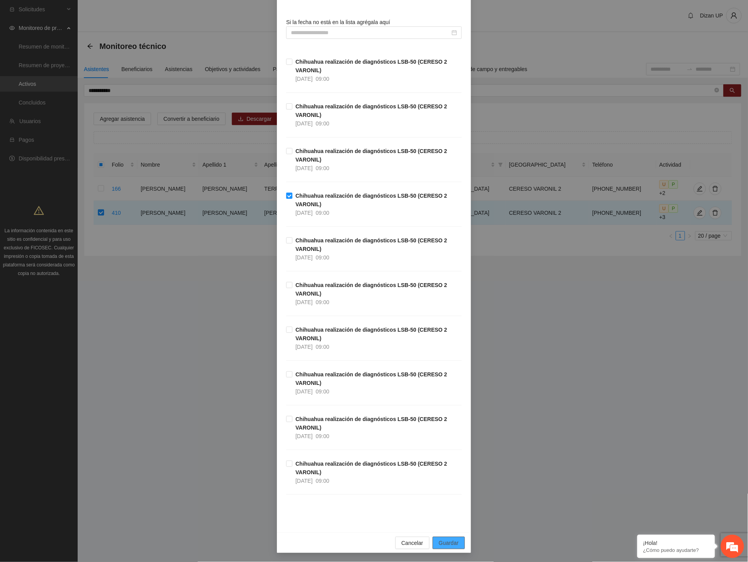
click at [444, 545] on span "Guardar" at bounding box center [449, 542] width 20 height 9
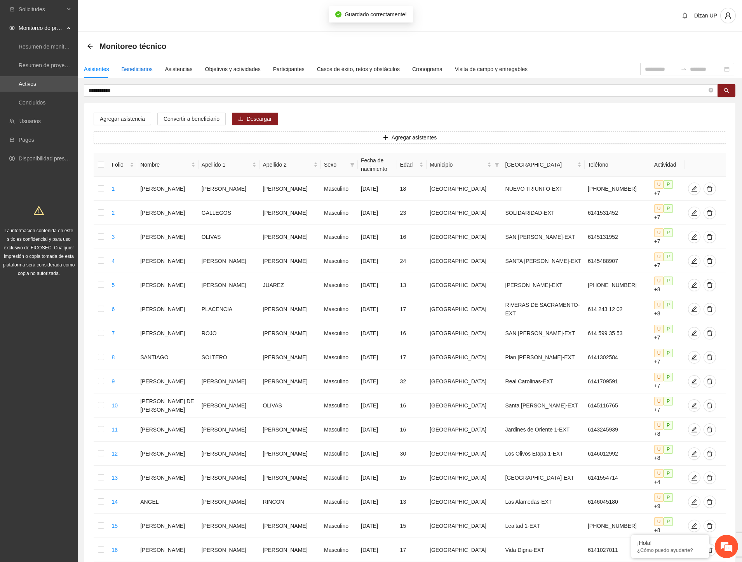
click at [140, 68] on div "Beneficiarios" at bounding box center [137, 69] width 31 height 9
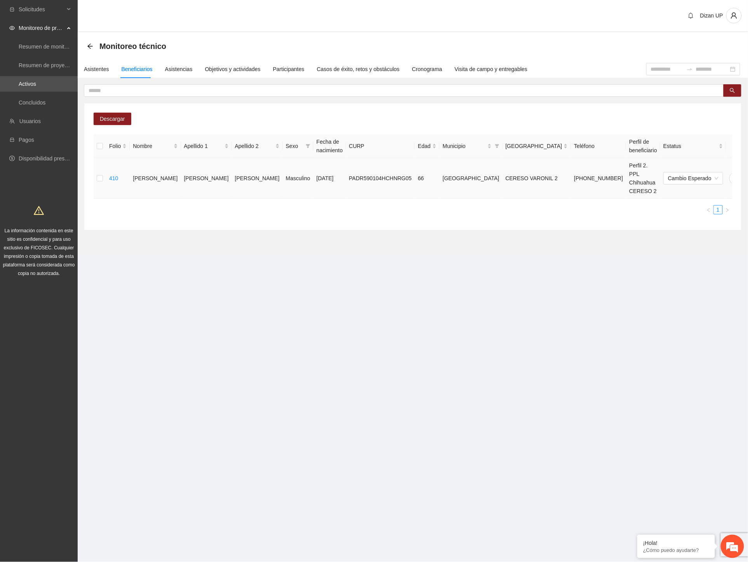
click at [741, 177] on icon "delete" at bounding box center [751, 178] width 6 height 6
click at [727, 153] on span "Eliminar" at bounding box center [730, 153] width 20 height 9
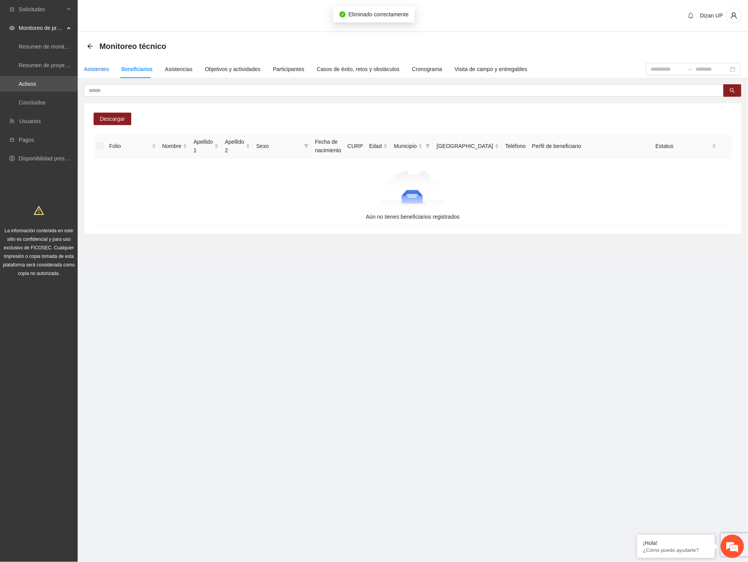
click at [96, 68] on div "Asistentes" at bounding box center [96, 69] width 25 height 9
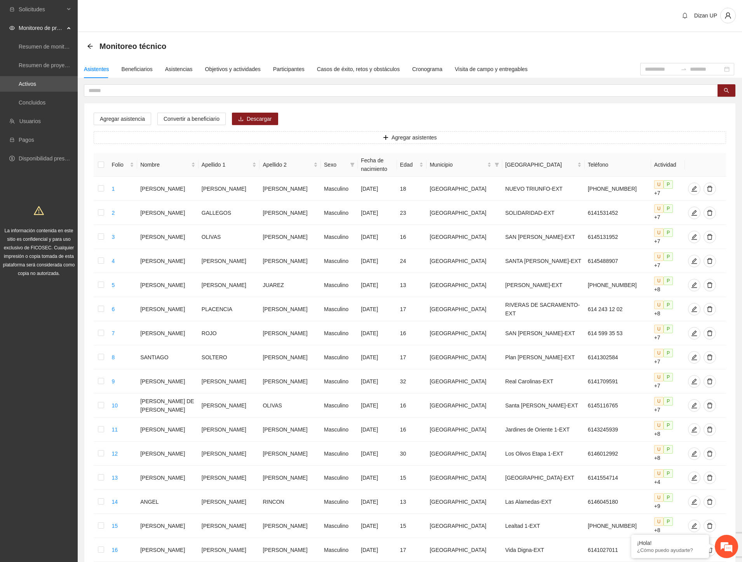
drag, startPoint x: 2, startPoint y: 375, endPoint x: 10, endPoint y: 374, distance: 7.9
click at [2, 376] on div "Solicitudes Monitoreo de proyectos Resumen de monitoreo Resumen de proyectos ap…" at bounding box center [39, 368] width 78 height 736
click at [129, 92] on input "text" at bounding box center [398, 90] width 618 height 9
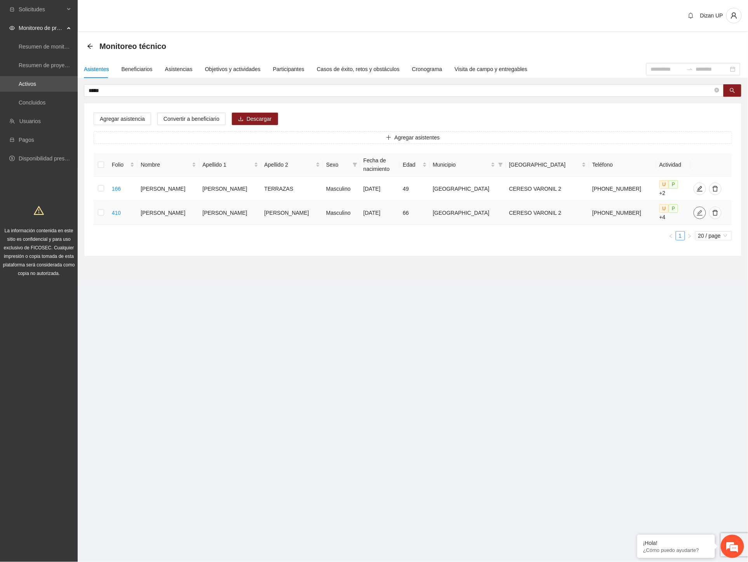
click at [697, 210] on icon "edit" at bounding box center [699, 212] width 5 height 5
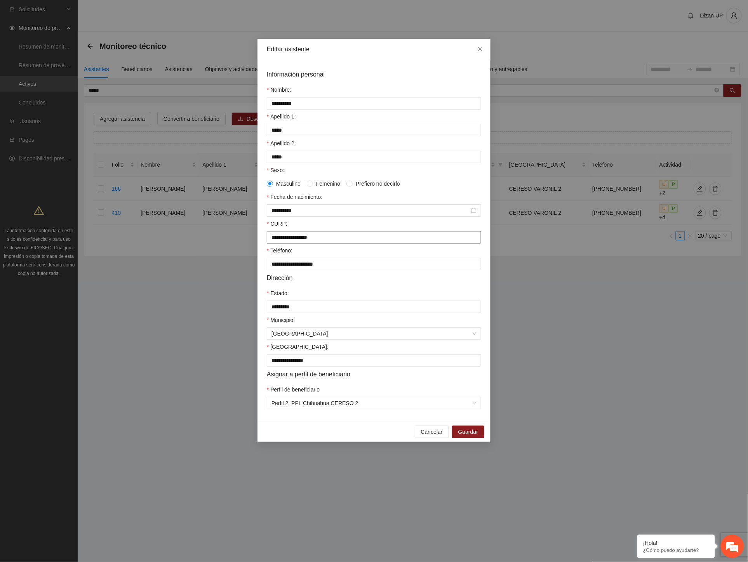
drag, startPoint x: 290, startPoint y: 242, endPoint x: 318, endPoint y: 239, distance: 28.1
click at [291, 242] on input "**********" at bounding box center [374, 237] width 214 height 12
drag, startPoint x: 249, startPoint y: 242, endPoint x: 234, endPoint y: 242, distance: 14.8
click at [234, 242] on div "**********" at bounding box center [374, 281] width 748 height 562
click at [171, 315] on div "**********" at bounding box center [374, 281] width 748 height 562
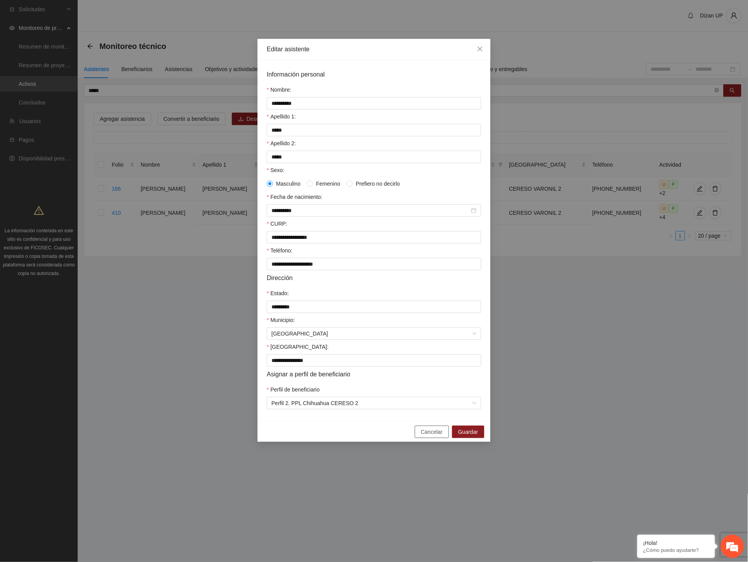
drag, startPoint x: 430, startPoint y: 437, endPoint x: 577, endPoint y: 352, distance: 170.1
click at [430, 436] on span "Cancelar" at bounding box center [432, 431] width 22 height 9
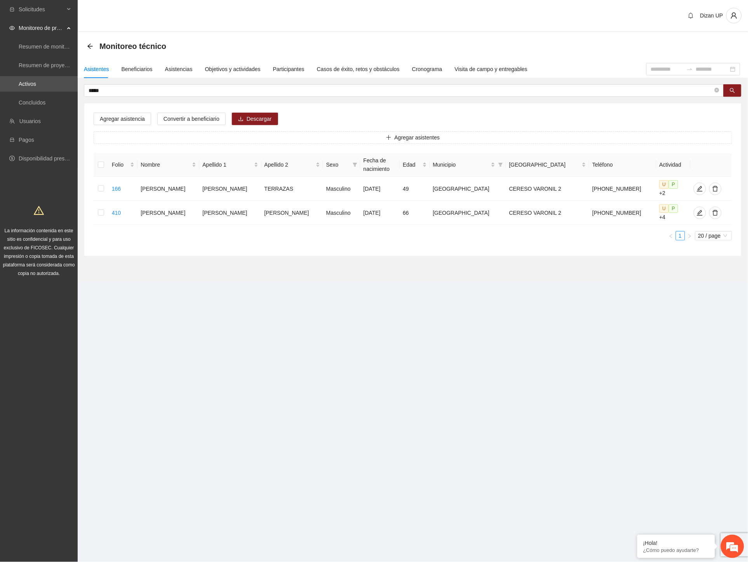
click at [262, 339] on section "Solicitudes Monitoreo de proyectos Resumen de monitoreo Resumen de proyectos ap…" at bounding box center [374, 281] width 748 height 562
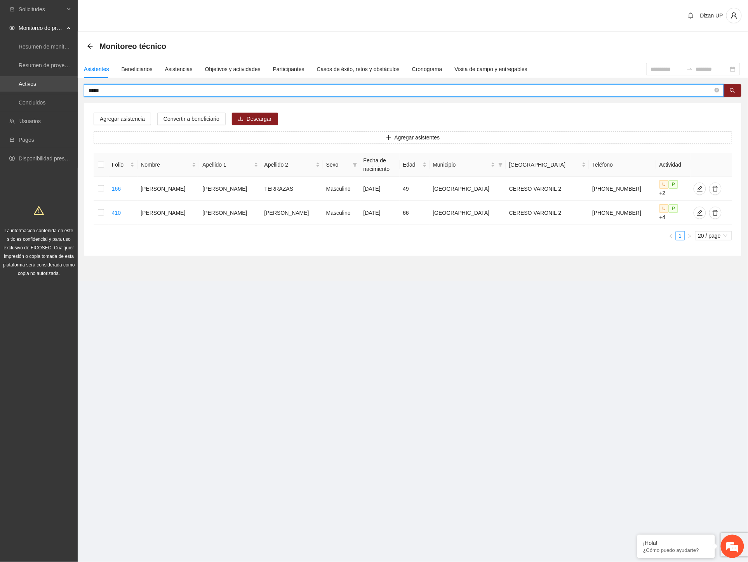
drag, startPoint x: 93, startPoint y: 91, endPoint x: 53, endPoint y: 91, distance: 40.0
click at [53, 91] on section "Solicitudes Monitoreo de proyectos Resumen de monitoreo Resumen de proyectos ap…" at bounding box center [374, 281] width 748 height 562
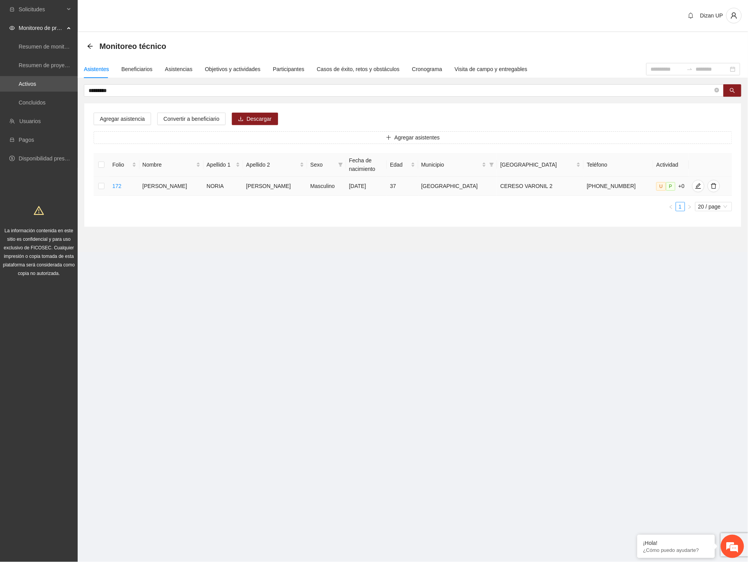
drag, startPoint x: 292, startPoint y: 259, endPoint x: 130, endPoint y: 181, distance: 179.5
click at [276, 257] on section "Dizan UP Monitoreo técnico Asistentes Beneficiarios Asistencias Objetivos y act…" at bounding box center [413, 137] width 670 height 274
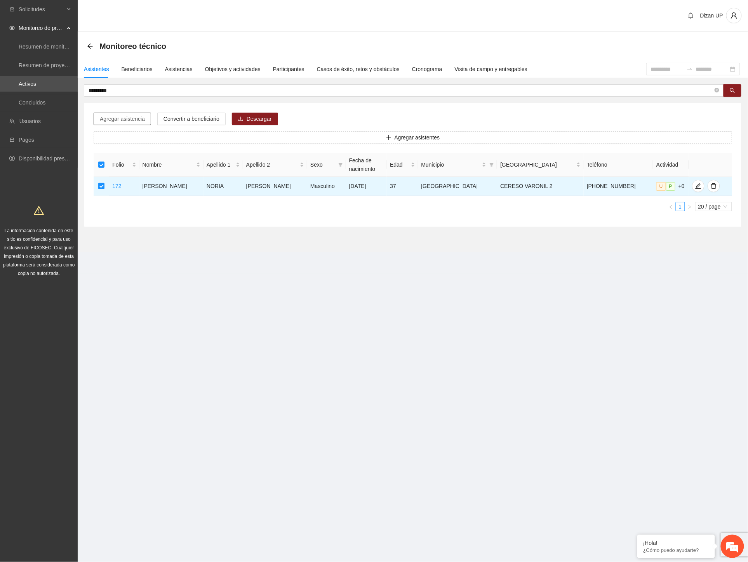
click at [117, 119] on span "Agregar asistencia" at bounding box center [122, 119] width 45 height 9
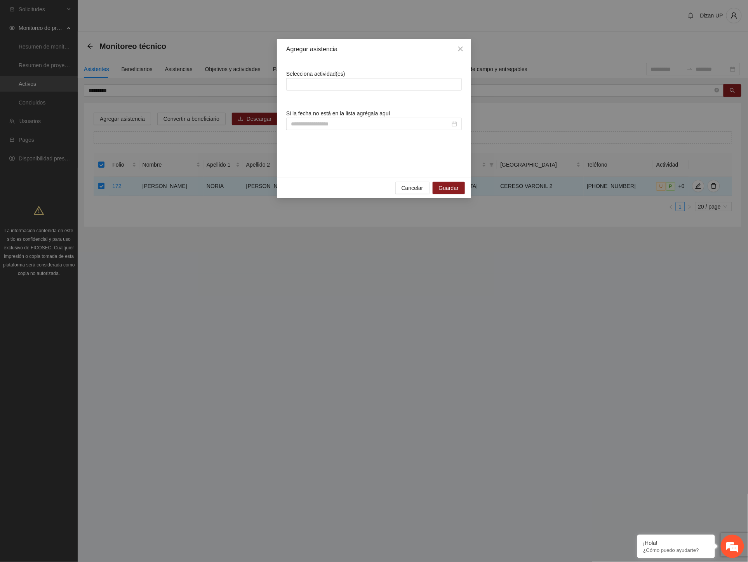
drag, startPoint x: 323, startPoint y: 87, endPoint x: 324, endPoint y: 93, distance: 6.3
click at [323, 87] on div at bounding box center [374, 84] width 172 height 9
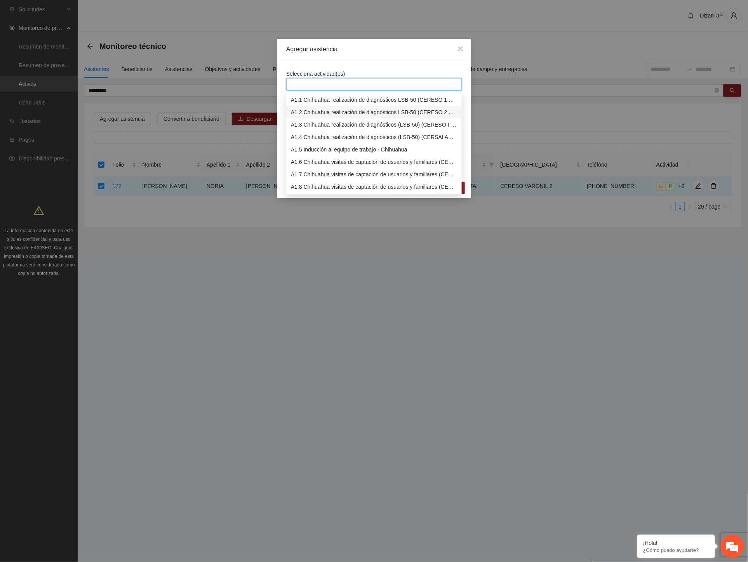
click at [319, 109] on div "A1.2 Chihuahua realización de diagnósticos LSB-50 (CERESO 2 VARONIL)" at bounding box center [374, 112] width 166 height 9
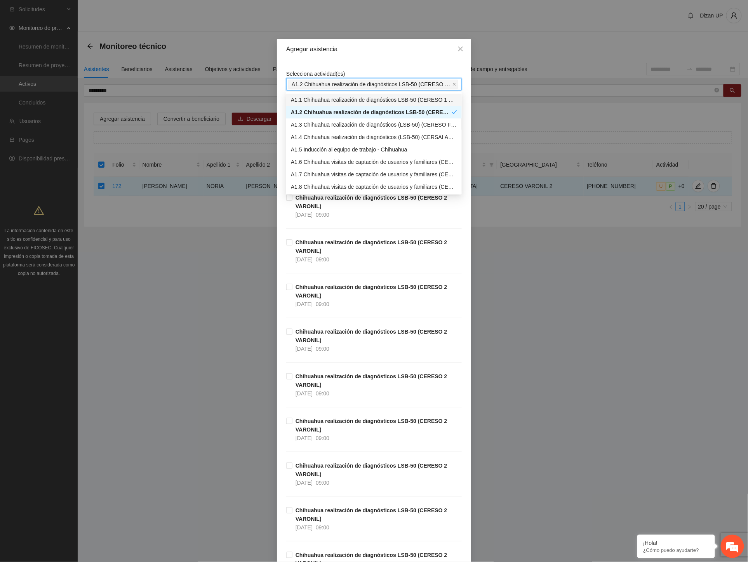
click at [321, 61] on div "Selecciona actividad(es) A1.2 Chihuahua realización de diagnósticos LSB-50 (CER…" at bounding box center [374, 341] width 194 height 563
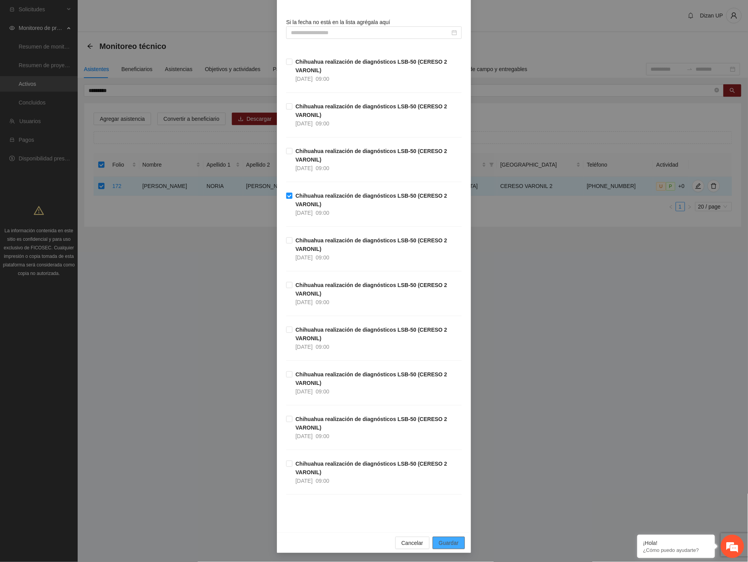
click at [439, 541] on span "Guardar" at bounding box center [449, 542] width 20 height 9
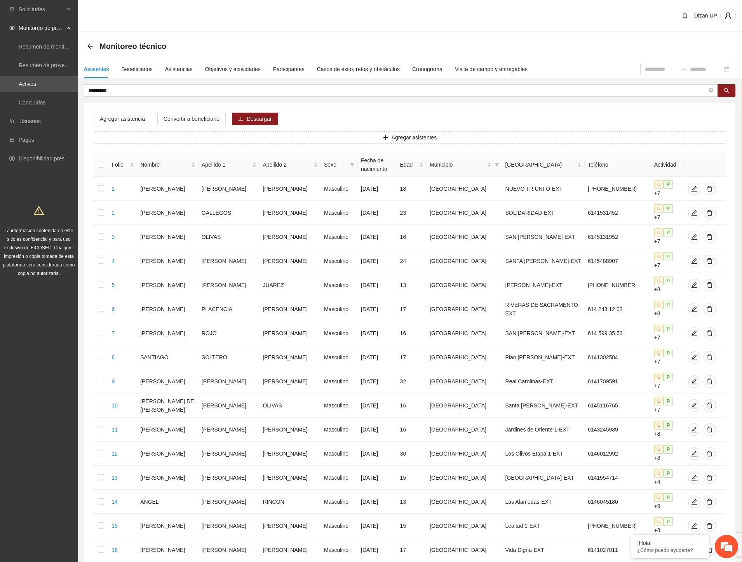
click at [448, 108] on div "Agregar asistencia Convertir a beneficiario Descargar Agregar asistentes Folio …" at bounding box center [409, 396] width 651 height 586
drag, startPoint x: 130, startPoint y: 92, endPoint x: 31, endPoint y: 94, distance: 98.6
click at [31, 94] on section "Solicitudes Monitoreo de proyectos Resumen de monitoreo Resumen de proyectos ap…" at bounding box center [371, 368] width 742 height 736
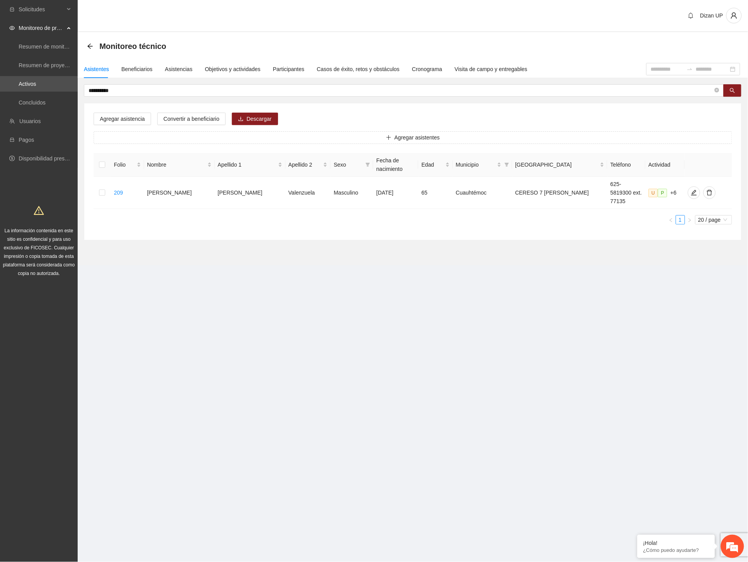
click at [384, 203] on div "Folio Nombre Apellido 1 Apellido 2 Sexo Fecha de nacimiento Edad Municipio Colo…" at bounding box center [413, 188] width 638 height 71
drag, startPoint x: 566, startPoint y: 187, endPoint x: 431, endPoint y: 171, distance: 135.3
click at [565, 188] on td "CERESO 7 CUAUHTEMOC" at bounding box center [559, 193] width 95 height 32
click at [184, 237] on section "**********" at bounding box center [413, 148] width 670 height 233
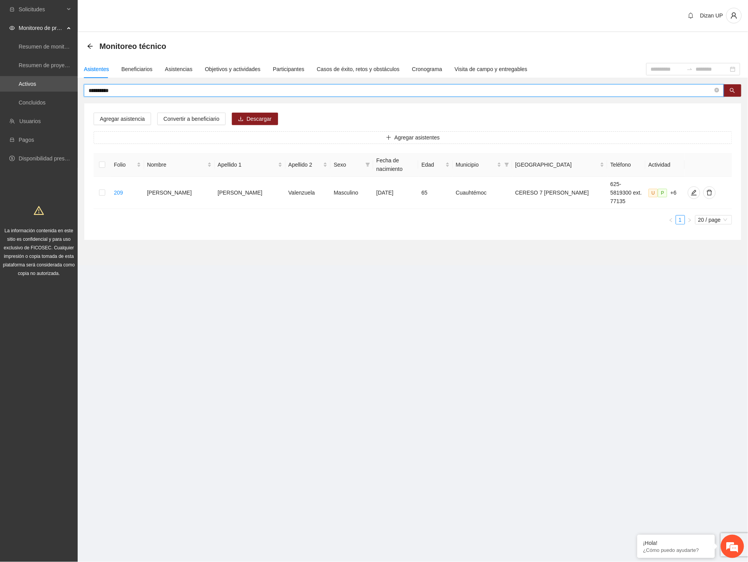
drag, startPoint x: 129, startPoint y: 91, endPoint x: 80, endPoint y: 86, distance: 49.2
click at [76, 88] on section "**********" at bounding box center [374, 281] width 748 height 562
click at [149, 89] on input "**********" at bounding box center [401, 90] width 624 height 9
type input "*"
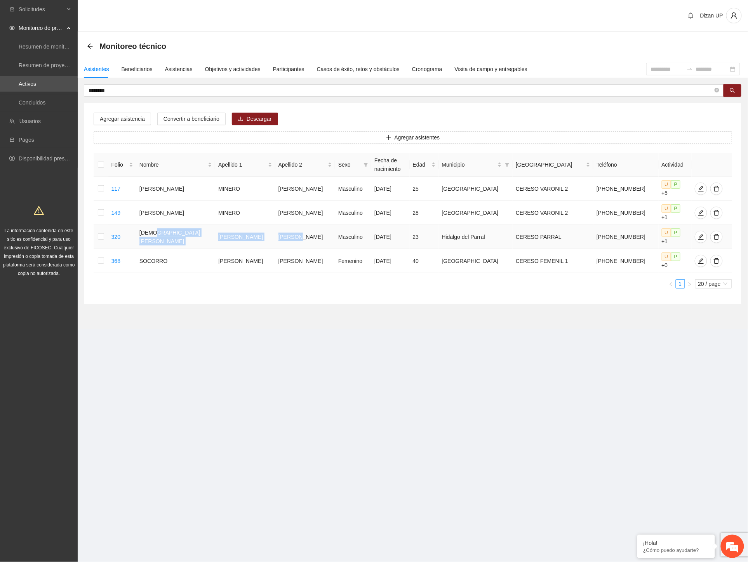
drag, startPoint x: 177, startPoint y: 232, endPoint x: 313, endPoint y: 231, distance: 135.9
click at [313, 231] on tr "320 CHRISTIAN YAHIR RENTERIA MORALES Masculino 01/04/2002 23 Hidalgo del Parral…" at bounding box center [413, 237] width 638 height 24
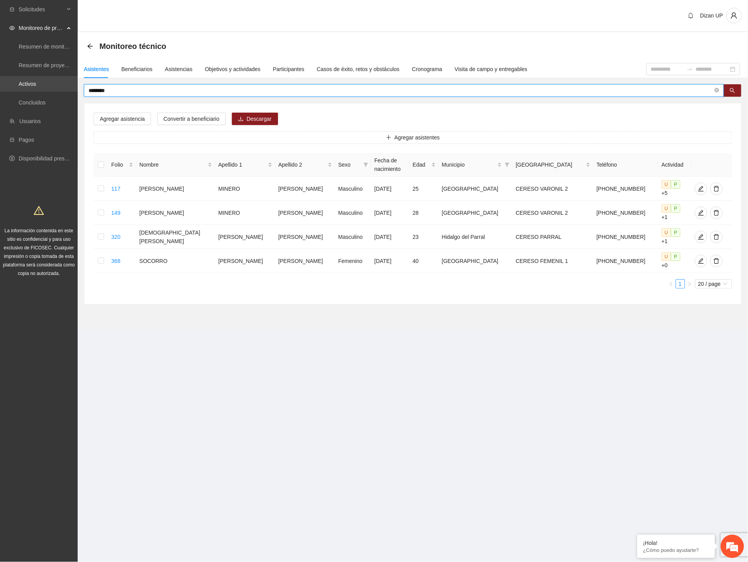
drag, startPoint x: 106, startPoint y: 85, endPoint x: 30, endPoint y: 82, distance: 76.2
click at [30, 82] on section "Solicitudes Monitoreo de proyectos Resumen de monitoreo Resumen de proyectos ap…" at bounding box center [374, 281] width 748 height 562
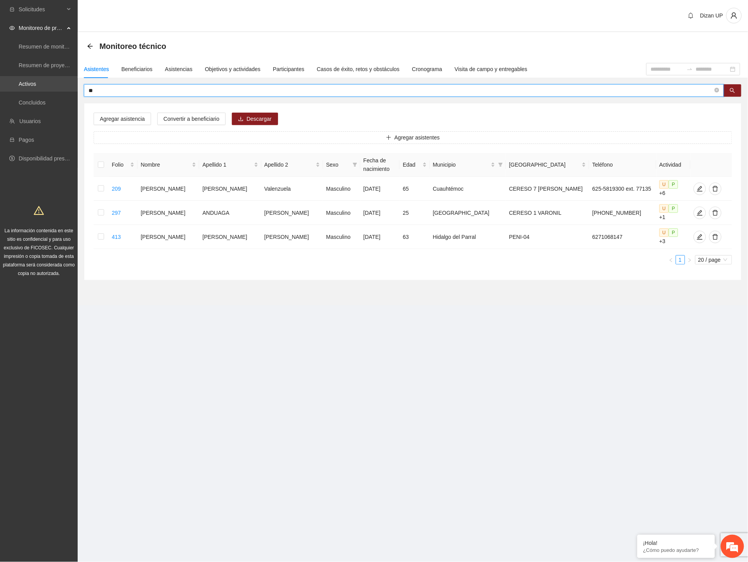
type input "*"
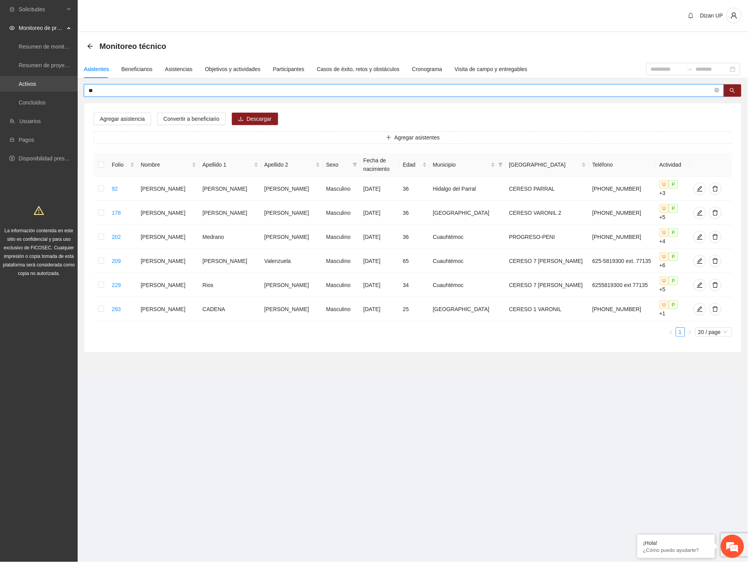
type input "*"
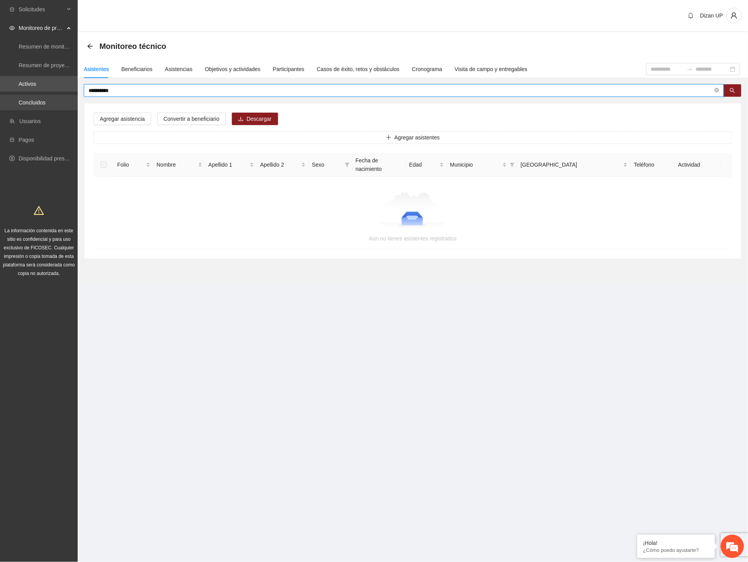
drag, startPoint x: 129, startPoint y: 90, endPoint x: 25, endPoint y: 95, distance: 104.1
click at [25, 94] on section "**********" at bounding box center [374, 281] width 748 height 562
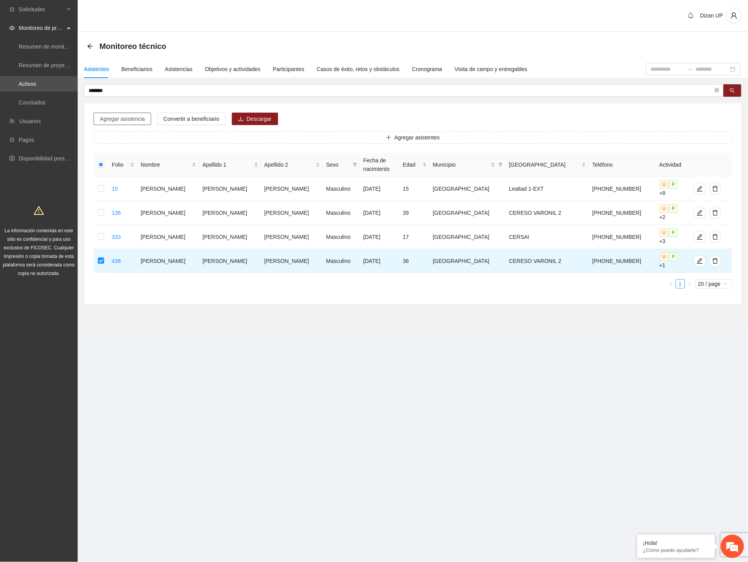
click at [122, 118] on span "Agregar asistencia" at bounding box center [122, 119] width 45 height 9
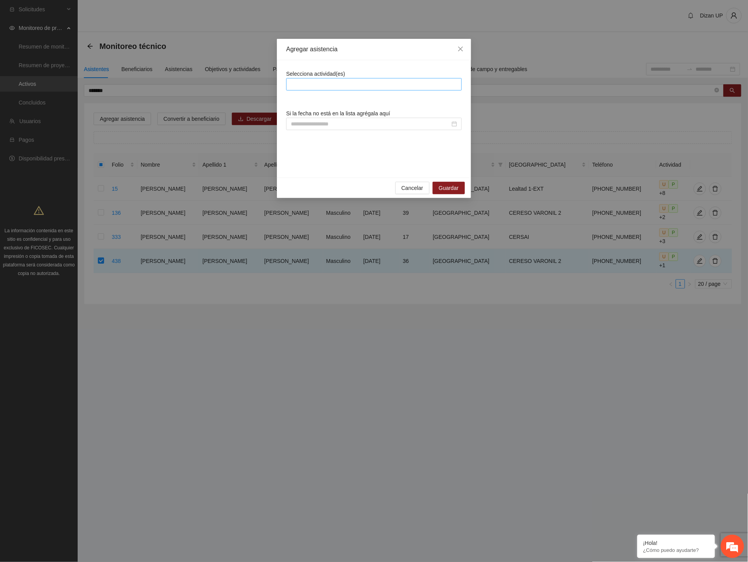
click at [312, 80] on div at bounding box center [374, 84] width 172 height 9
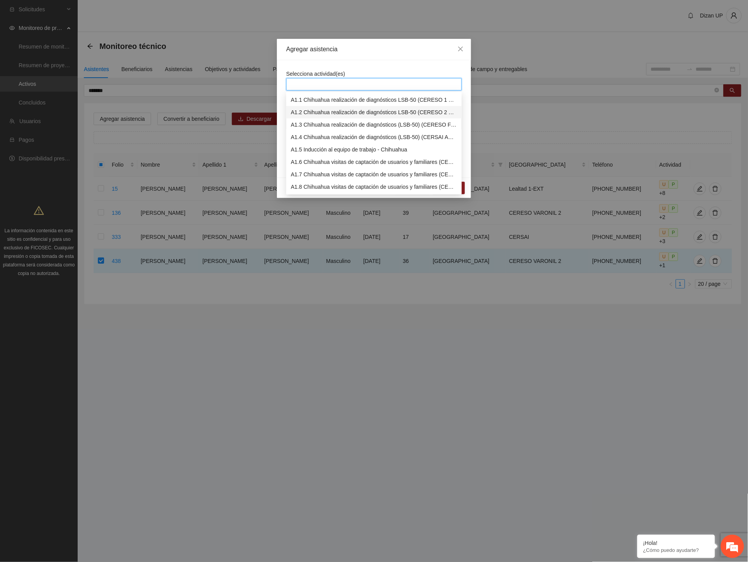
drag, startPoint x: 318, startPoint y: 109, endPoint x: 344, endPoint y: 70, distance: 47.5
click at [318, 110] on div "A1.2 Chihuahua realización de diagnósticos LSB-50 (CERESO 2 VARONIL)" at bounding box center [374, 112] width 166 height 9
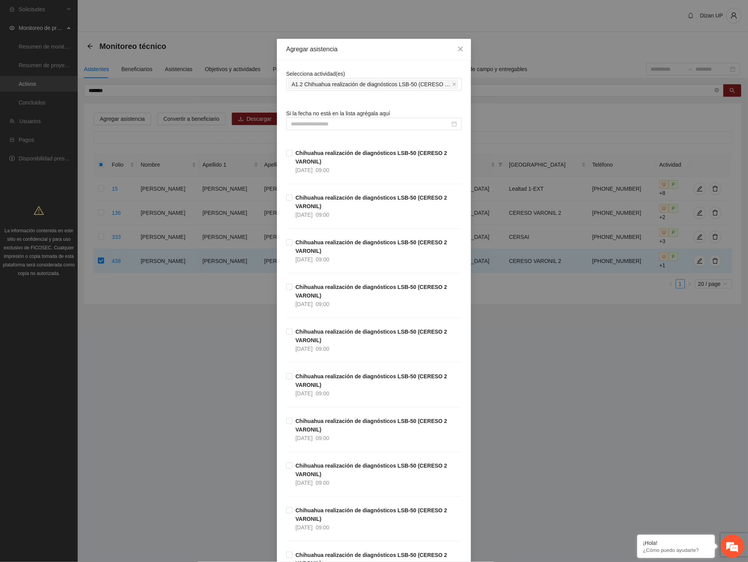
click at [353, 54] on div "Agregar asistencia" at bounding box center [374, 49] width 194 height 21
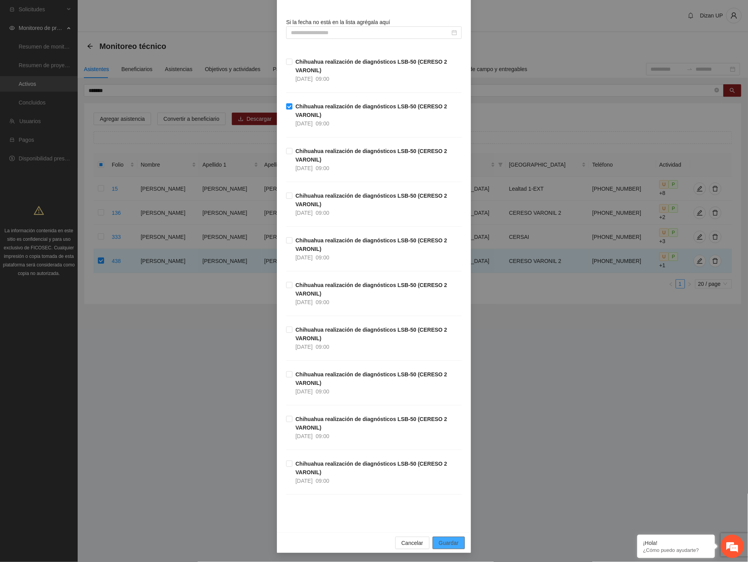
click at [439, 545] on span "Guardar" at bounding box center [449, 542] width 20 height 9
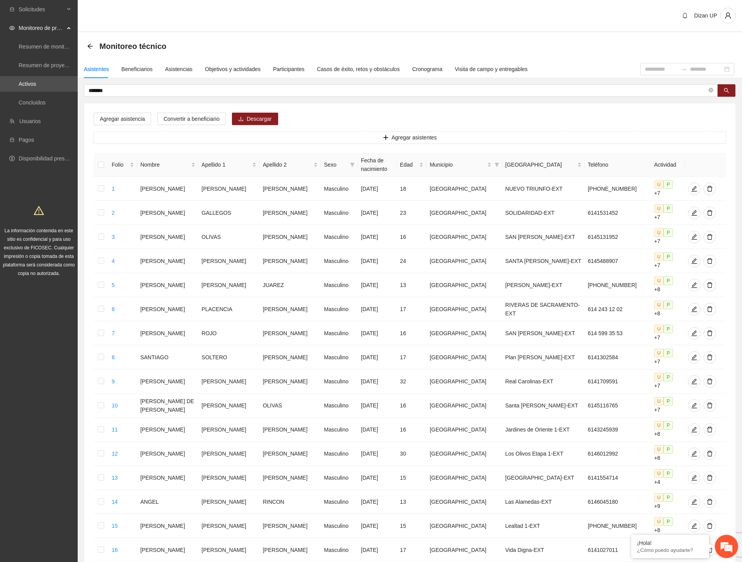
click at [87, 125] on div "Agregar asistencia Convertir a beneficiario Descargar Agregar asistentes Folio …" at bounding box center [409, 396] width 651 height 586
drag, startPoint x: 121, startPoint y: 87, endPoint x: -1, endPoint y: 94, distance: 122.5
click at [0, 94] on html "Solicitudes Monitoreo de proyectos Resumen de monitoreo Resumen de proyectos ap…" at bounding box center [371, 281] width 742 height 562
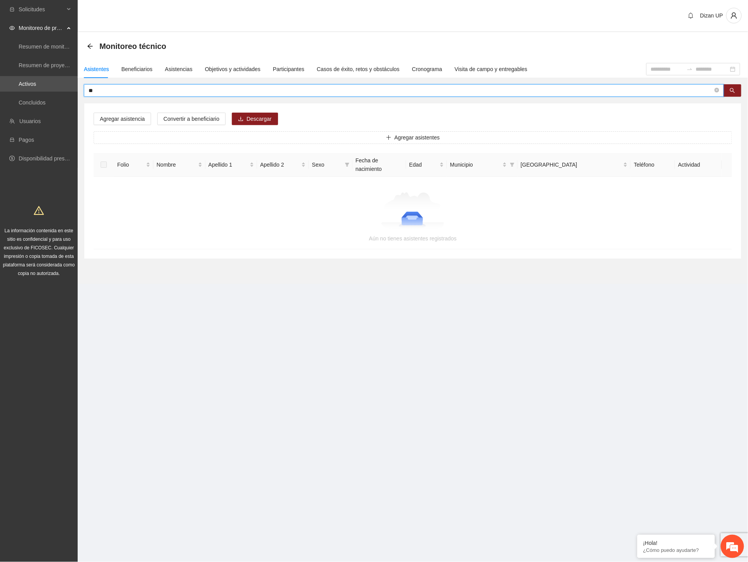
type input "*"
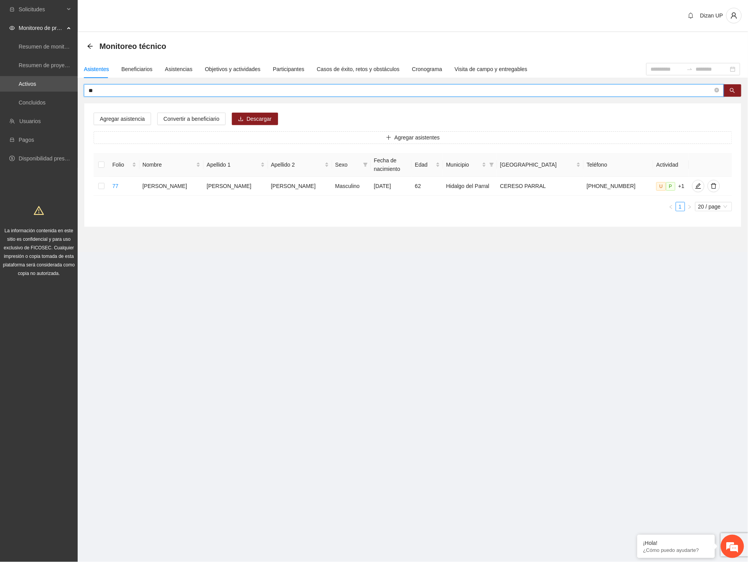
type input "*"
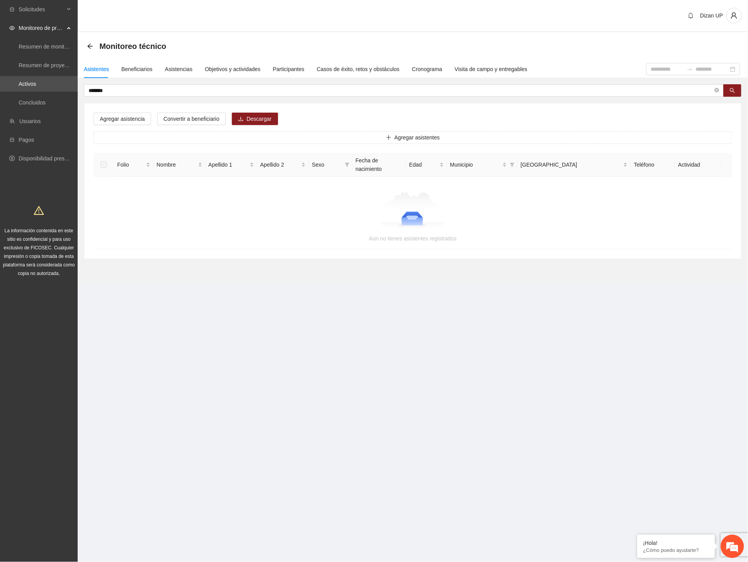
click at [149, 259] on section "Monitoreo técnico Asistentes Beneficiarios Asistencias Objetivos y actividades …" at bounding box center [413, 158] width 670 height 252
drag, startPoint x: 117, startPoint y: 89, endPoint x: 45, endPoint y: 90, distance: 71.4
click at [45, 90] on section "Solicitudes Monitoreo de proyectos Resumen de monitoreo Resumen de proyectos ap…" at bounding box center [374, 281] width 748 height 562
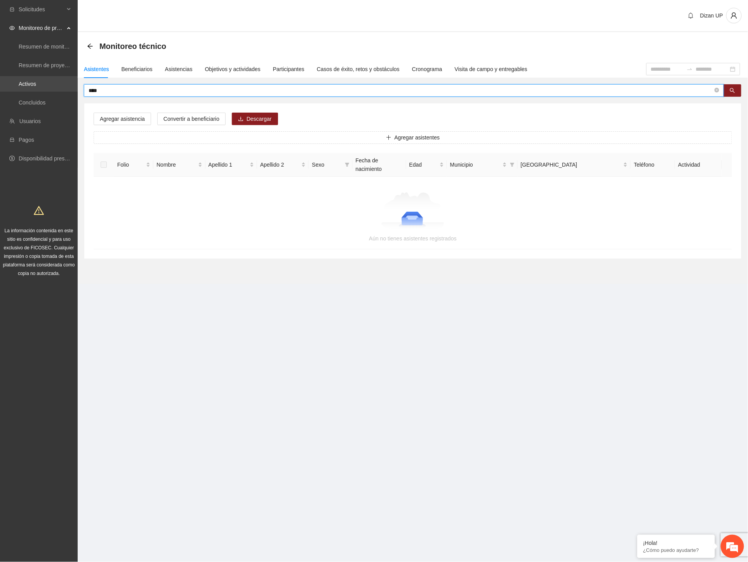
type input "****"
click at [181, 71] on div "Asistencias" at bounding box center [179, 69] width 28 height 9
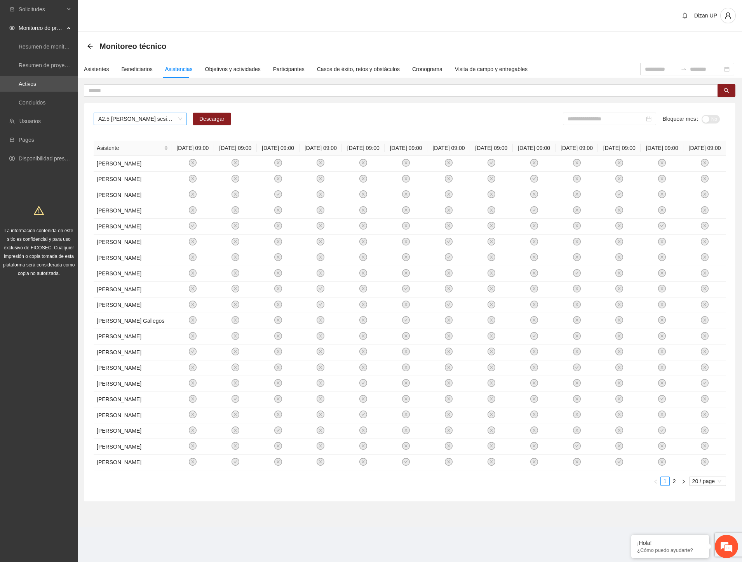
click at [122, 122] on span "A2.5 Cuauhtémoc sesiones terapéuticas PPLs" at bounding box center [140, 119] width 84 height 12
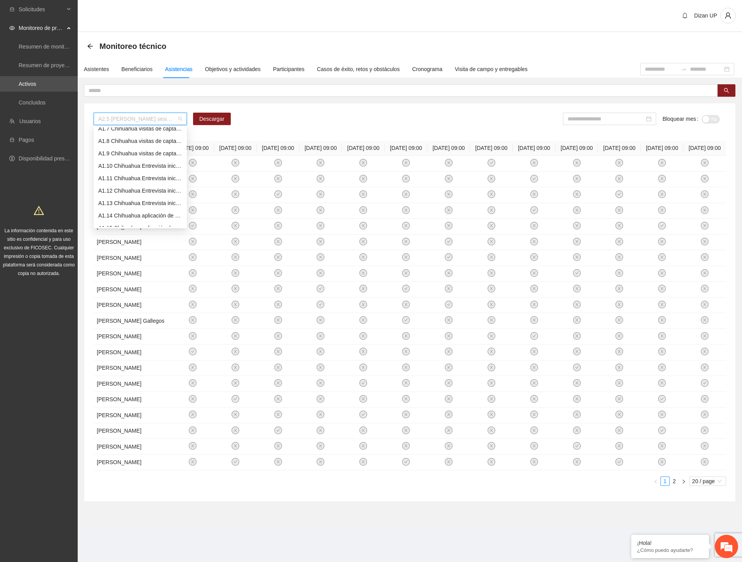
scroll to position [0, 0]
drag, startPoint x: 128, startPoint y: 145, endPoint x: 127, endPoint y: 152, distance: 7.1
click at [127, 149] on div "A1.2 Chihuahua realización de diagnósticos LSB-50 (CERESO 2 VARONIL)" at bounding box center [140, 146] width 84 height 9
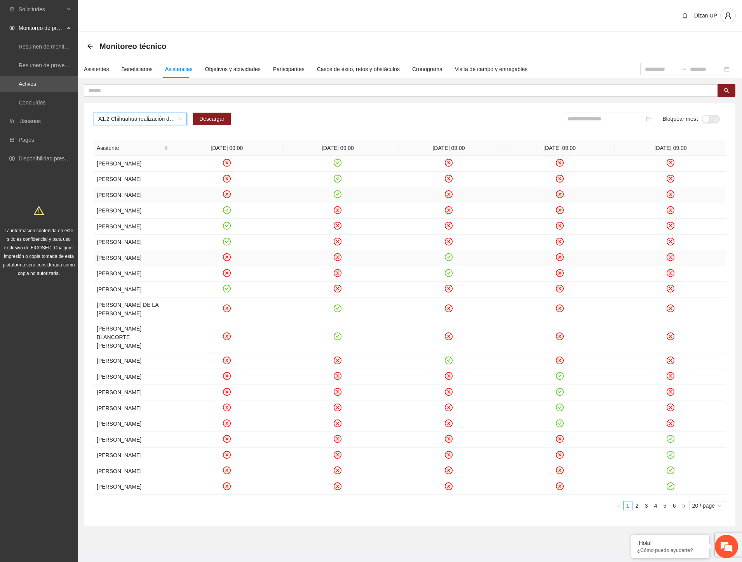
scroll to position [104, 0]
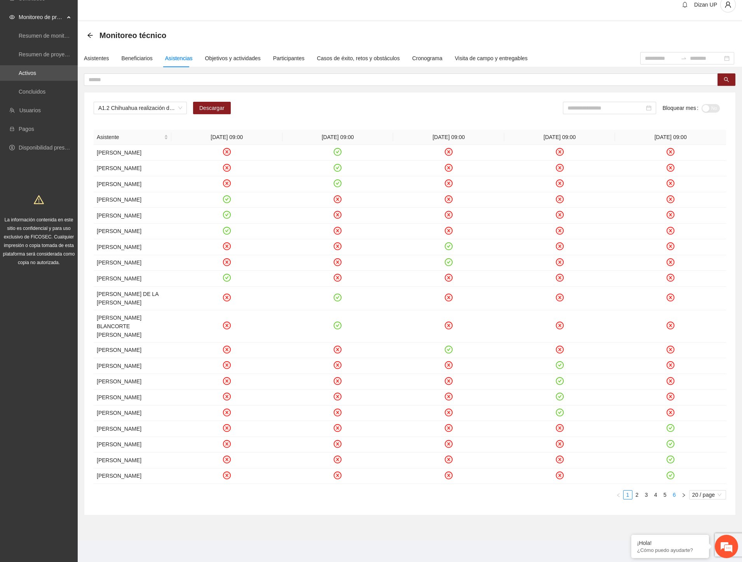
click at [674, 495] on link "6" at bounding box center [674, 494] width 9 height 9
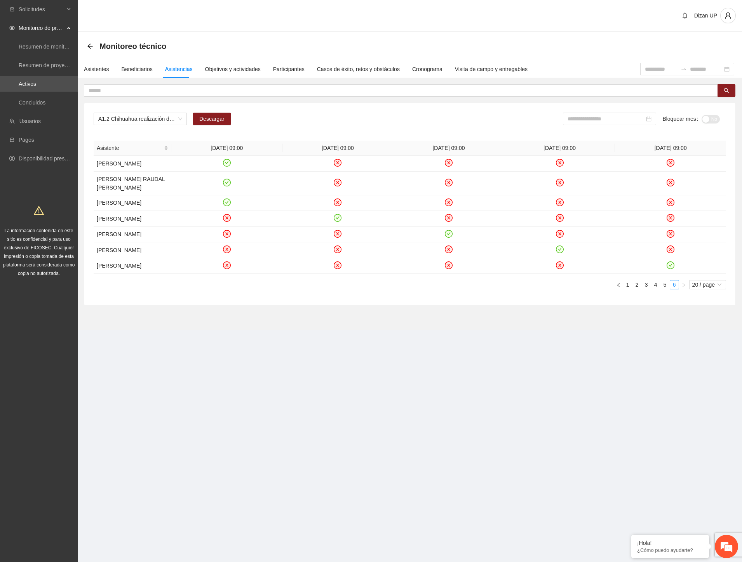
scroll to position [0, 0]
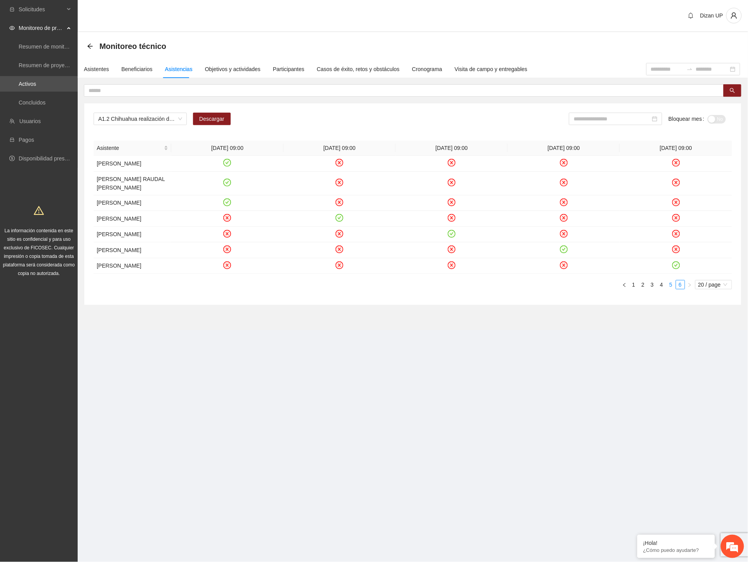
click at [670, 289] on link "5" at bounding box center [671, 284] width 9 height 9
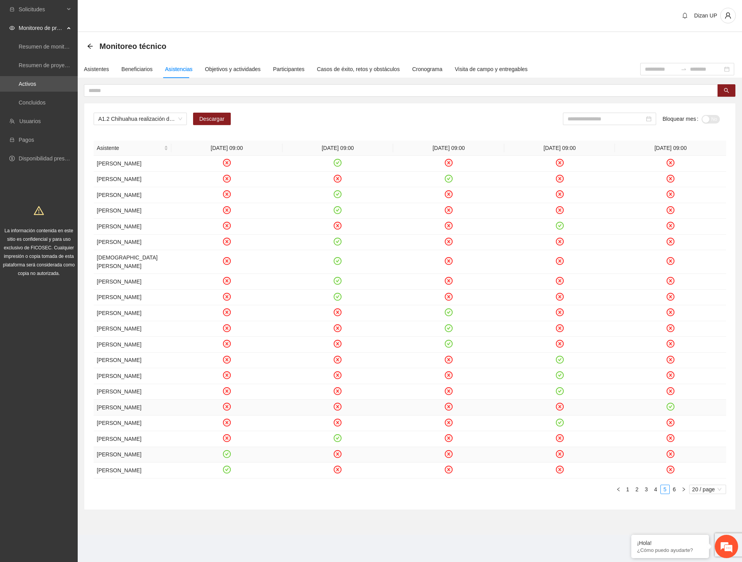
scroll to position [96, 0]
click at [115, 274] on td "JOSE ANGEL PEREA ROSALES" at bounding box center [133, 282] width 78 height 16
click at [654, 493] on link "4" at bounding box center [655, 489] width 9 height 9
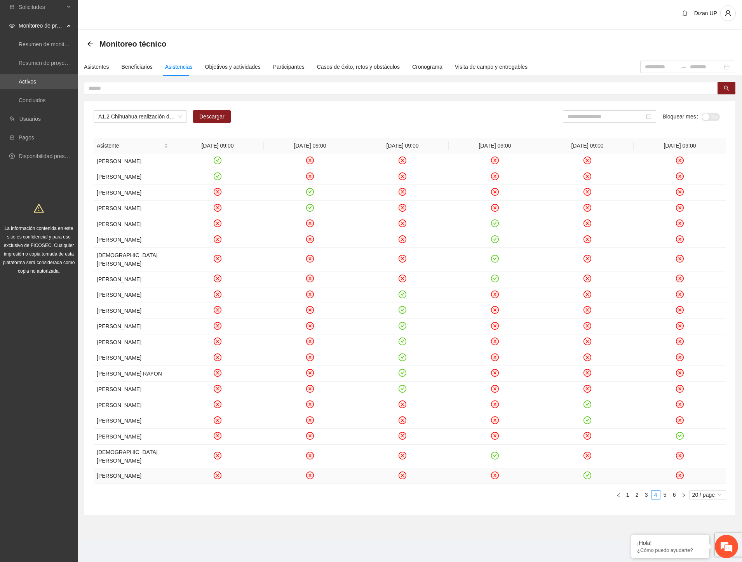
click at [118, 469] on td "JESUS ENRIQUE REGALADO BENCOMO" at bounding box center [133, 476] width 78 height 16
click at [123, 413] on td "DAVID ALBERTO ROBLES ORTEGA" at bounding box center [133, 421] width 78 height 16
click at [134, 382] on td "GONZALO ERNESTO NIETO ALMANZA" at bounding box center [133, 390] width 78 height 16
click at [137, 319] on td "ASCENCION MURGA MEZA" at bounding box center [133, 327] width 78 height 16
click at [137, 287] on td "PANFILO NEVAREZ AGUILAR" at bounding box center [133, 295] width 78 height 16
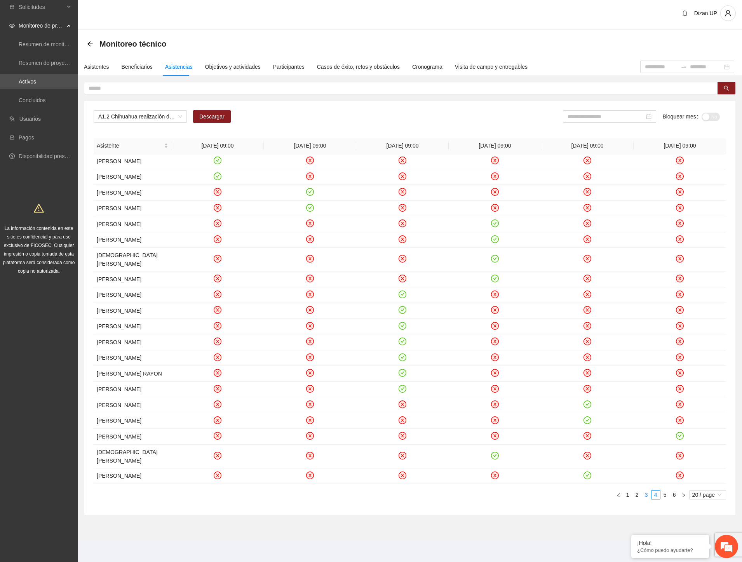
click at [644, 493] on link "3" at bounding box center [646, 494] width 9 height 9
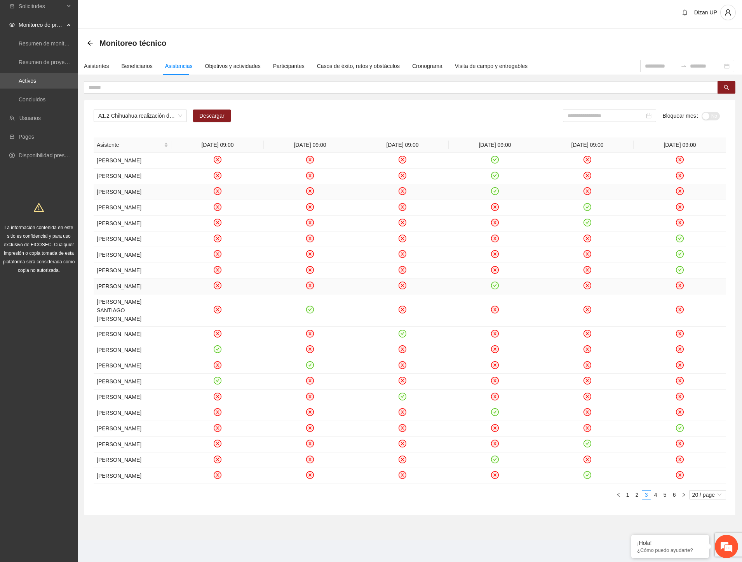
scroll to position [104, 0]
click at [81, 386] on div "A1.2 Chihuahua realización de diagnósticos LSB-50 (CERESO 2 VARONIL) Descargar …" at bounding box center [410, 298] width 664 height 434
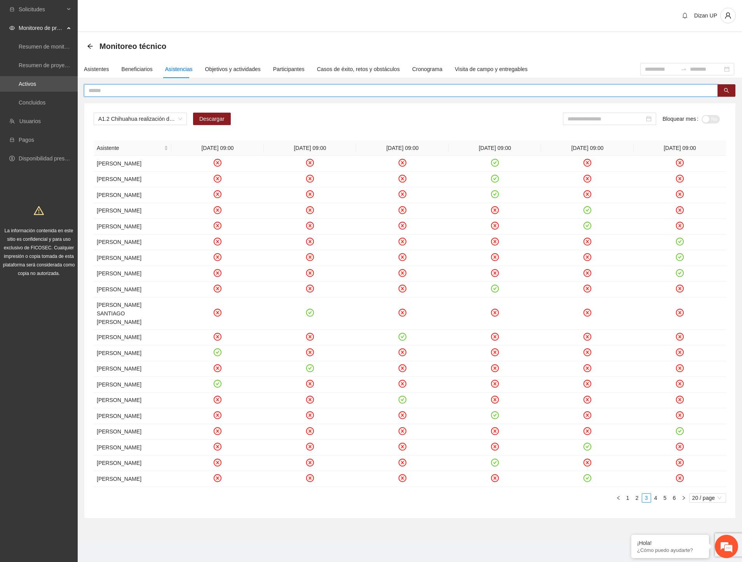
click at [110, 91] on input "text" at bounding box center [398, 90] width 618 height 9
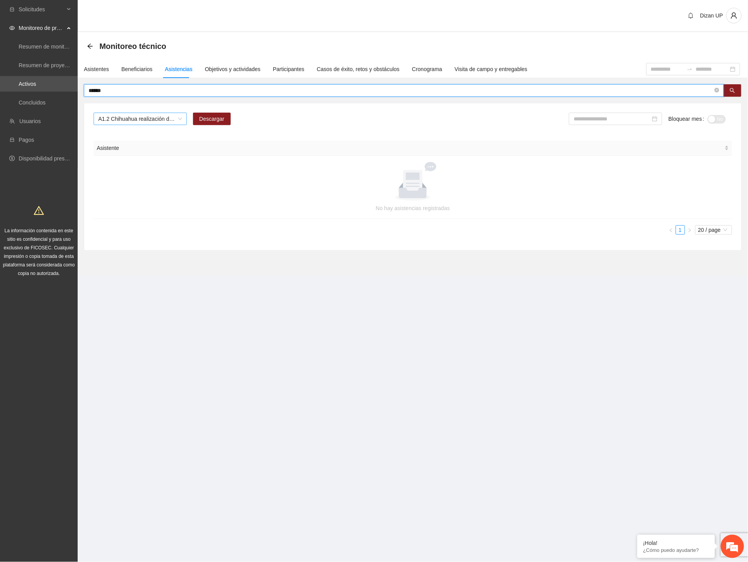
type input "******"
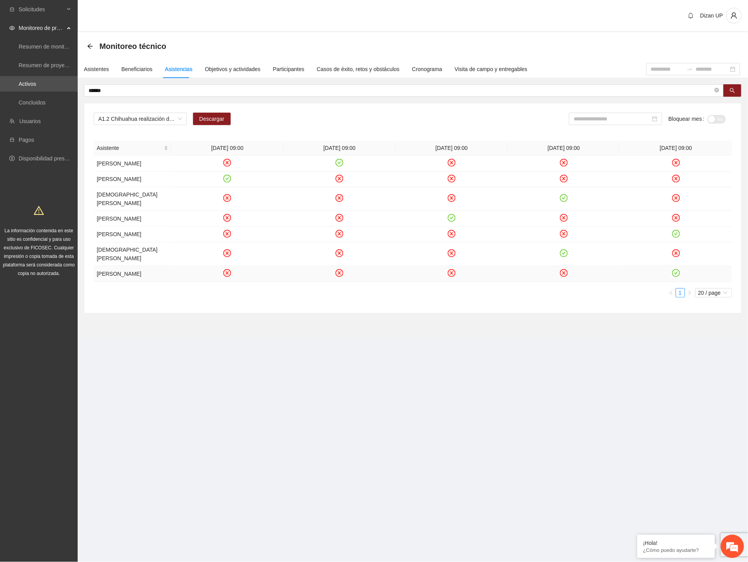
click at [676, 274] on icon "check-circle" at bounding box center [675, 272] width 3 height 3
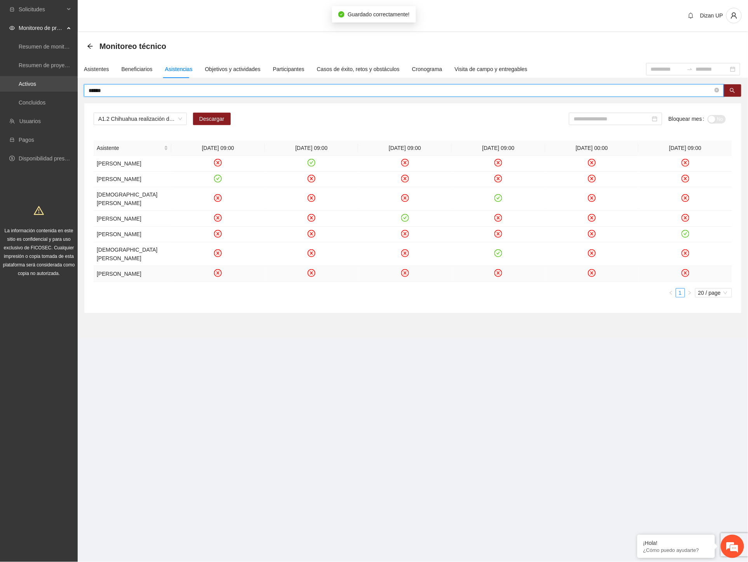
drag, startPoint x: 83, startPoint y: 87, endPoint x: 52, endPoint y: 88, distance: 30.7
click at [57, 87] on section "Solicitudes Monitoreo de proyectos Resumen de monitoreo Resumen de proyectos ap…" at bounding box center [374, 281] width 748 height 562
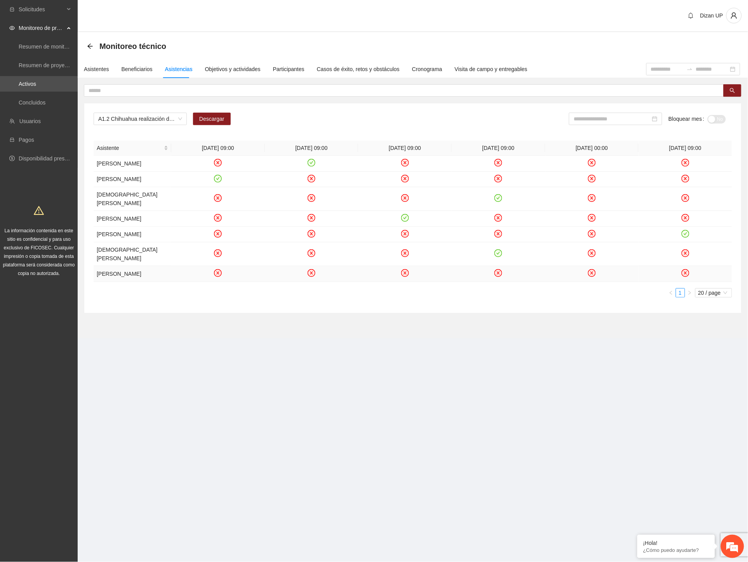
drag, startPoint x: 304, startPoint y: 114, endPoint x: 311, endPoint y: 120, distance: 9.9
click at [305, 114] on div "A1.2 Chihuahua realización de diagnósticos LSB-50 (CERESO 2 VARONIL) Descargar …" at bounding box center [413, 122] width 638 height 19
click at [111, 88] on input "text" at bounding box center [401, 90] width 624 height 9
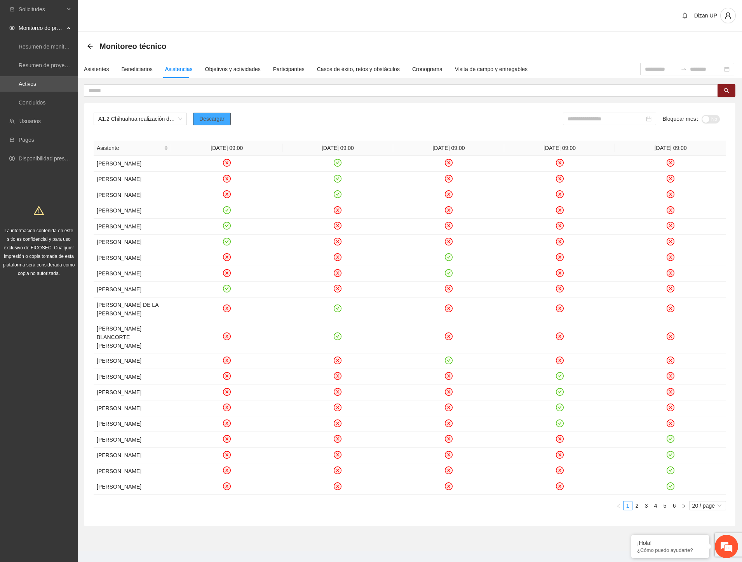
click at [207, 118] on span "Descargar" at bounding box center [211, 119] width 25 height 9
drag, startPoint x: 32, startPoint y: 277, endPoint x: 47, endPoint y: 258, distance: 24.6
click at [32, 277] on div "La información contenida en este sitio es confidencial y para uso exclusivo de …" at bounding box center [39, 238] width 75 height 77
click at [420, 125] on div "A1.2 Chihuahua realización de diagnósticos LSB-50 (CERESO 2 VARONIL) Descargar …" at bounding box center [410, 122] width 632 height 19
click at [89, 69] on div "Asistentes" at bounding box center [96, 69] width 25 height 9
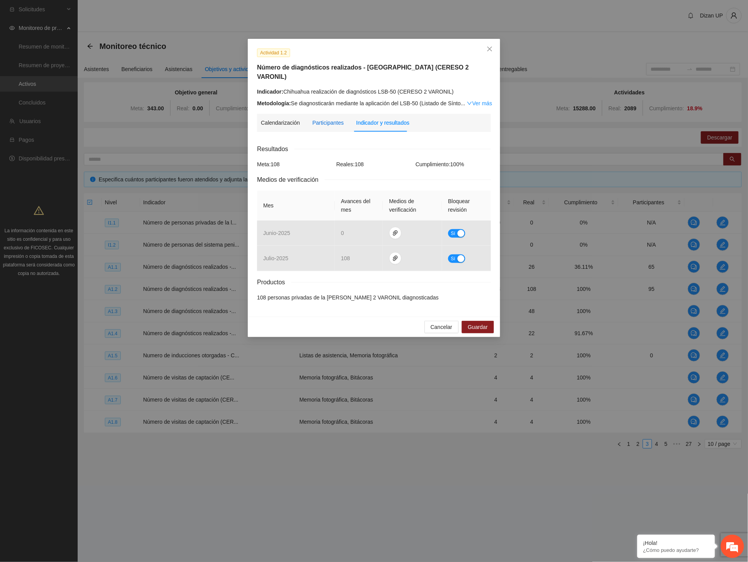
click at [321, 118] on div "Participantes" at bounding box center [327, 122] width 31 height 9
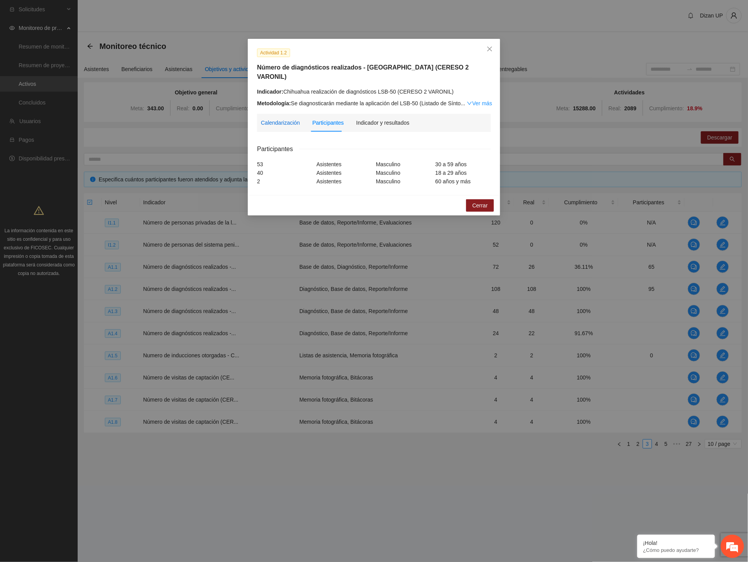
click at [272, 118] on div "Calendarización" at bounding box center [280, 122] width 39 height 9
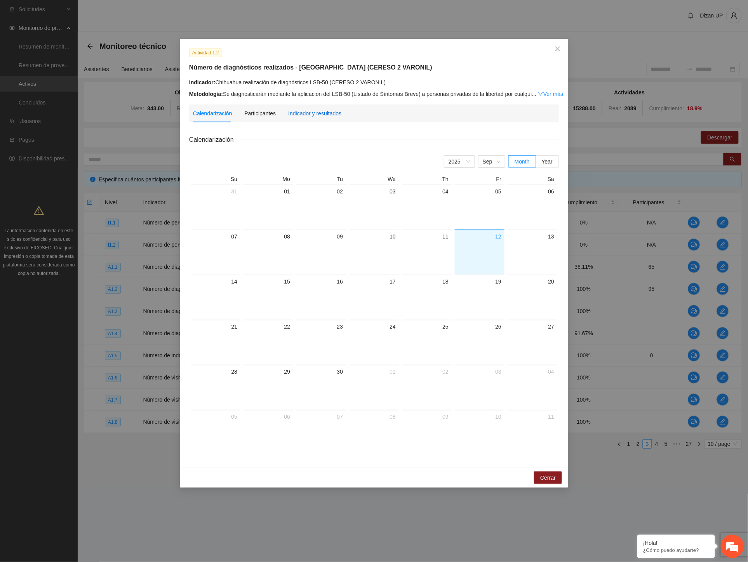
click at [318, 115] on div "Indicador y resultados" at bounding box center [314, 113] width 53 height 9
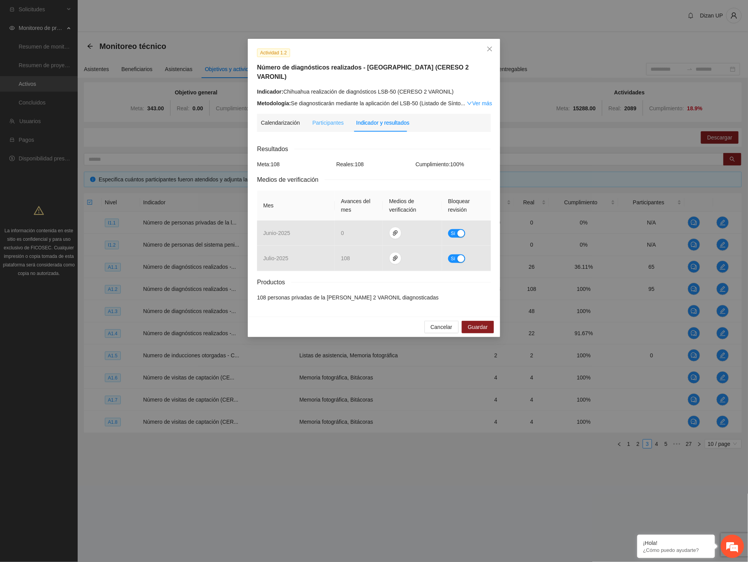
click at [320, 114] on div "Participantes" at bounding box center [327, 123] width 31 height 18
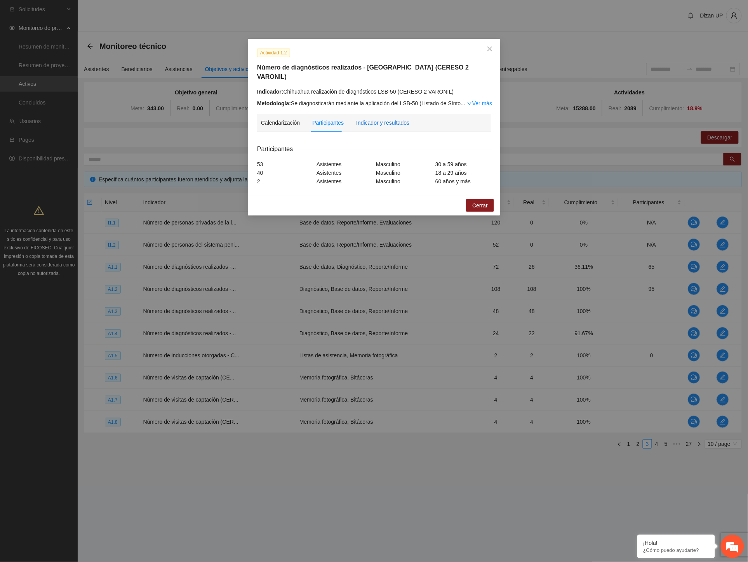
click at [372, 118] on div "Indicador y resultados" at bounding box center [382, 122] width 53 height 9
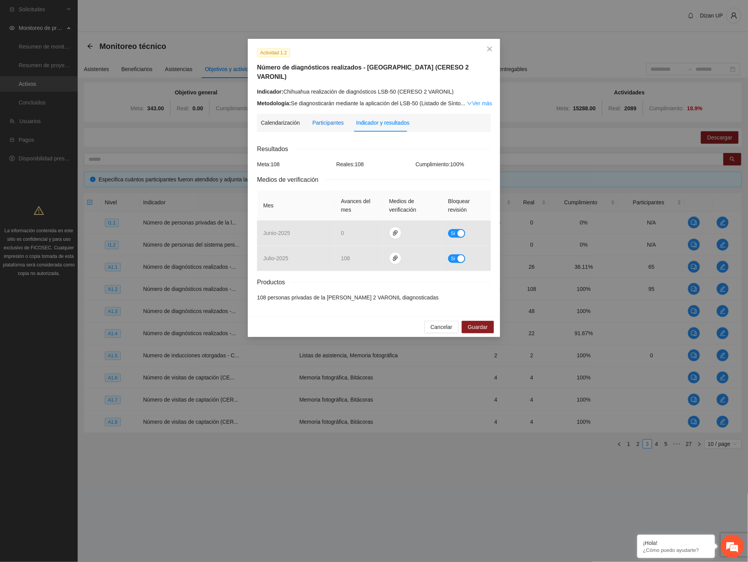
click at [325, 118] on div "Participantes" at bounding box center [327, 122] width 31 height 9
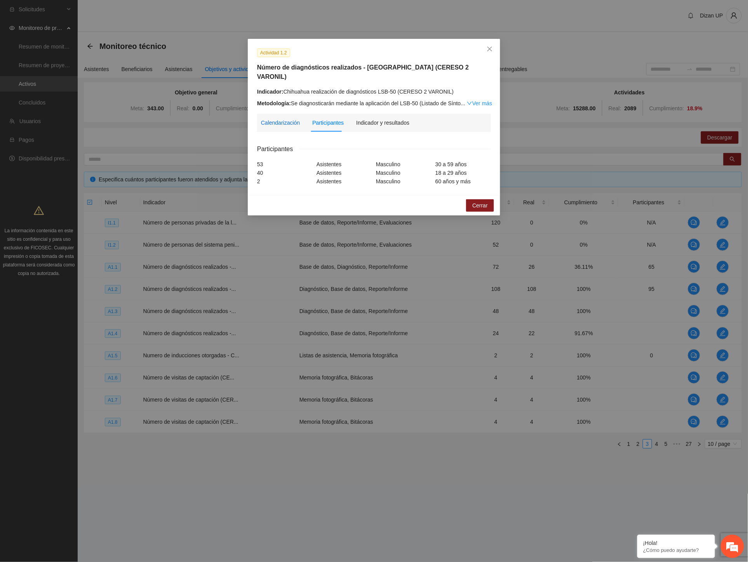
click at [285, 118] on div "Calendarización" at bounding box center [280, 122] width 39 height 9
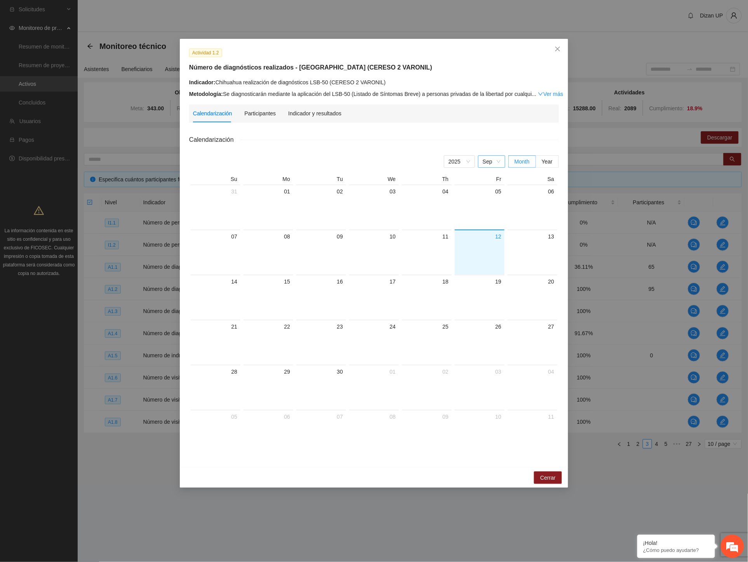
click at [494, 160] on span "Sep" at bounding box center [492, 162] width 18 height 12
click at [486, 251] on div "Aug" at bounding box center [491, 251] width 18 height 9
click at [487, 160] on span "Aug" at bounding box center [492, 162] width 18 height 12
click at [484, 240] on div "[DATE]" at bounding box center [491, 238] width 18 height 9
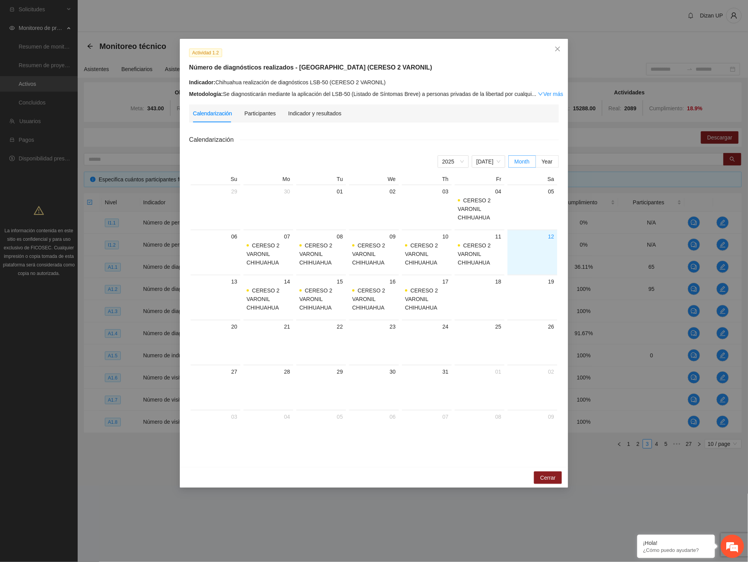
click at [361, 78] on div "Indicador: Chihuahua realización de diagnósticos LSB-50 (CERESO 2 VARONIL)" at bounding box center [374, 82] width 370 height 9
click at [302, 114] on div "Indicador y resultados" at bounding box center [314, 113] width 53 height 9
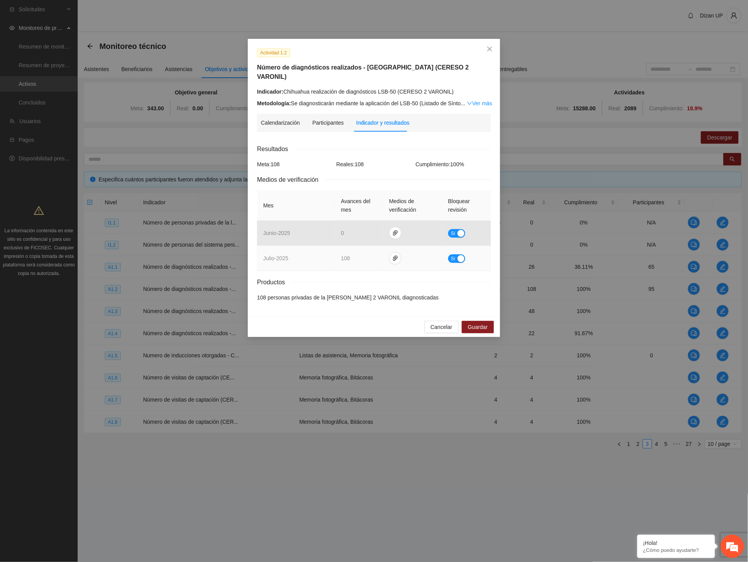
click at [455, 254] on span "Sí" at bounding box center [453, 258] width 5 height 9
click at [480, 323] on span "Guardar" at bounding box center [478, 327] width 20 height 9
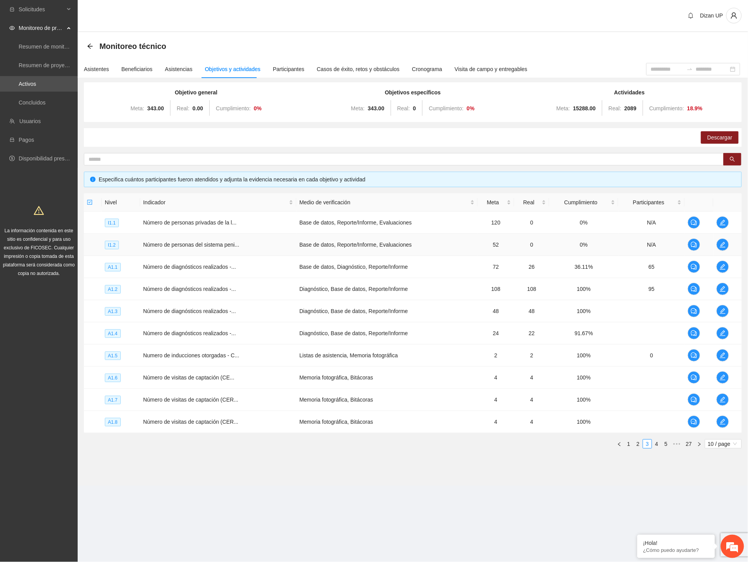
drag, startPoint x: 250, startPoint y: 242, endPoint x: 257, endPoint y: 242, distance: 7.0
click at [250, 242] on td "Número de personas del sistema peni..." at bounding box center [218, 245] width 156 height 22
click at [725, 289] on icon "edit" at bounding box center [722, 289] width 6 height 6
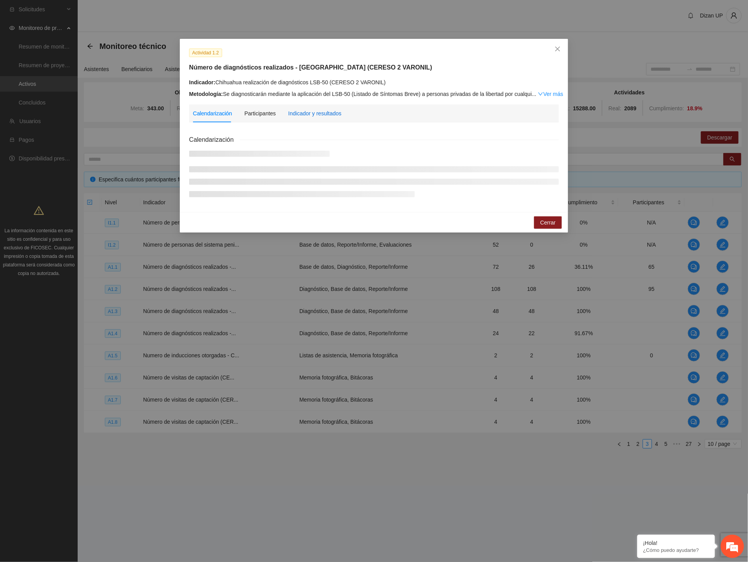
click at [311, 114] on div "Indicador y resultados" at bounding box center [314, 113] width 53 height 9
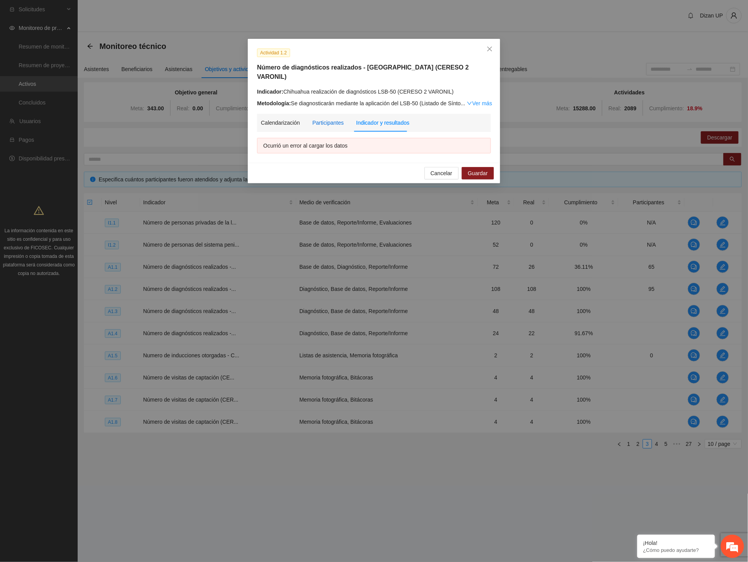
click at [321, 118] on div "Participantes" at bounding box center [327, 122] width 31 height 9
